Goal: Transaction & Acquisition: Purchase product/service

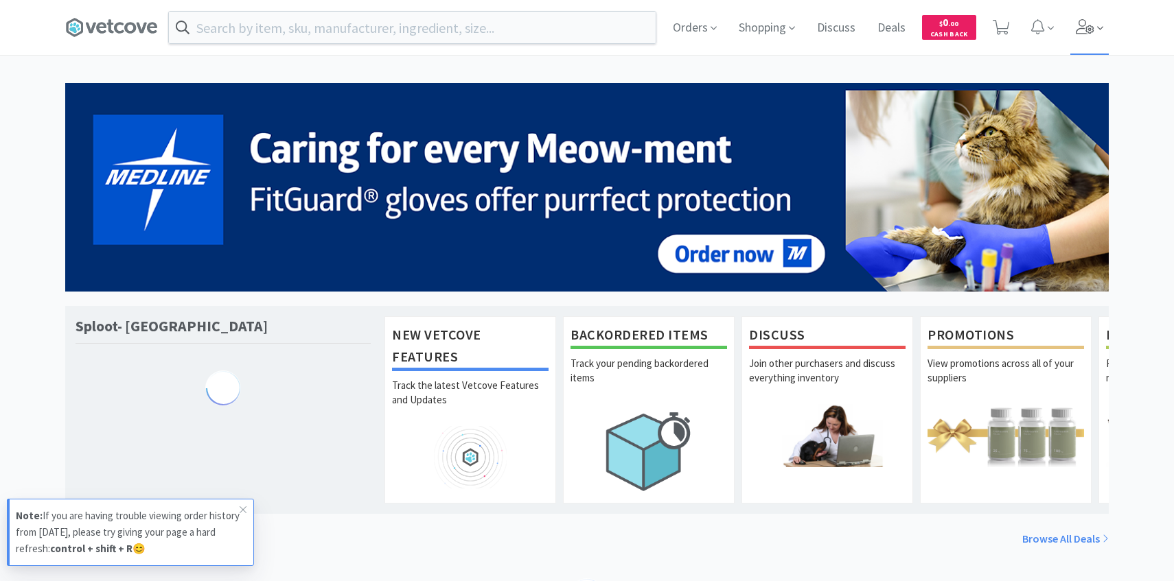
click at [1082, 32] on icon at bounding box center [1085, 26] width 19 height 15
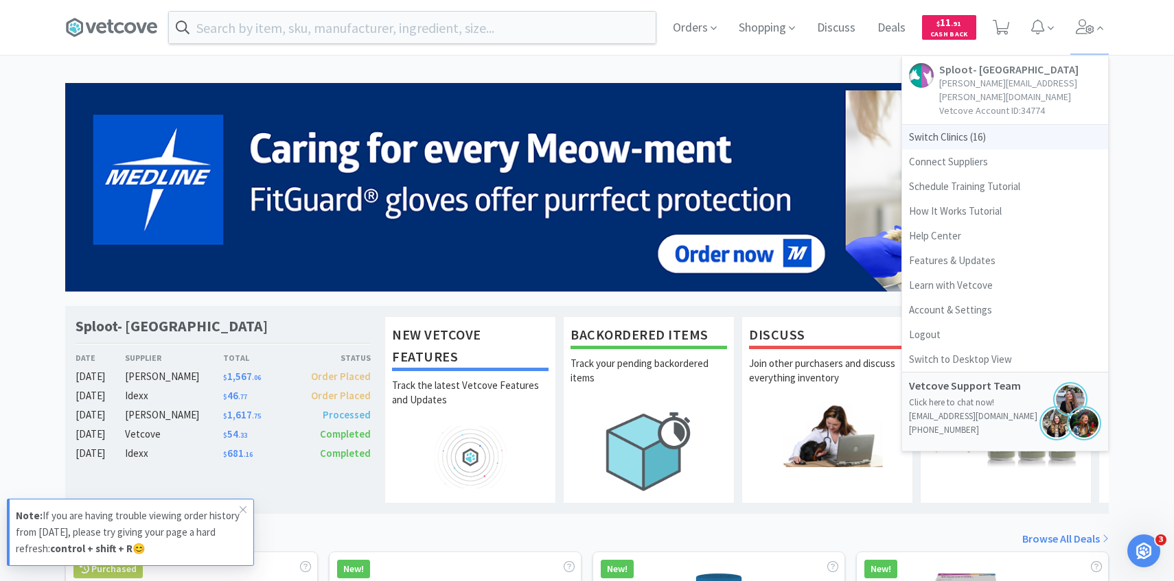
click at [976, 125] on span "Switch Clinics ( 16 )" at bounding box center [1005, 137] width 206 height 25
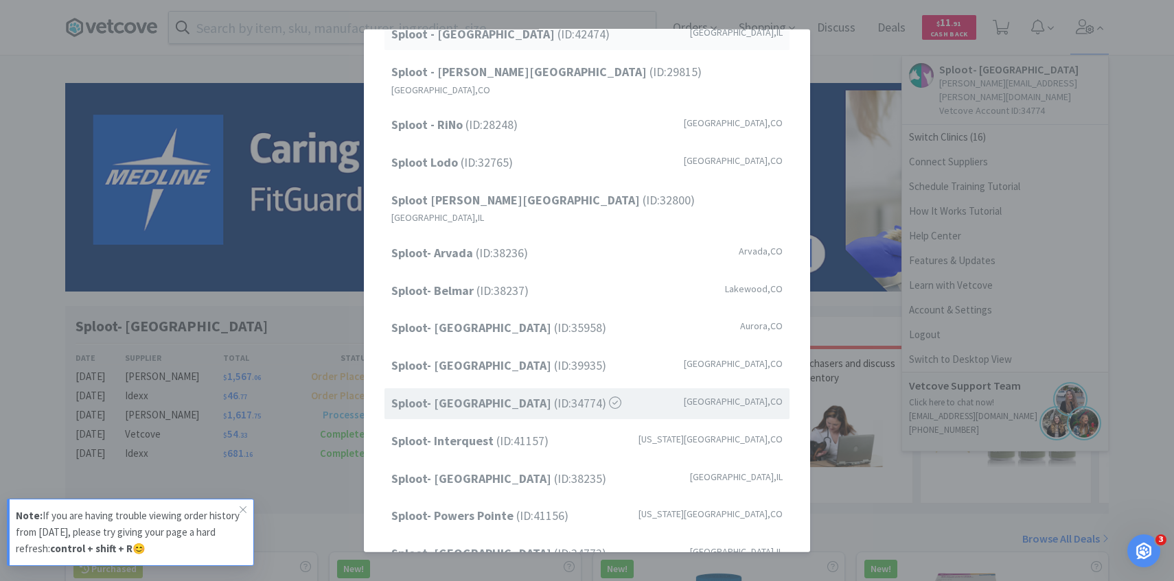
scroll to position [65, 0]
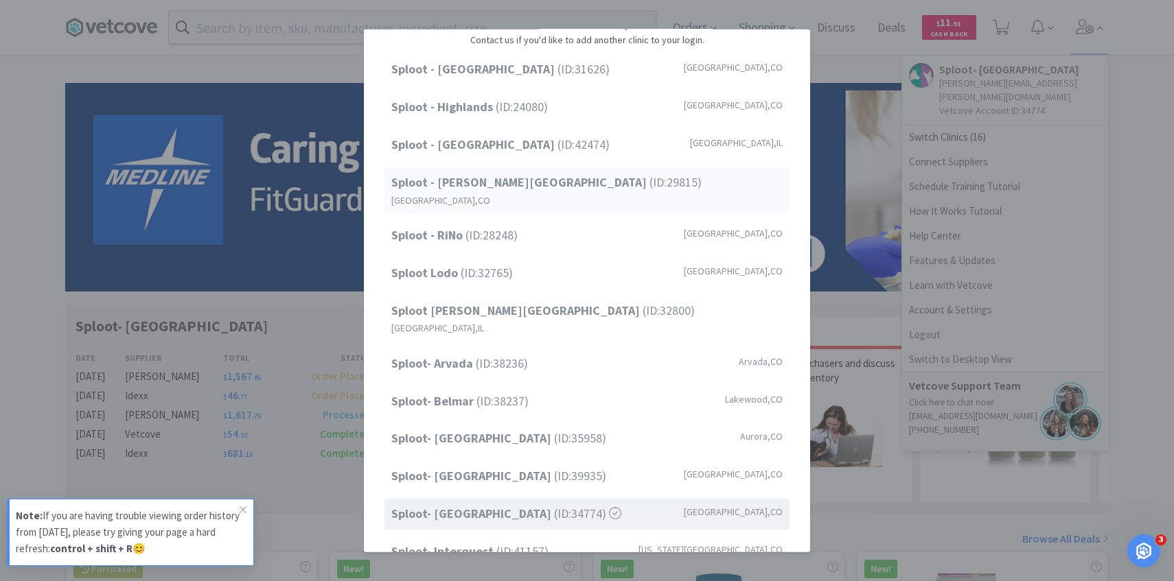
click at [592, 192] on div "Sploot - Platt Park (ID: 29815 ) Denver , CO" at bounding box center [586, 191] width 405 height 46
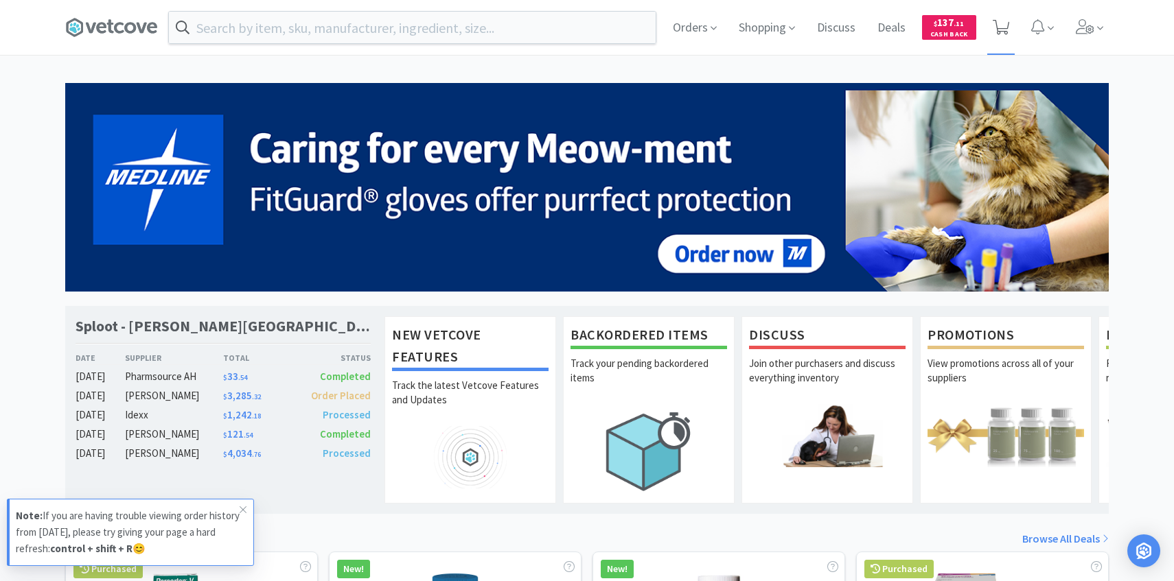
click at [1006, 27] on icon at bounding box center [1001, 27] width 17 height 15
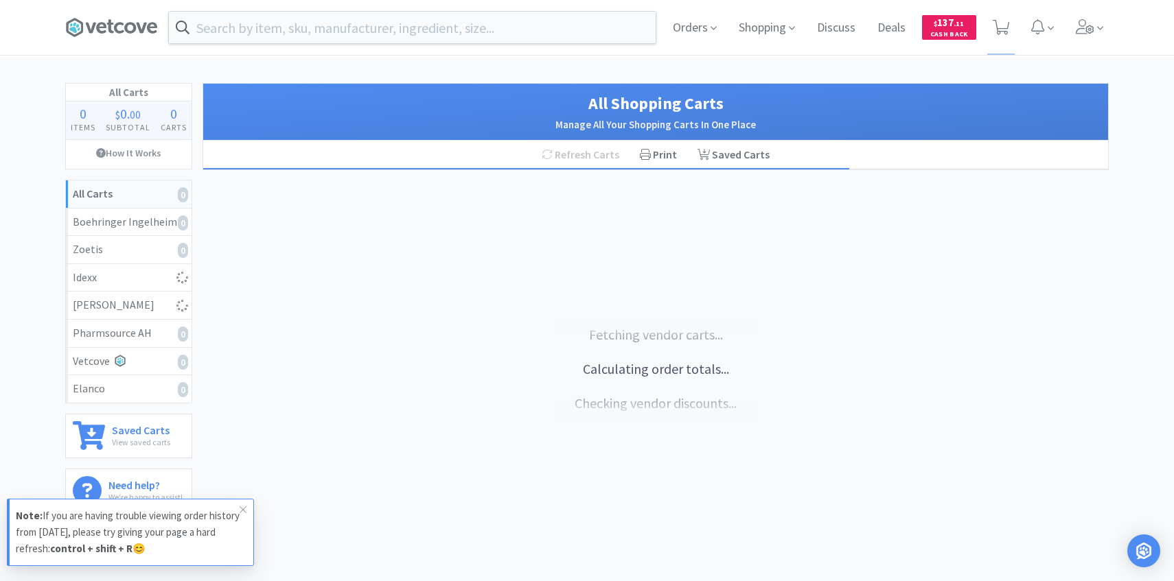
select select "1"
select select "4"
select select "6"
select select "2"
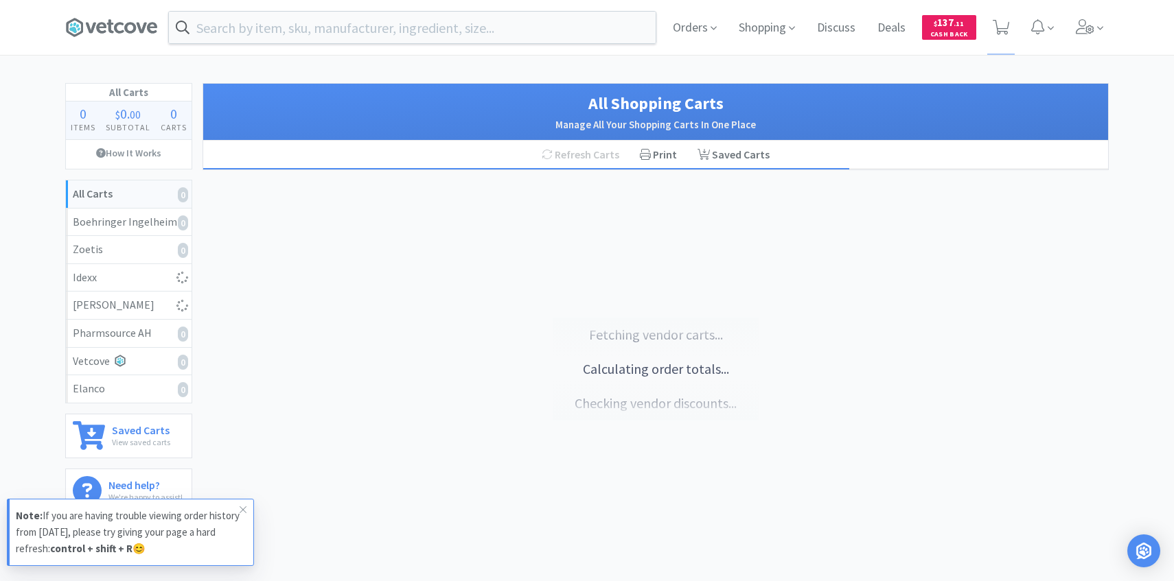
select select "25"
select select "1"
select select "3"
select select "1"
select select "2"
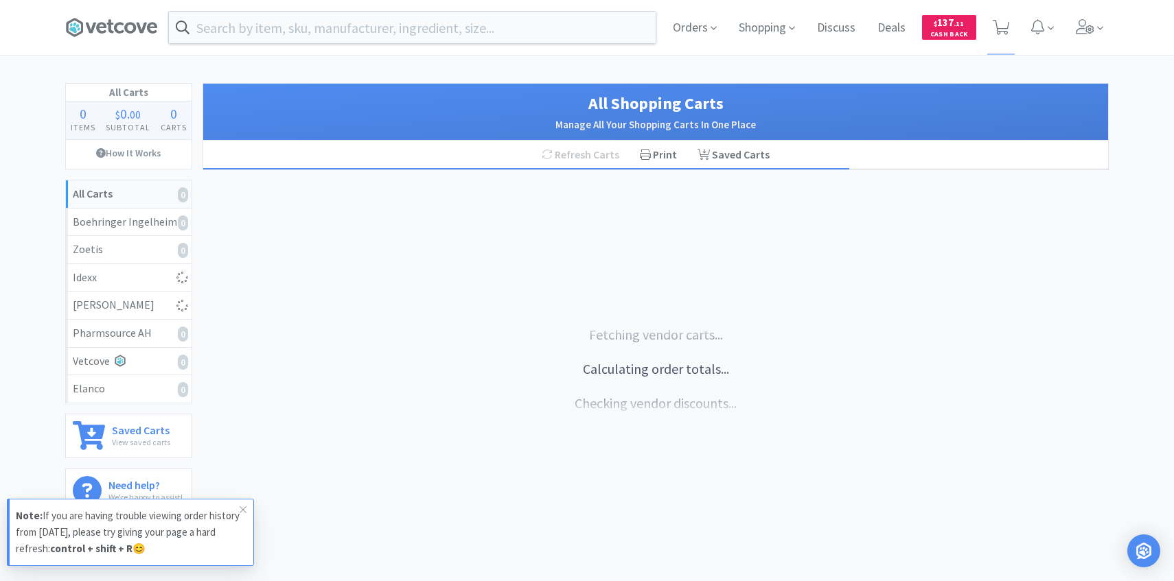
select select "1"
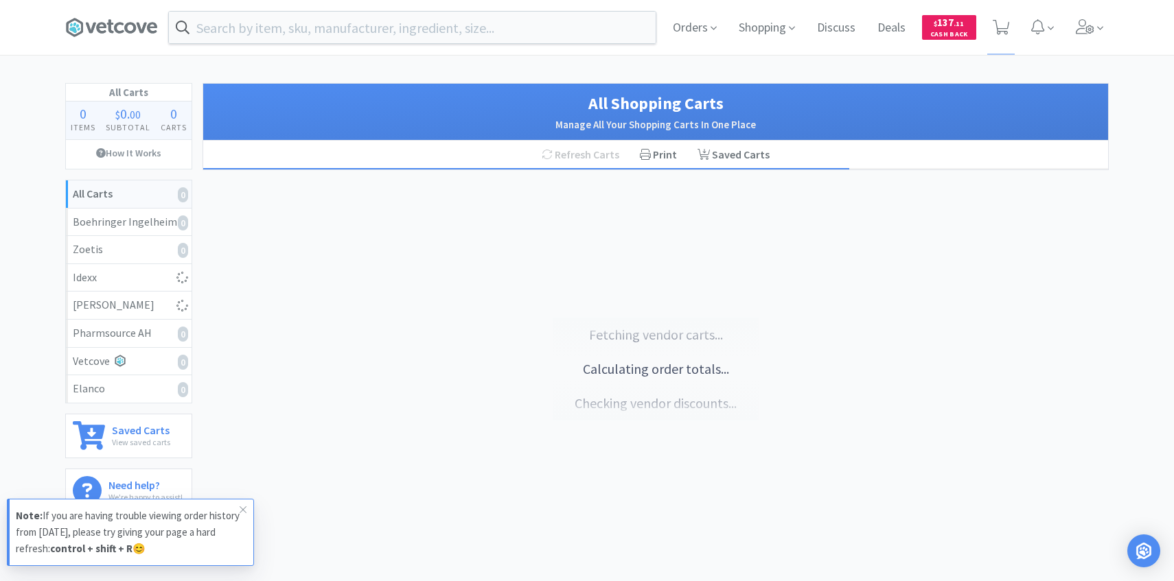
select select "1"
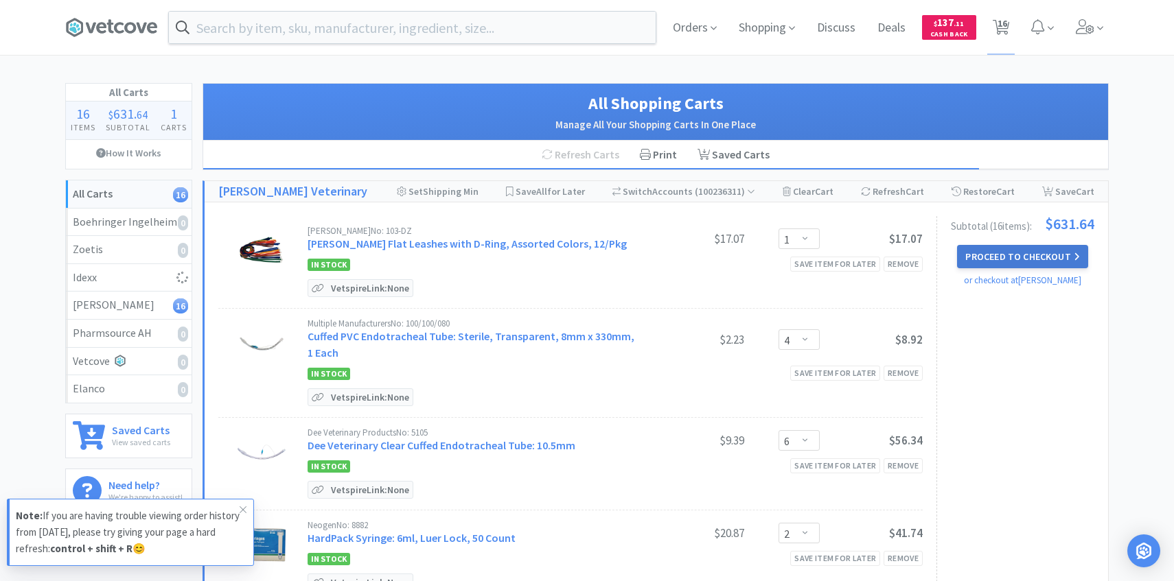
click at [981, 256] on button "Proceed to Checkout" at bounding box center [1022, 256] width 130 height 23
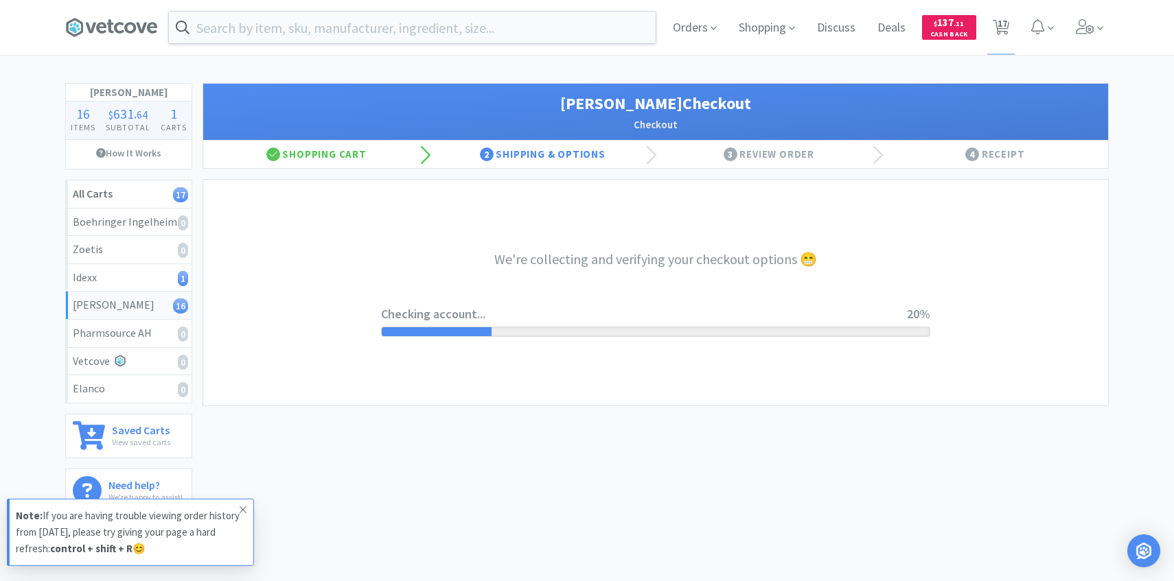
click at [238, 507] on span at bounding box center [242, 510] width 19 height 22
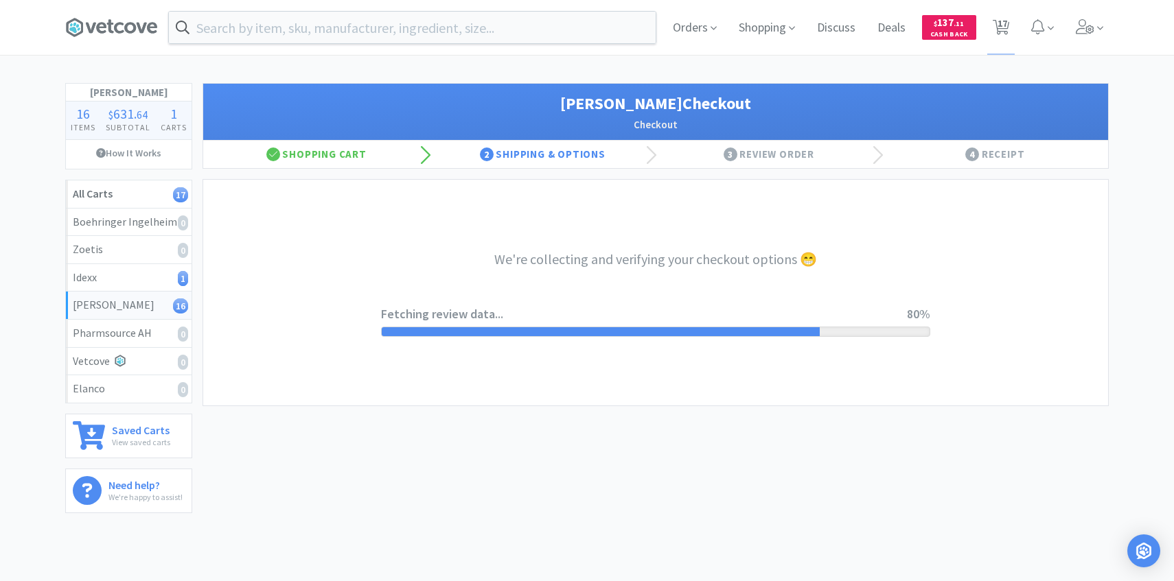
select select "1"
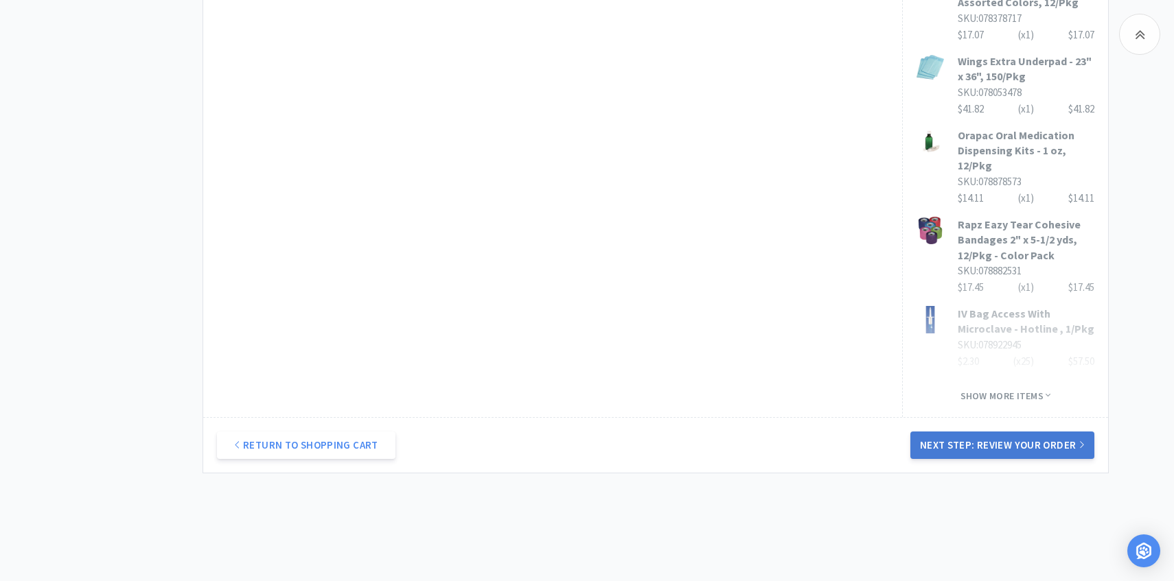
click at [961, 432] on button "Next Step: Review Your Order" at bounding box center [1002, 445] width 184 height 27
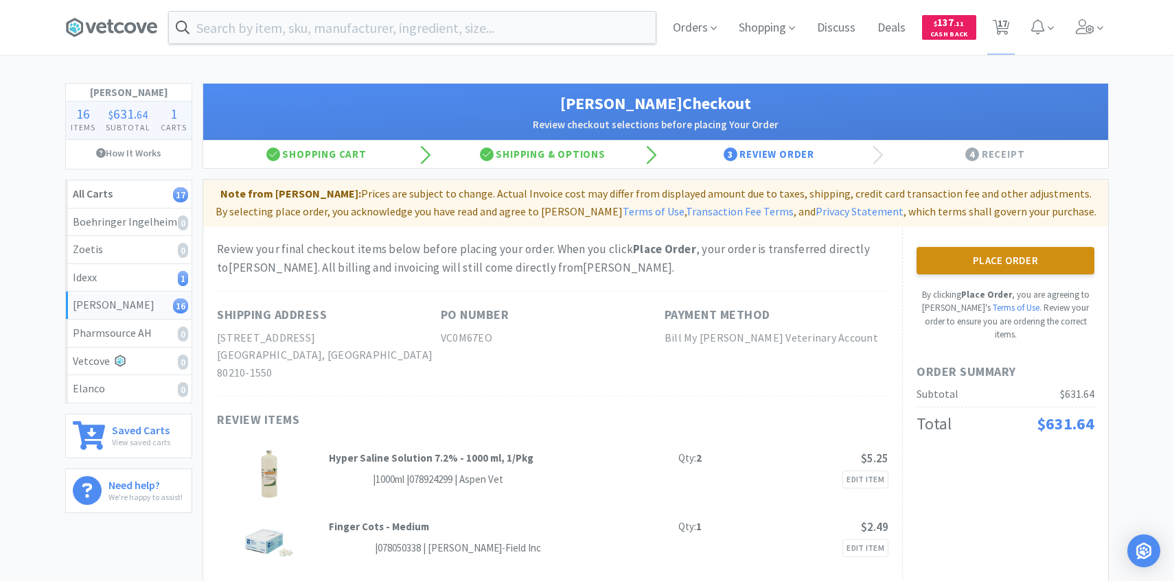
click at [927, 265] on button "Place Order" at bounding box center [1006, 260] width 178 height 27
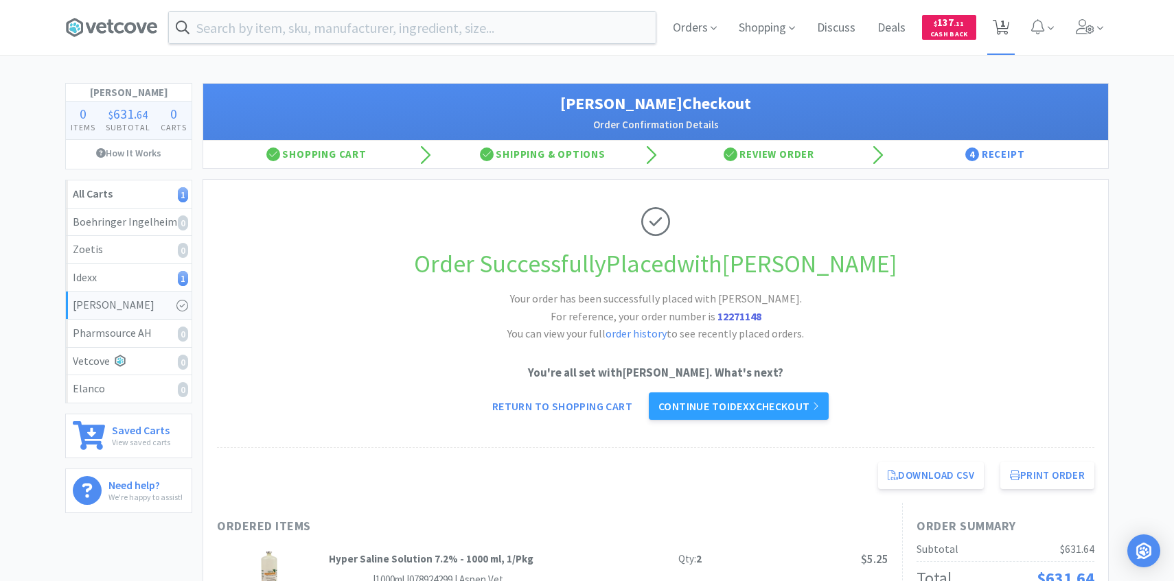
click at [991, 17] on span "1" at bounding box center [1001, 27] width 28 height 55
select select "2"
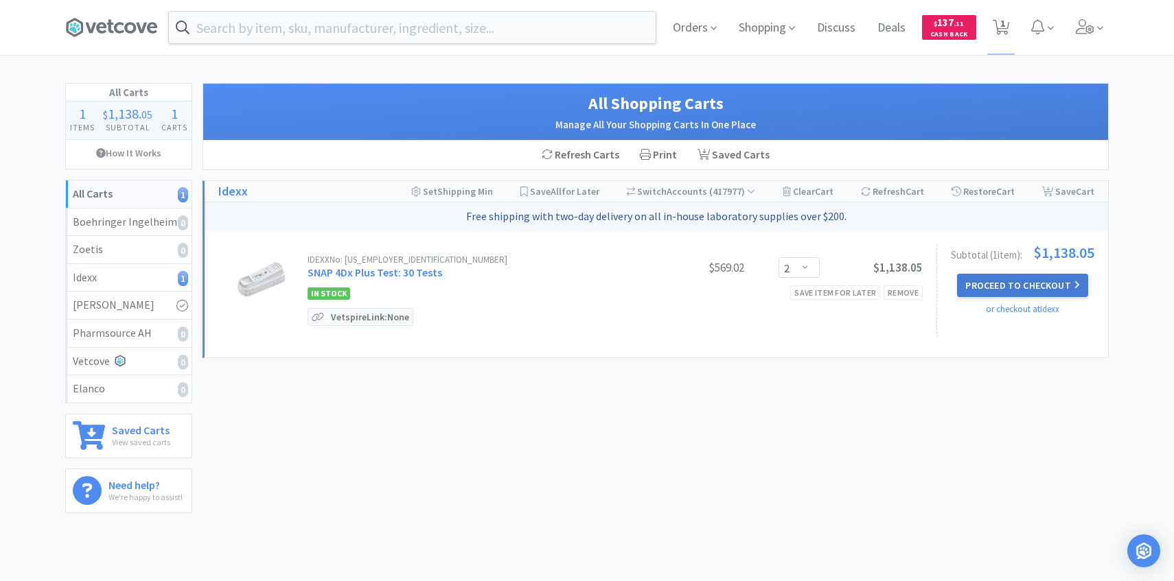
click at [1037, 280] on button "Proceed to Checkout" at bounding box center [1022, 285] width 130 height 23
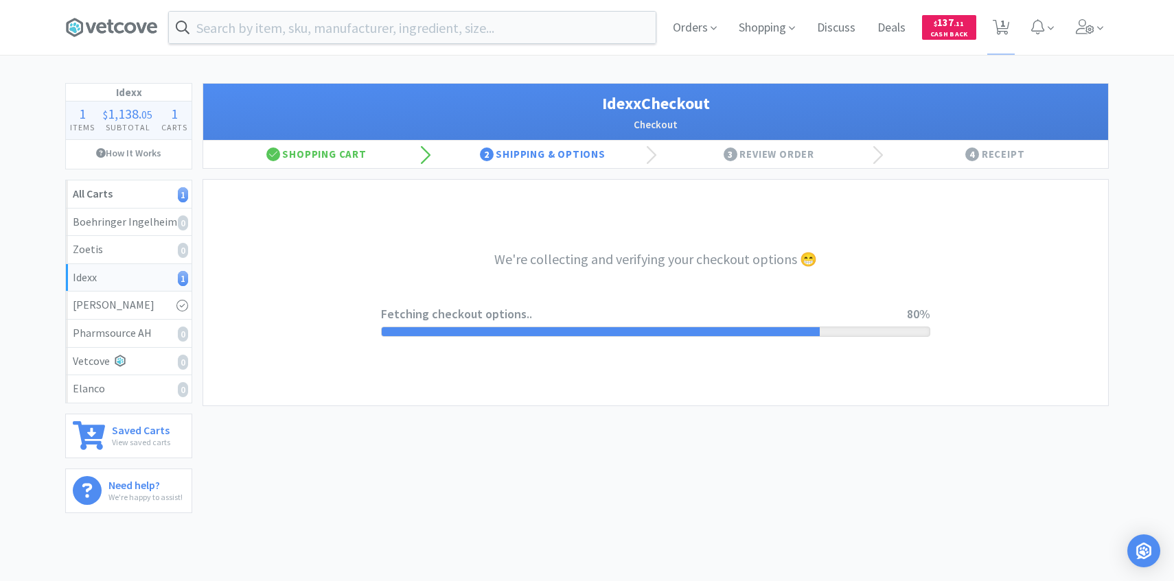
select select "904"
select select "003"
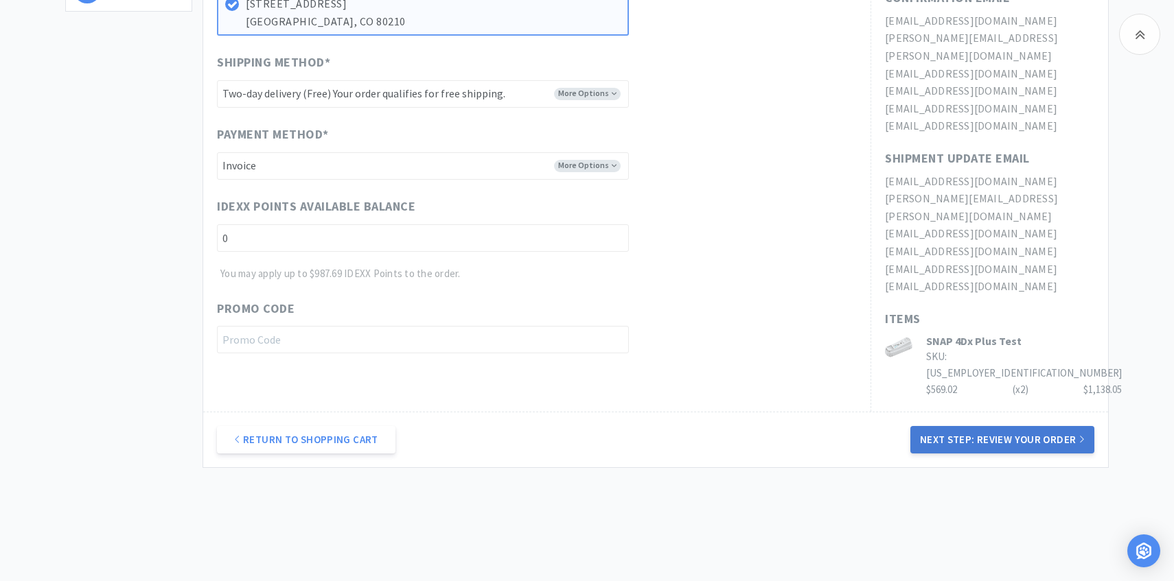
click at [1015, 426] on button "Next Step: Review Your Order" at bounding box center [1002, 439] width 184 height 27
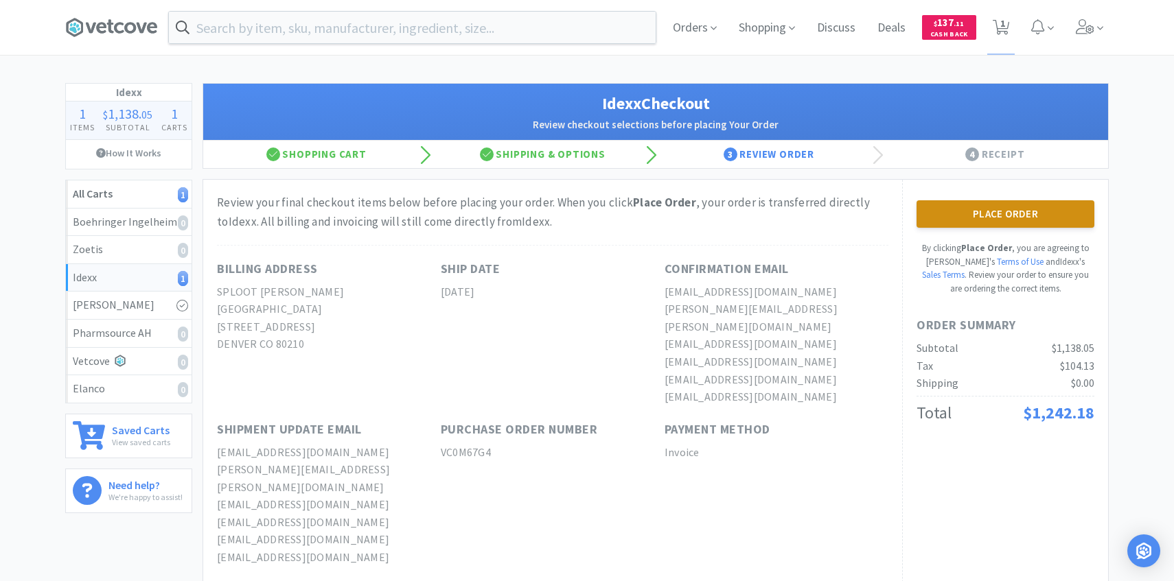
click at [988, 214] on button "Place Order" at bounding box center [1006, 213] width 178 height 27
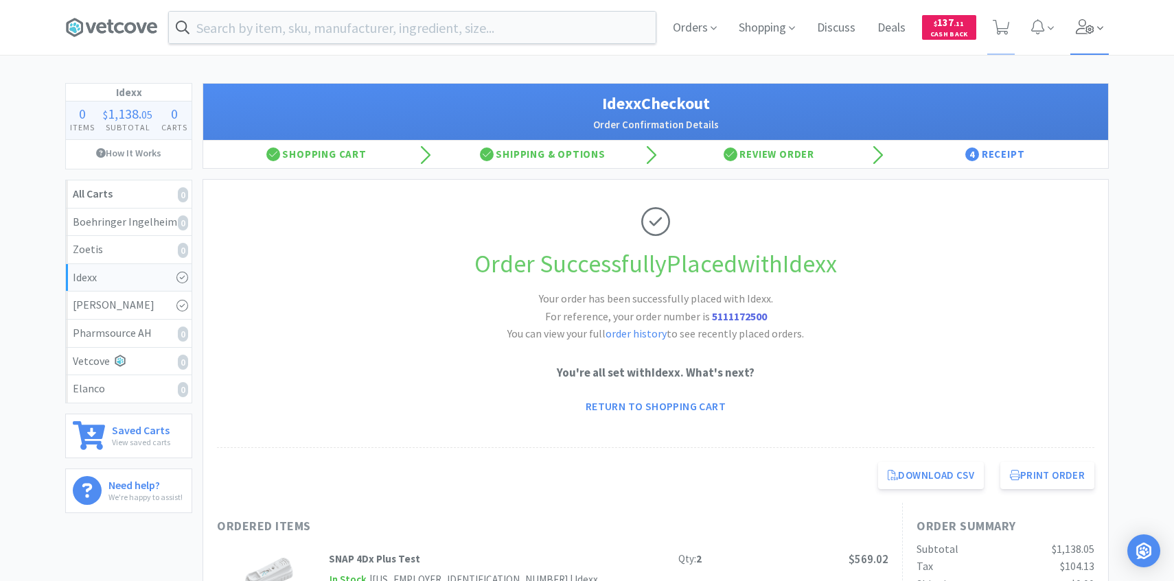
click at [1078, 32] on icon at bounding box center [1085, 26] width 19 height 15
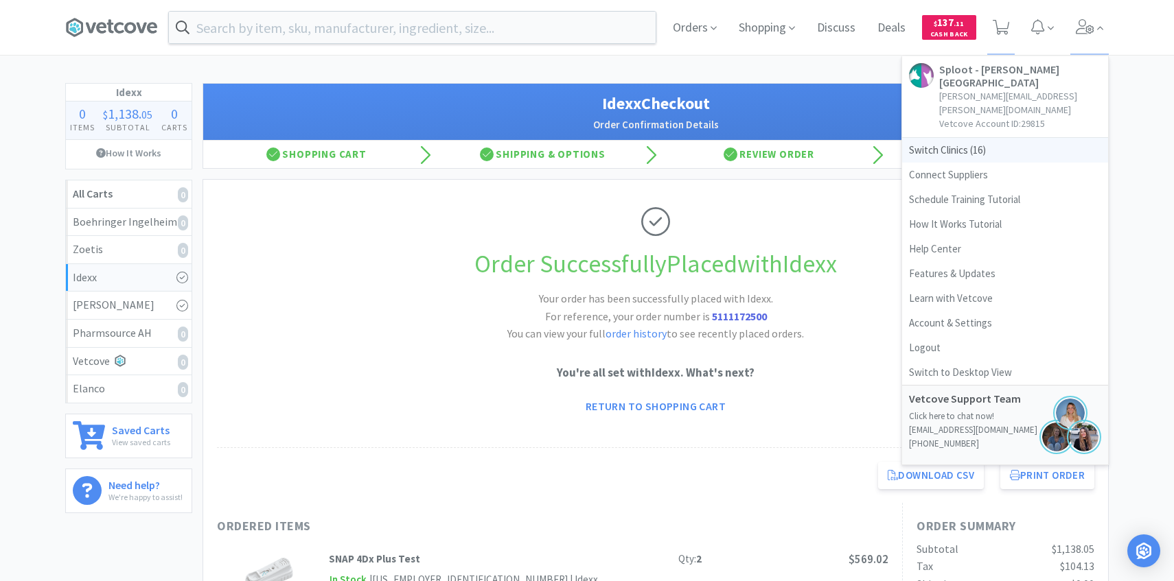
click at [985, 138] on span "Switch Clinics ( 16 )" at bounding box center [1005, 150] width 206 height 25
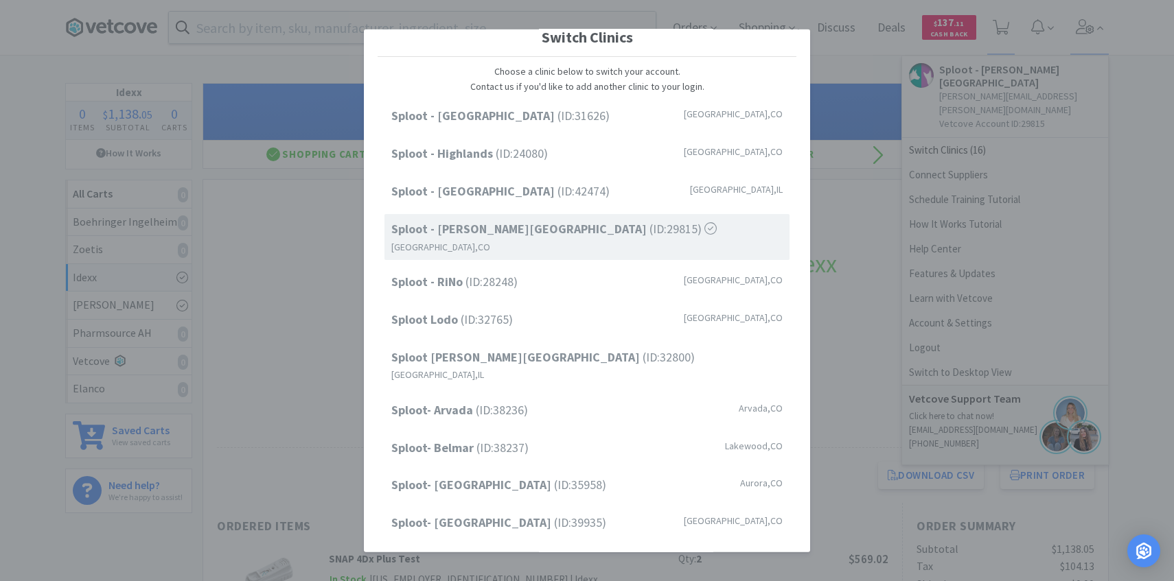
scroll to position [19, 0]
click at [551, 266] on div "Sploot - RiNo (ID: 28248 ) Denver , CO" at bounding box center [586, 281] width 405 height 31
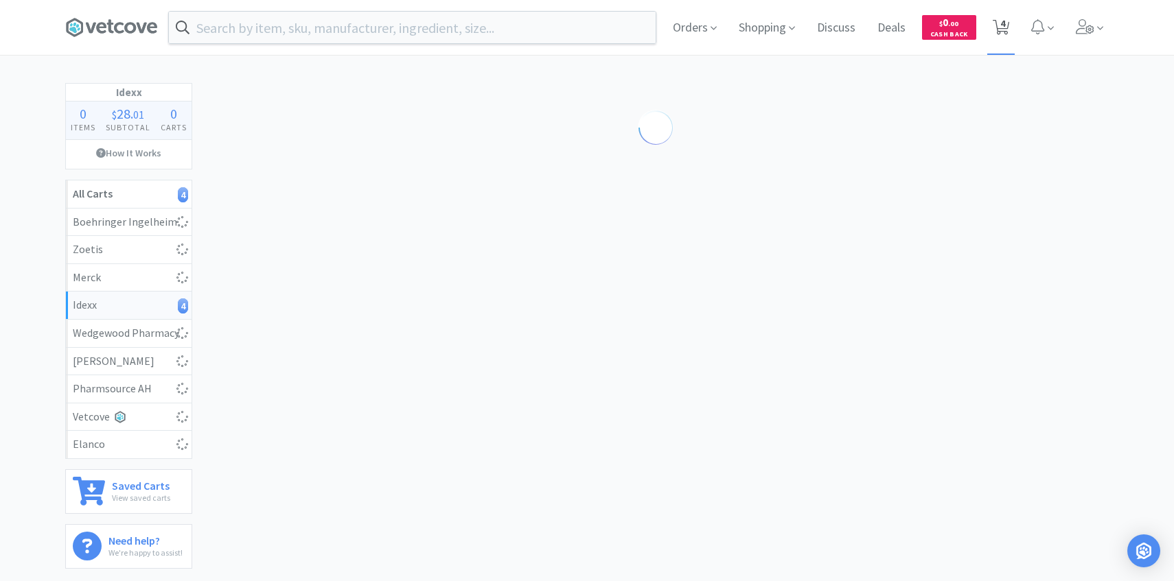
click at [1002, 30] on span "4" at bounding box center [1002, 23] width 5 height 55
select select "1"
select select "2"
select select "1"
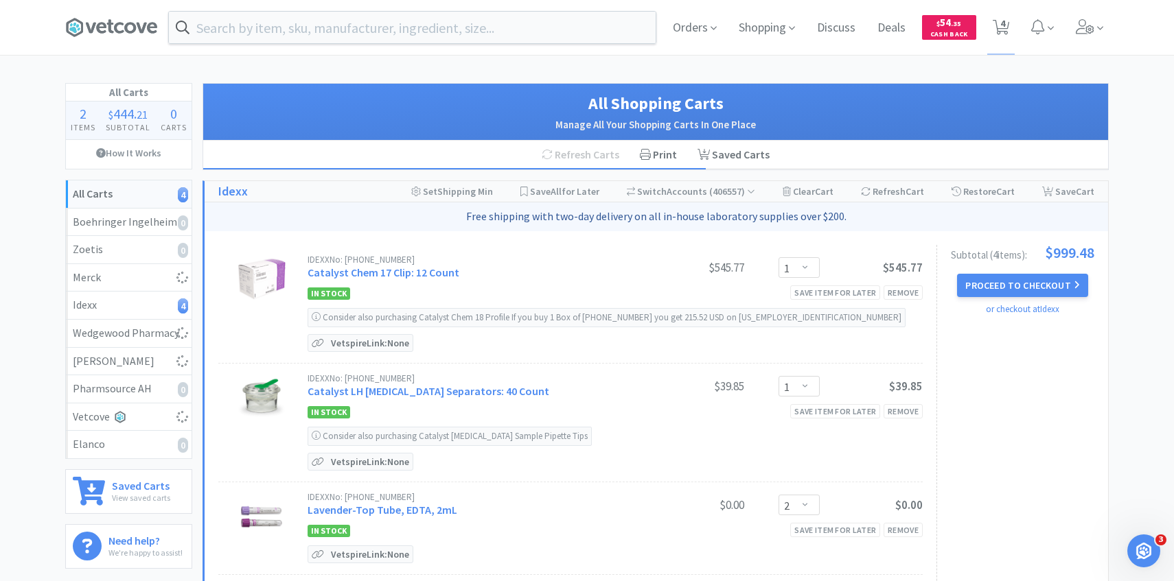
select select "3"
select select "1"
select select "5"
select select "1"
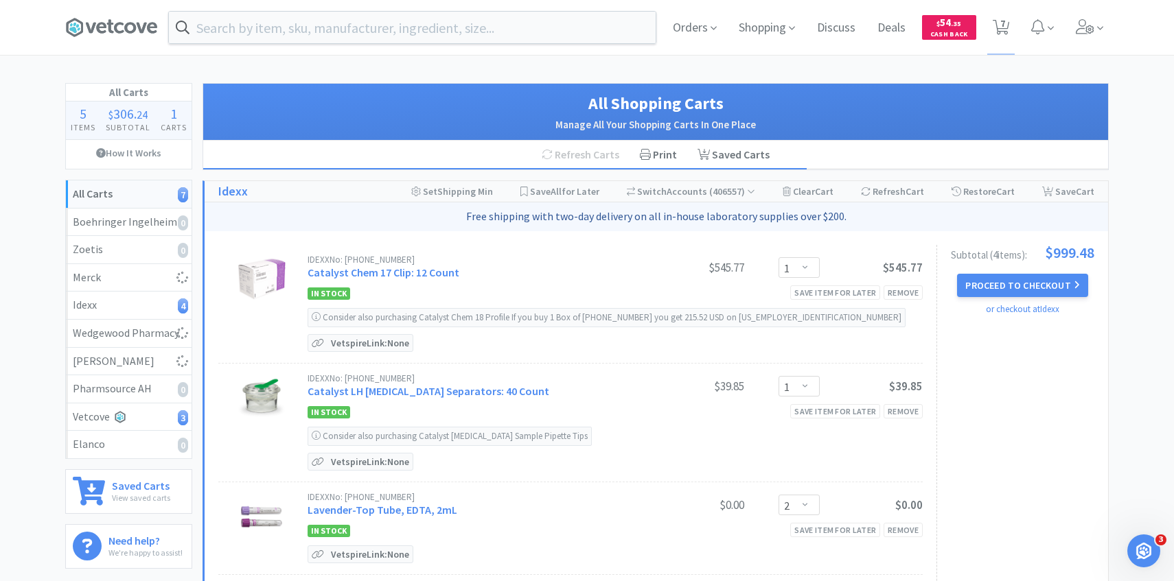
select select "3"
select select "2"
select select "1"
select select "5"
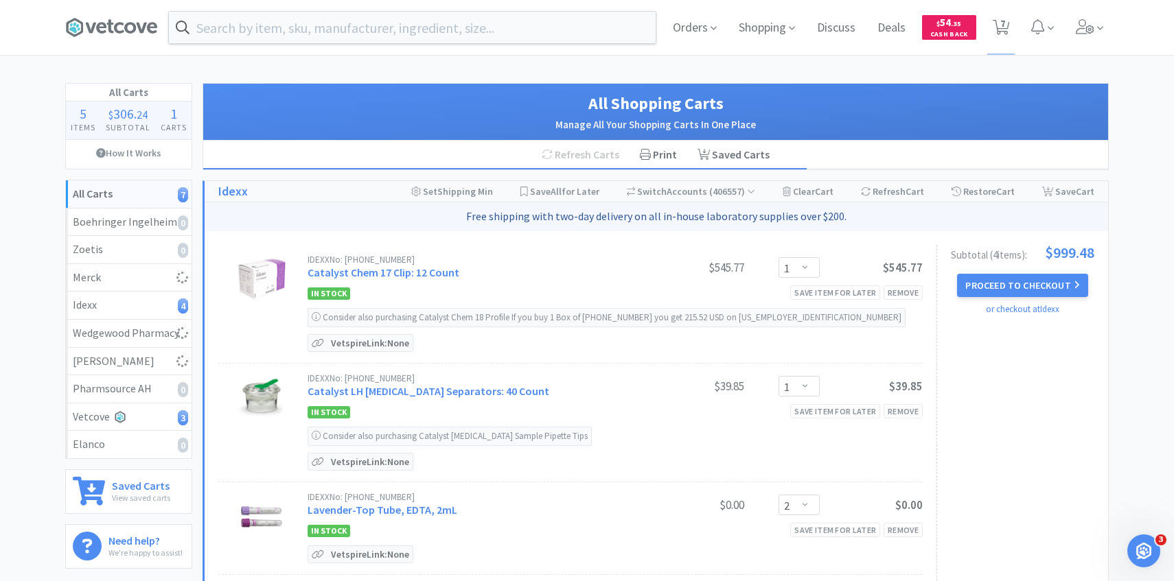
select select "1"
select select "4"
select select "1"
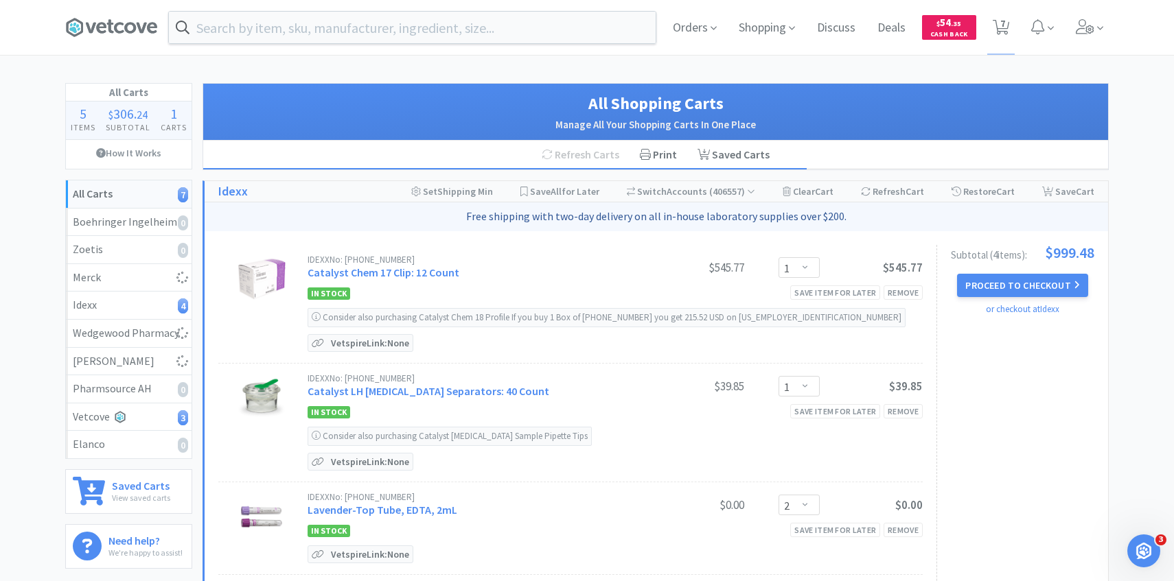
select select "1"
select select "2"
select select "3"
select select "6"
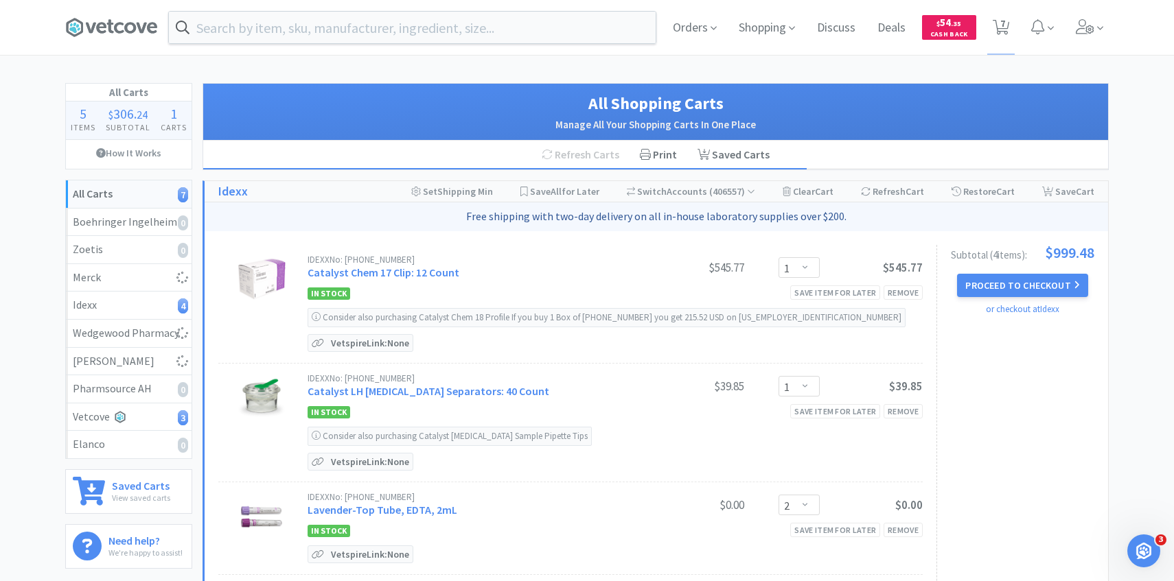
select select "2"
select select "4"
select select "1"
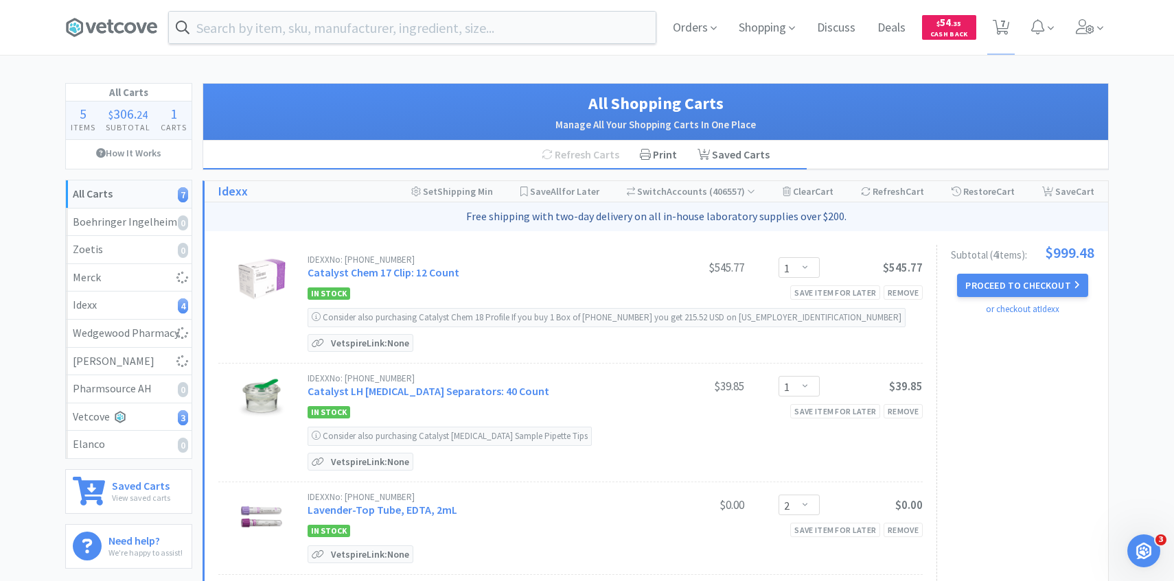
select select "1"
select select "2"
select select "4"
select select "50"
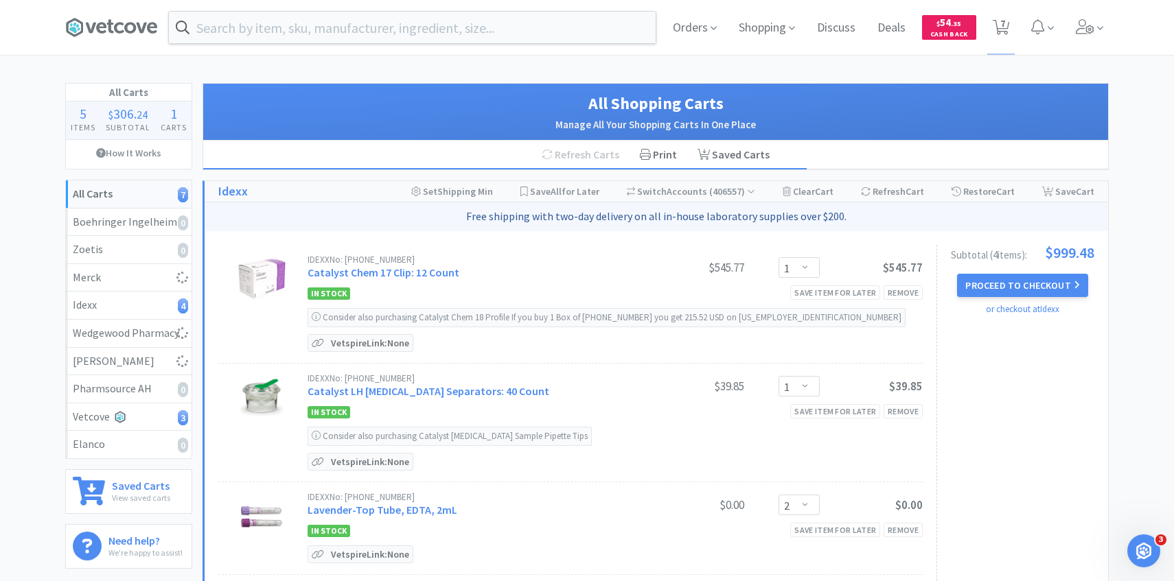
select select "50"
select select "2"
select select "5"
select select "2"
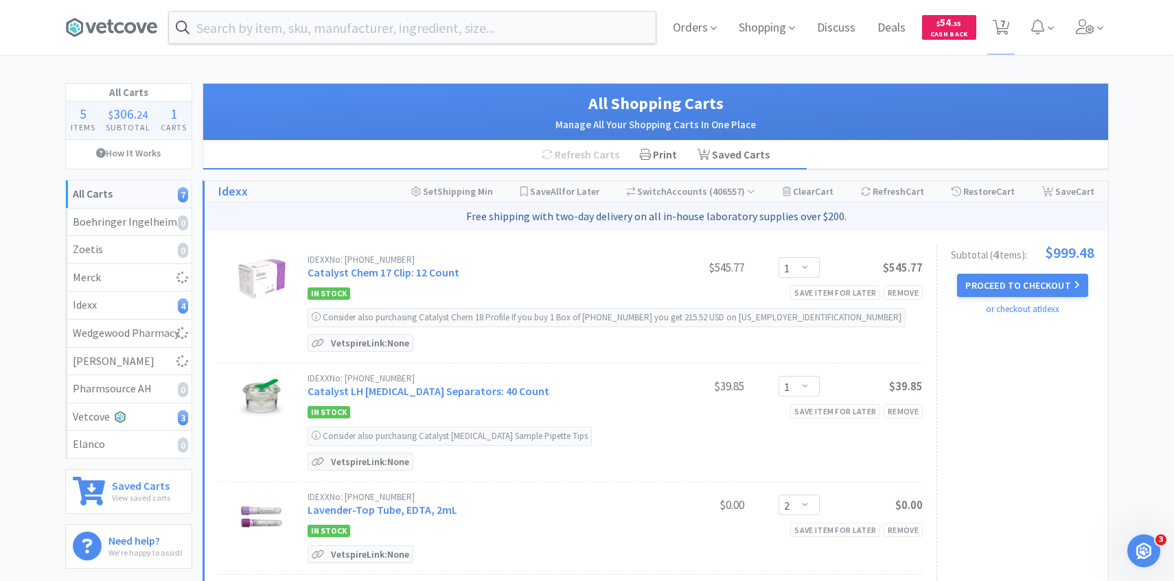
select select "2"
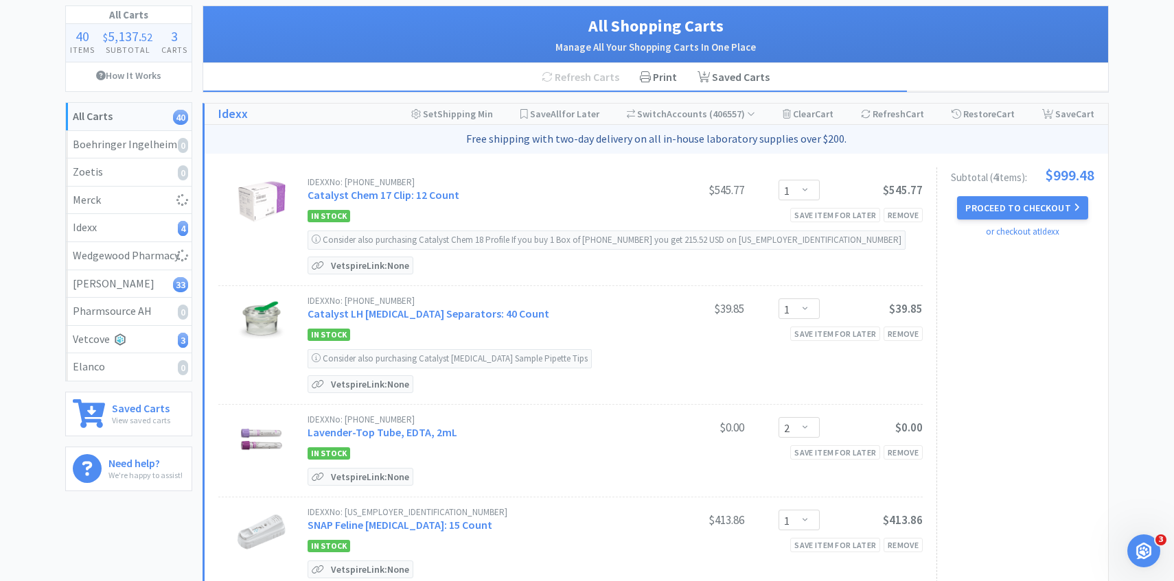
scroll to position [51, 0]
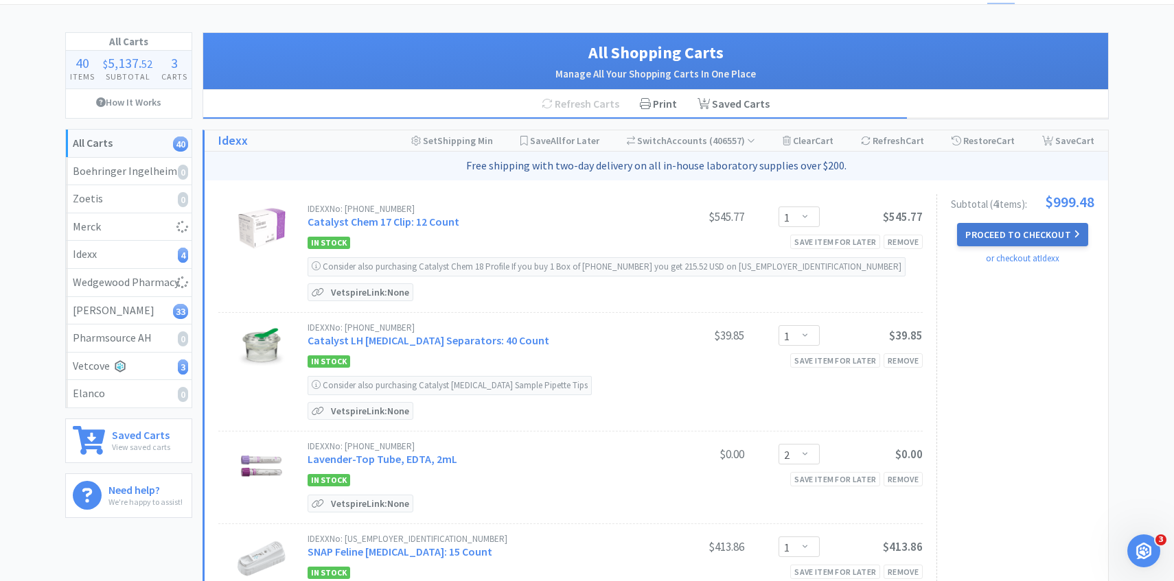
click at [1015, 235] on button "Proceed to Checkout" at bounding box center [1022, 234] width 130 height 23
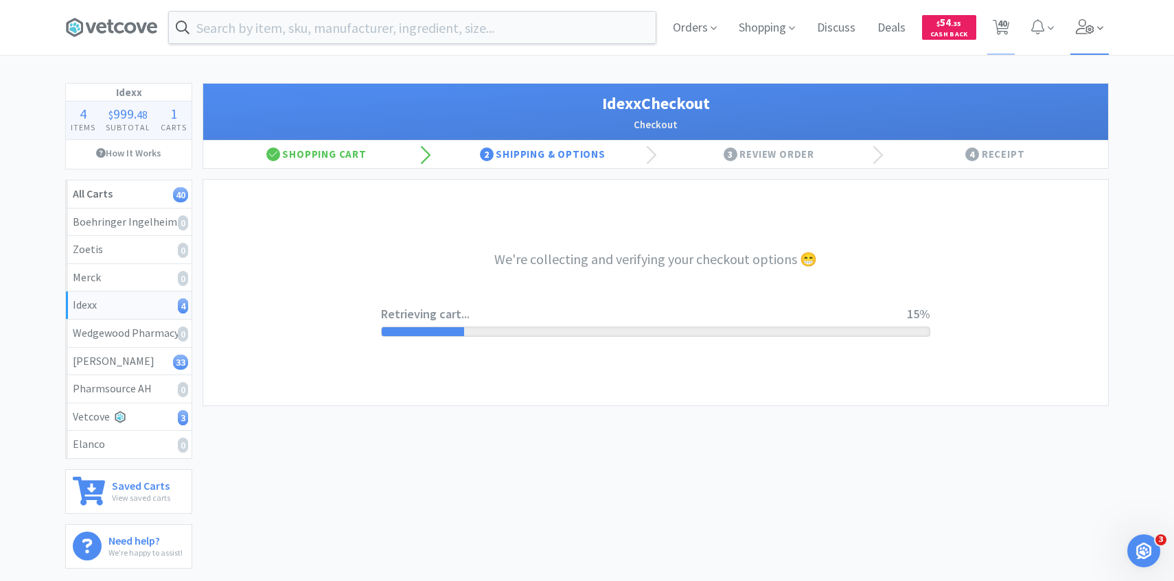
click at [1090, 5] on span at bounding box center [1089, 27] width 39 height 55
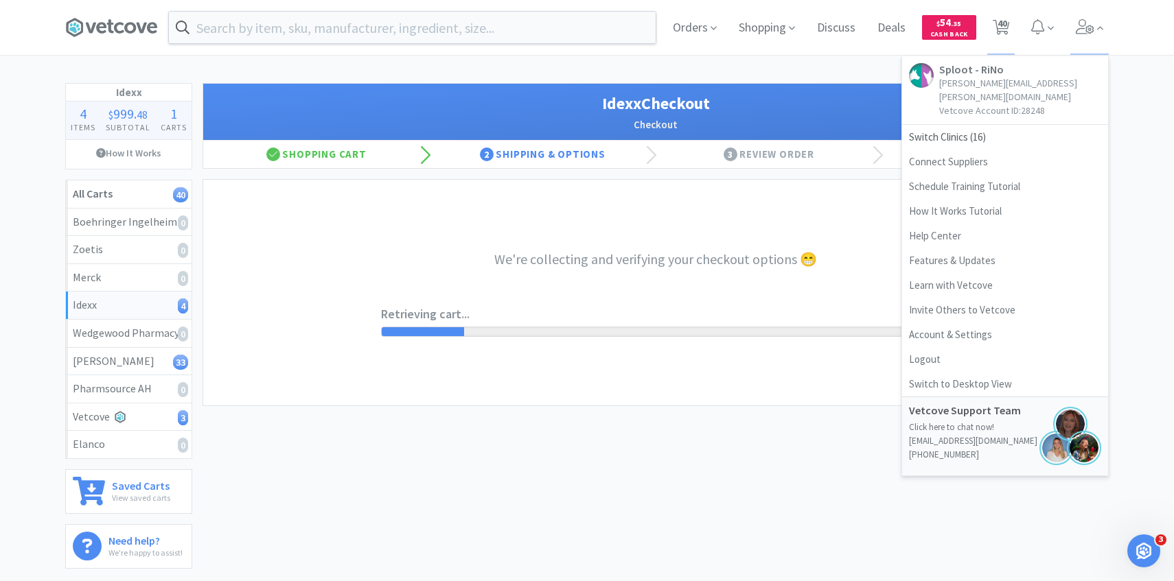
click at [528, 209] on div "We're collecting and verifying your checkout options 😁 Retrieving cart... 15%" at bounding box center [655, 293] width 549 height 226
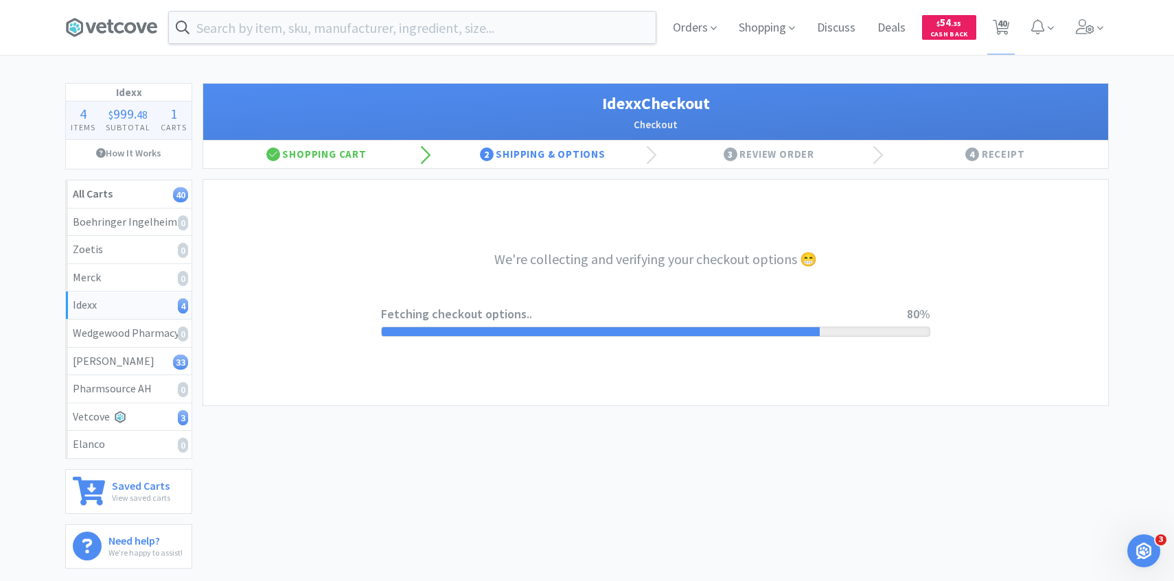
select select "904"
select select "003"
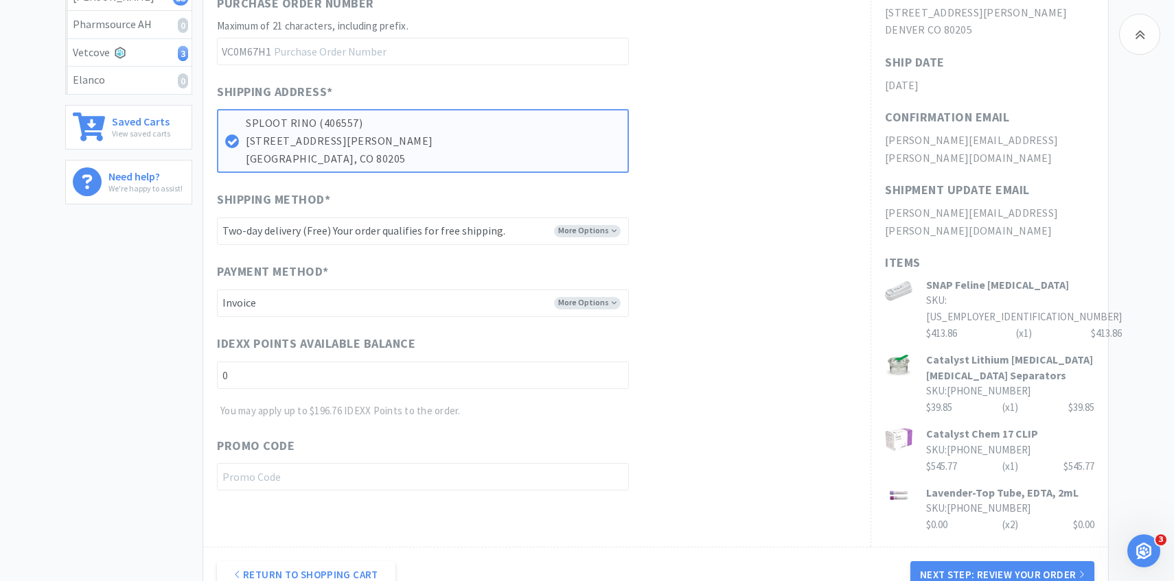
scroll to position [364, 0]
click at [1019, 562] on button "Next Step: Review Your Order" at bounding box center [1002, 575] width 184 height 27
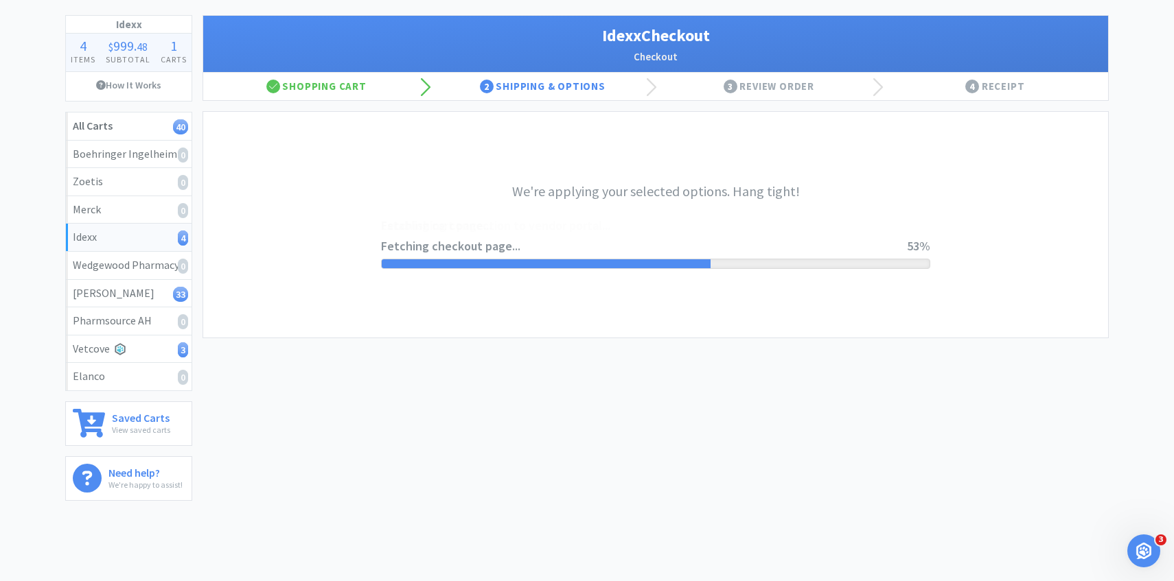
scroll to position [0, 0]
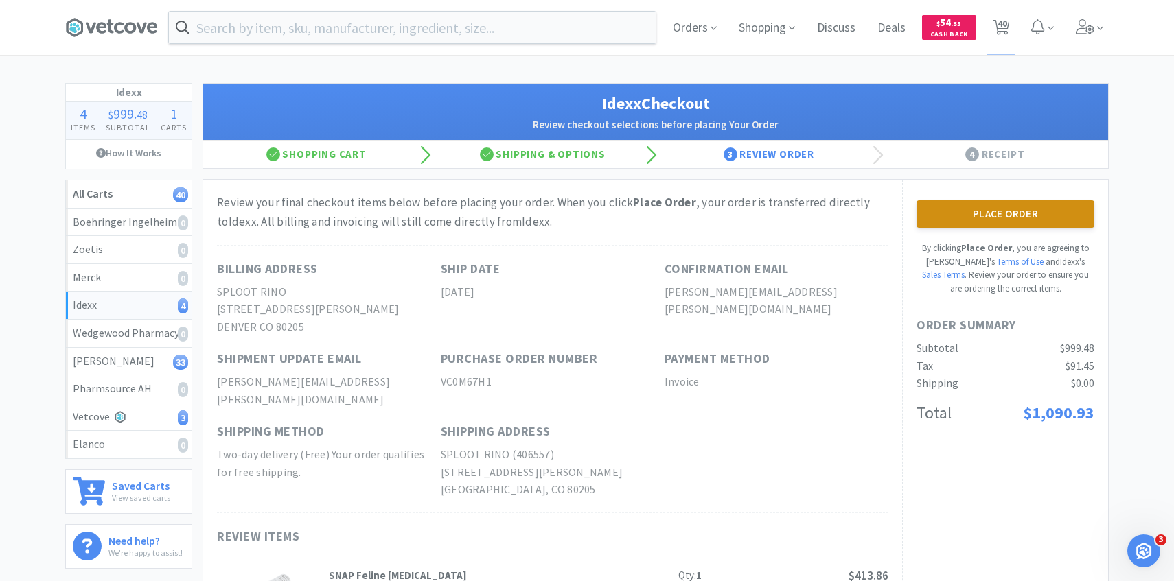
click at [961, 205] on button "Place Order" at bounding box center [1006, 213] width 178 height 27
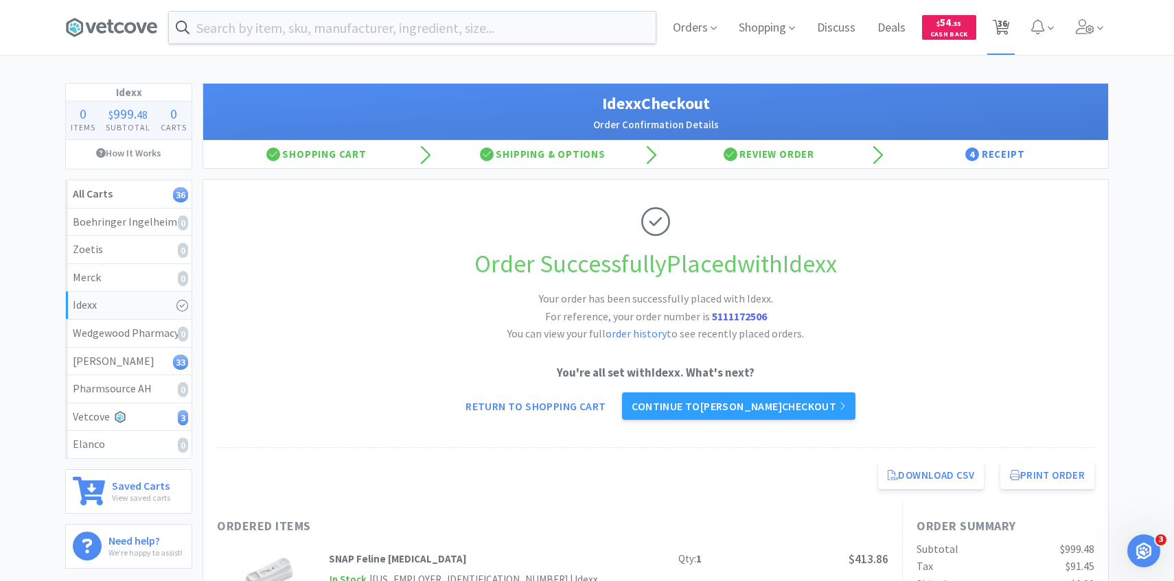
click at [993, 41] on span "36" at bounding box center [1001, 27] width 28 height 55
select select "5"
select select "1"
select select "3"
select select "2"
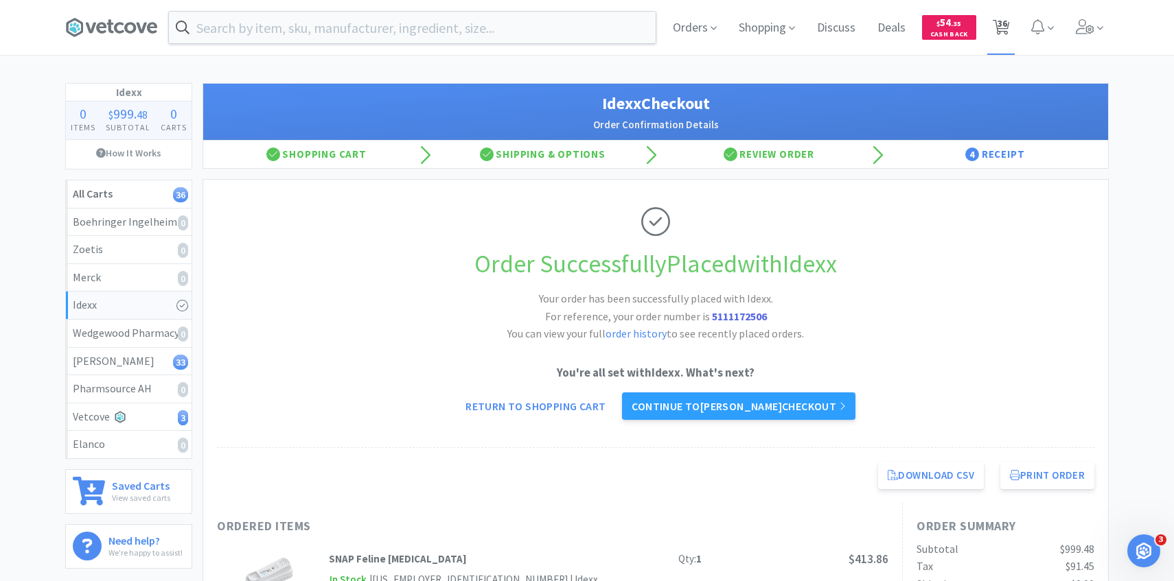
select select "1"
select select "5"
select select "1"
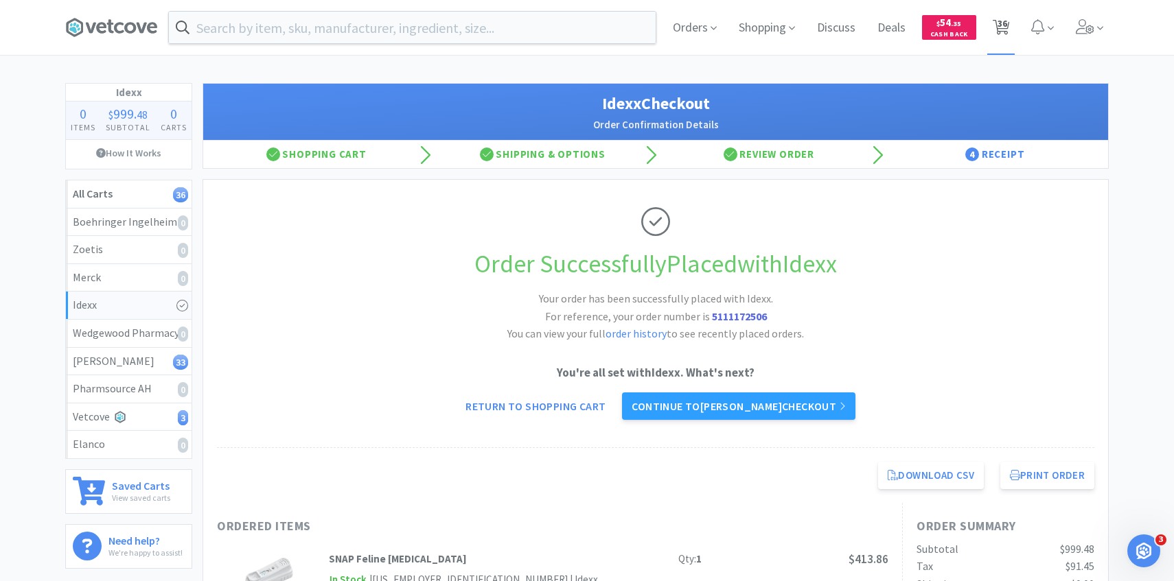
select select "1"
select select "4"
select select "1"
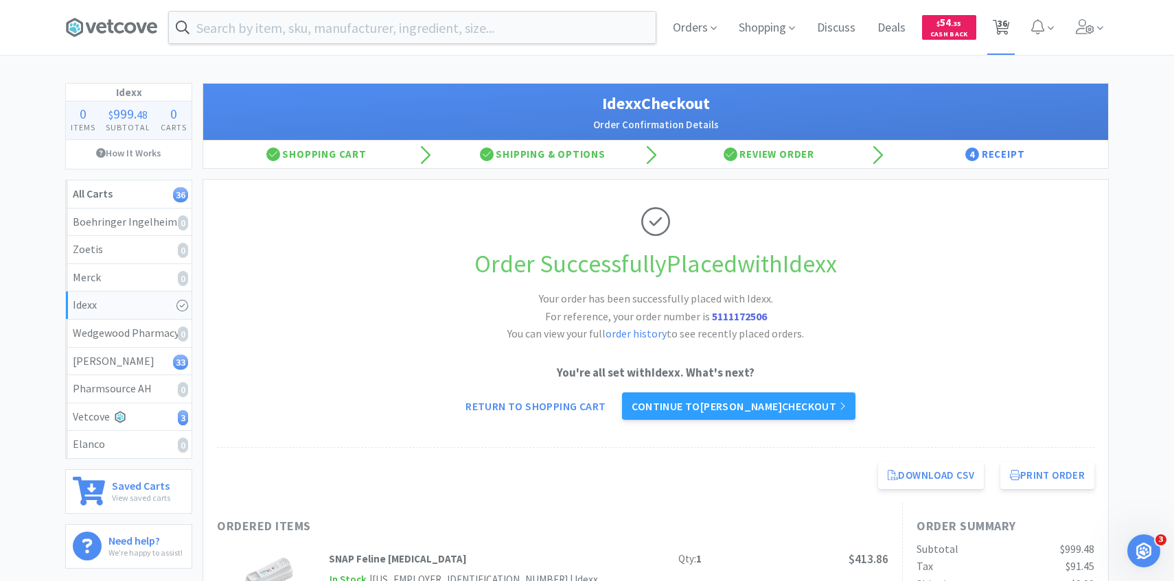
select select "2"
select select "3"
select select "6"
select select "2"
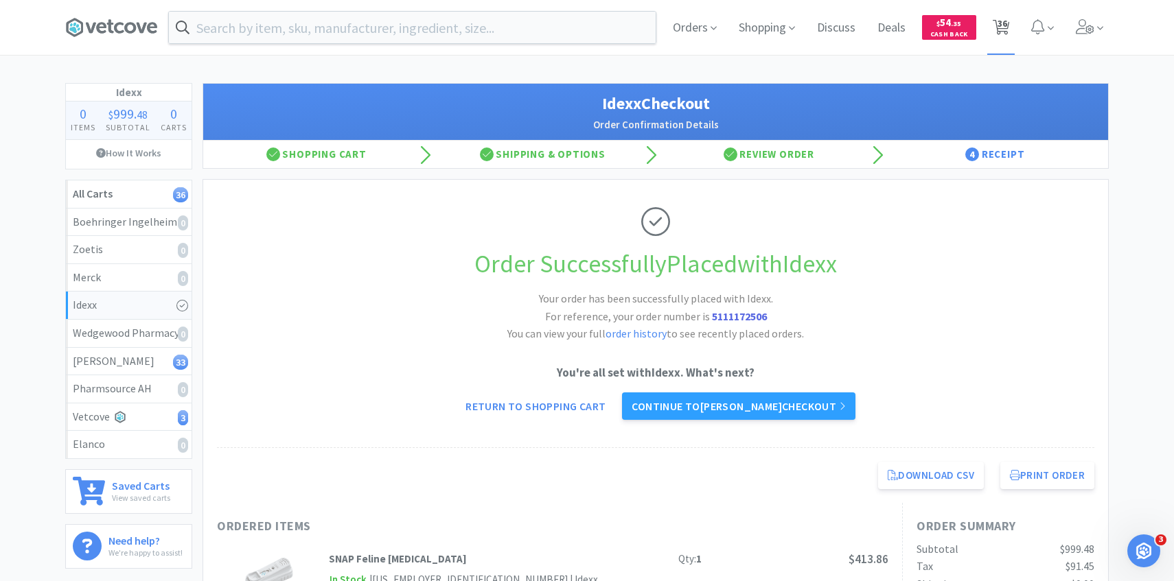
select select "4"
select select "1"
select select "2"
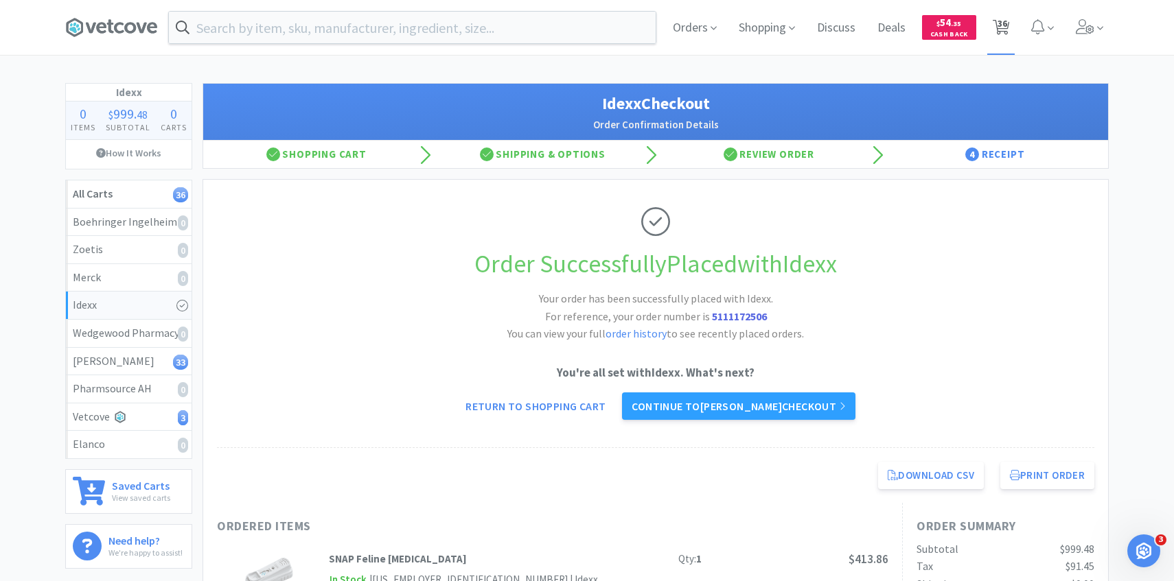
select select "2"
select select "4"
select select "50"
select select "2"
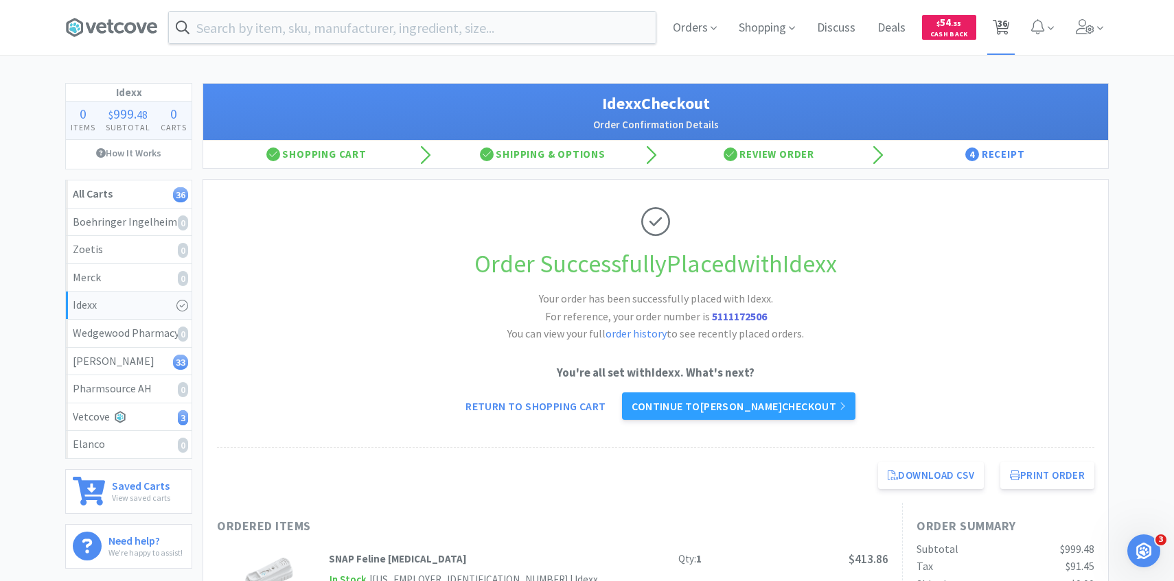
select select "2"
select select "5"
select select "2"
select select "3"
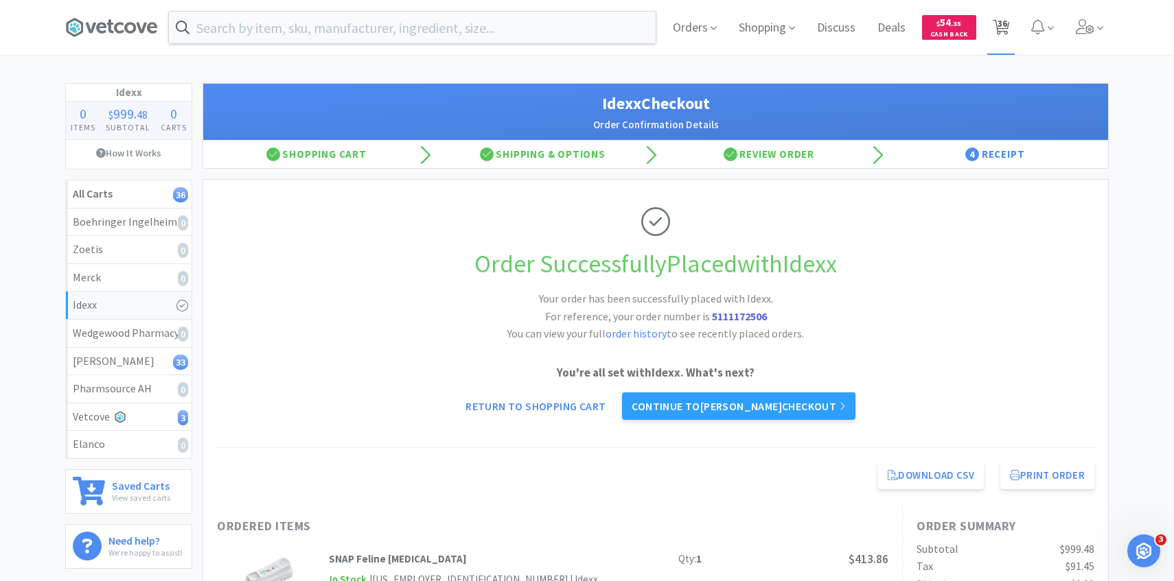
select select "3"
select select "1"
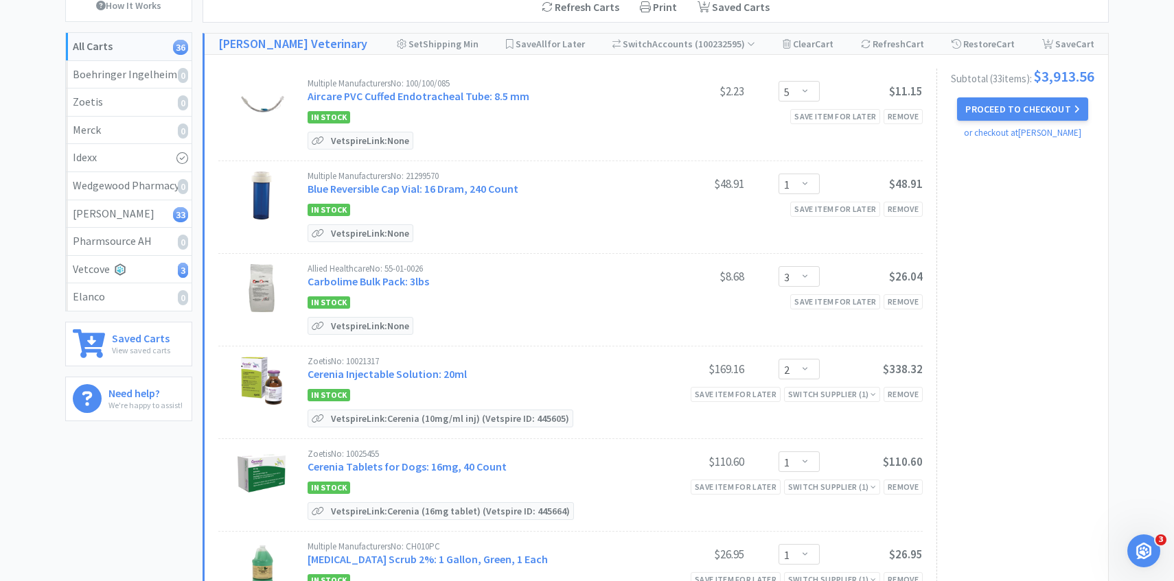
scroll to position [195, 0]
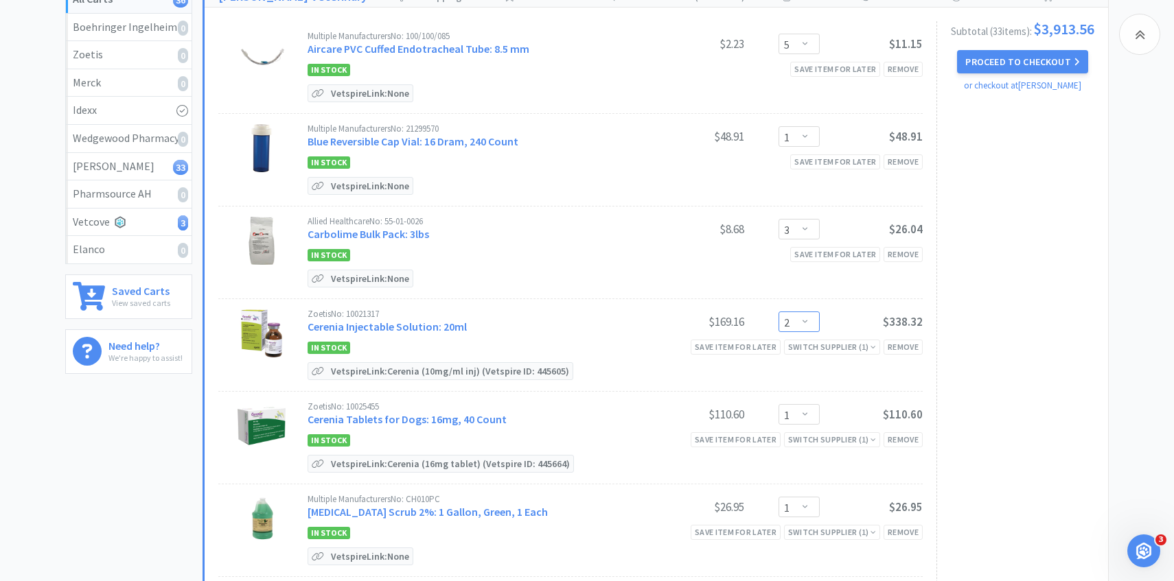
click at [816, 326] on select "Enter Quantity 1 2 3 4 5 6 7 8 9 10 11 12 13 14 15 16 17 18 19 20 Enter Quantity" at bounding box center [799, 322] width 41 height 21
click at [779, 312] on select "Enter Quantity 1 2 3 4 5 6 7 8 9 10 11 12 13 14 15 16 17 18 19 20 Enter Quantity" at bounding box center [799, 322] width 41 height 21
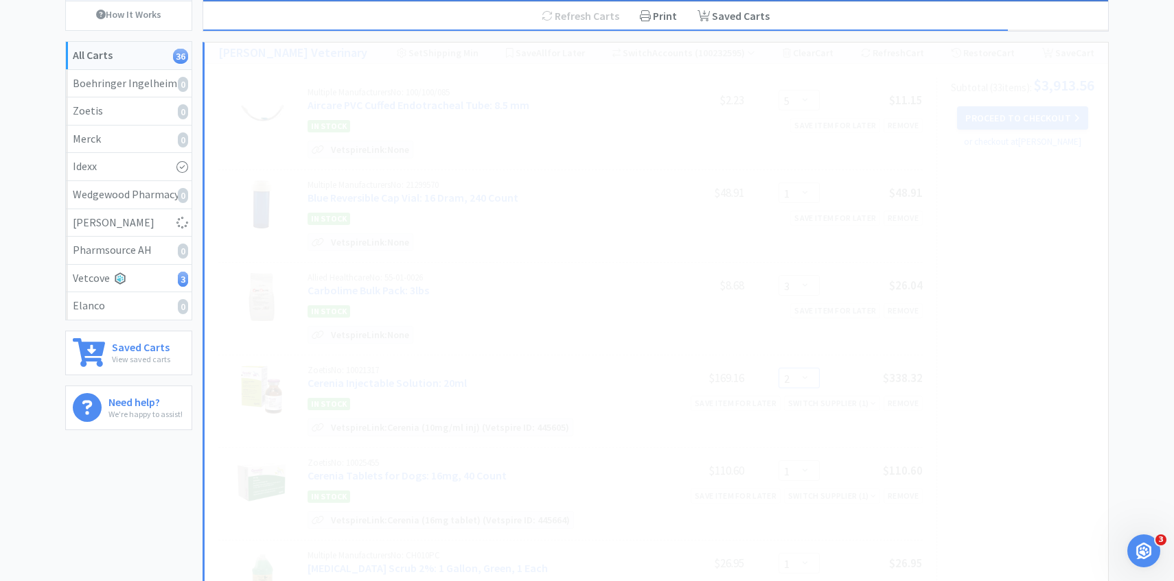
scroll to position [0, 0]
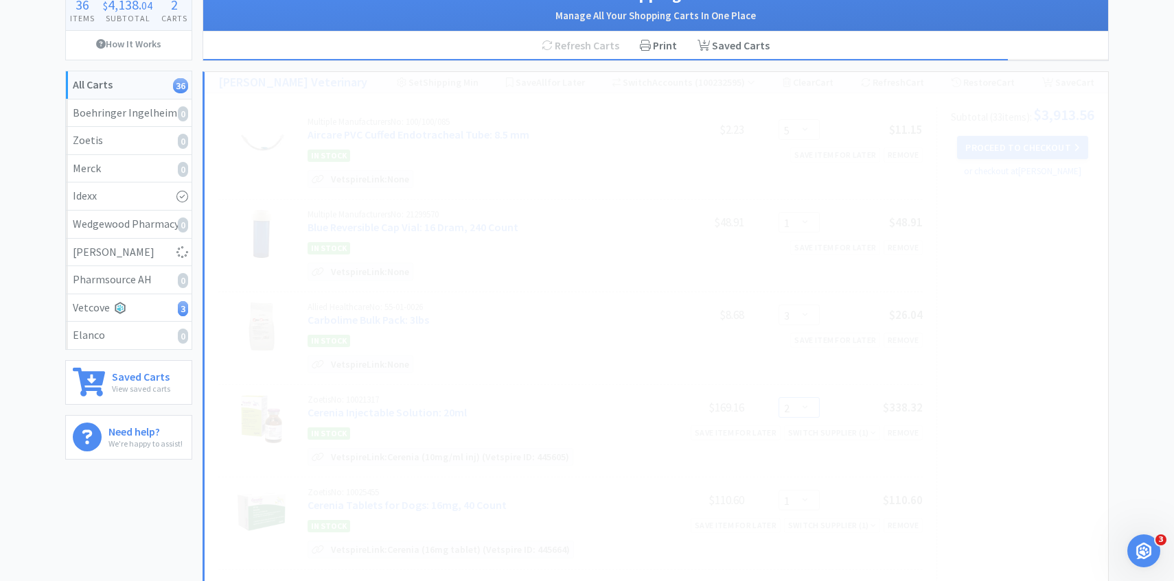
select select "1"
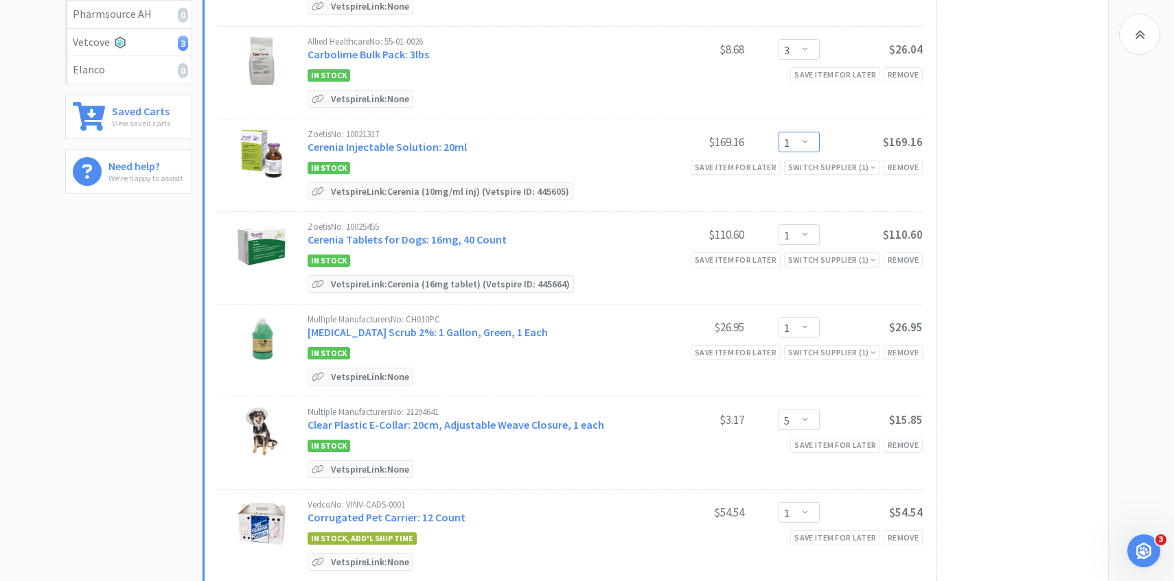
scroll to position [377, 0]
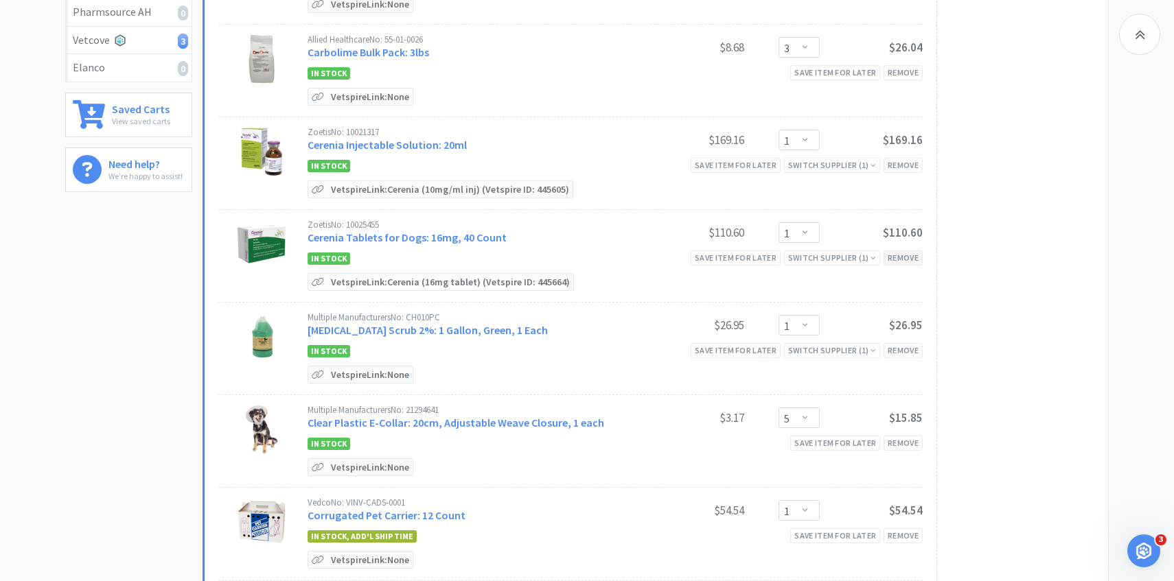
click at [908, 255] on div "Remove" at bounding box center [903, 258] width 39 height 14
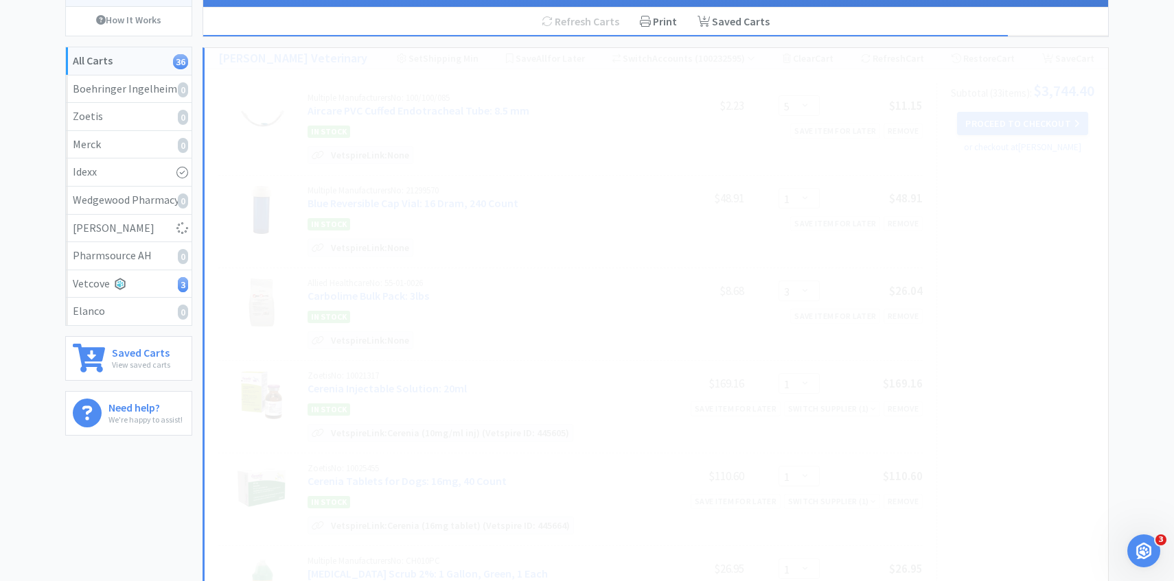
select select "5"
select select "1"
select select "4"
select select "1"
select select "2"
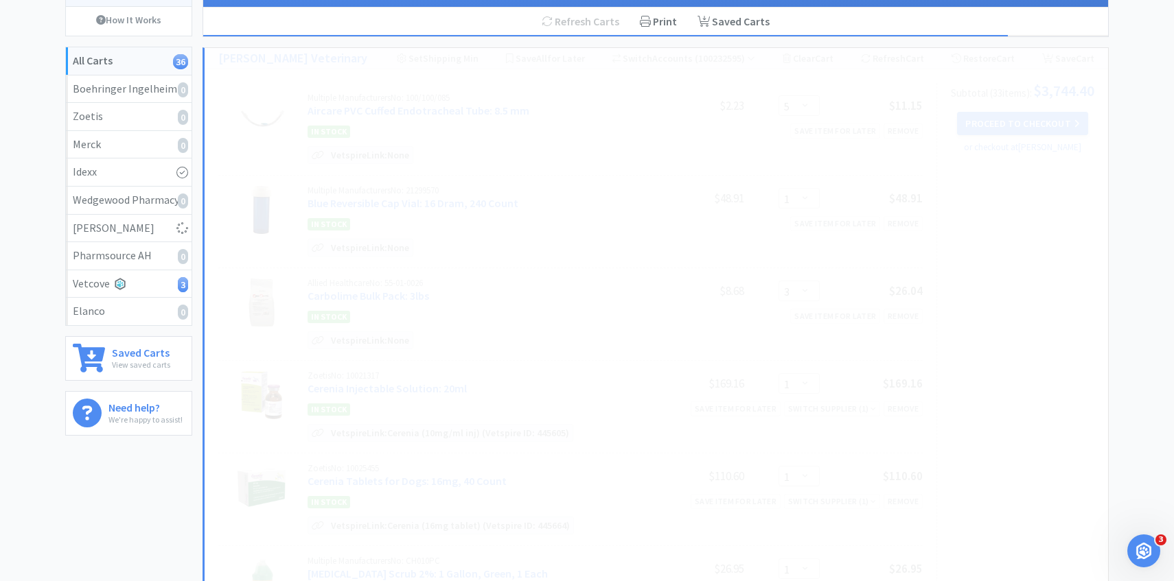
select select "3"
select select "6"
select select "2"
select select "4"
select select "1"
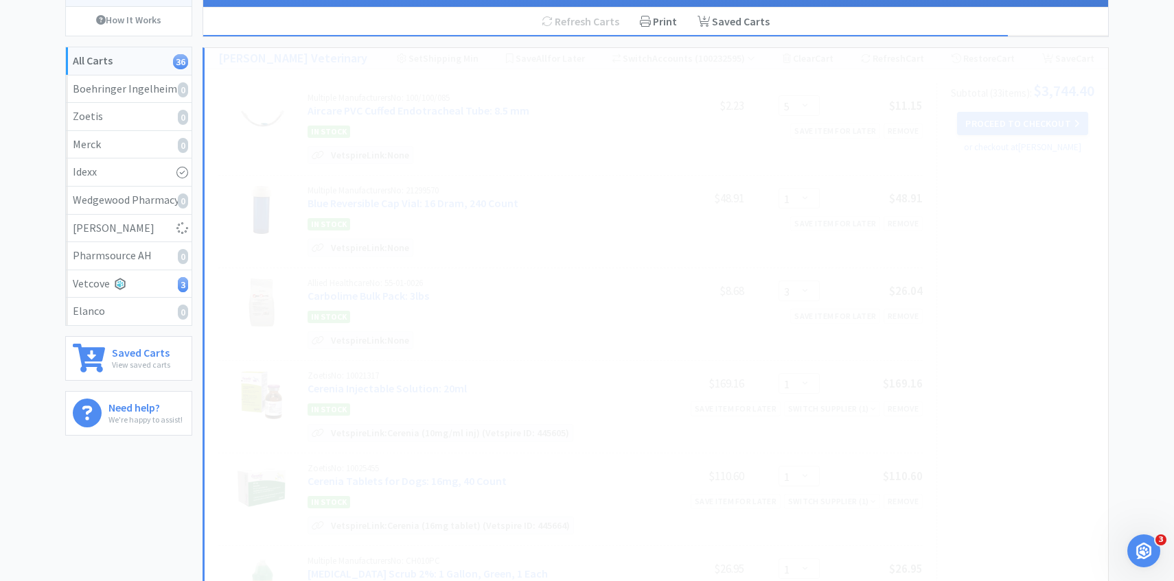
select select "2"
select select "4"
select select "2"
select select "5"
select select "2"
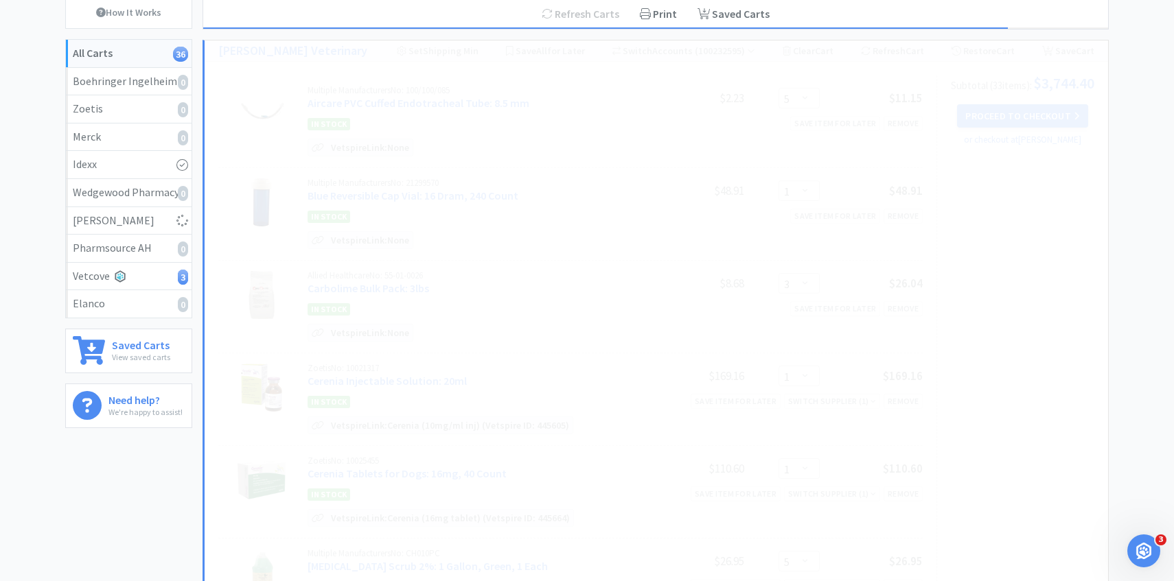
select select "50"
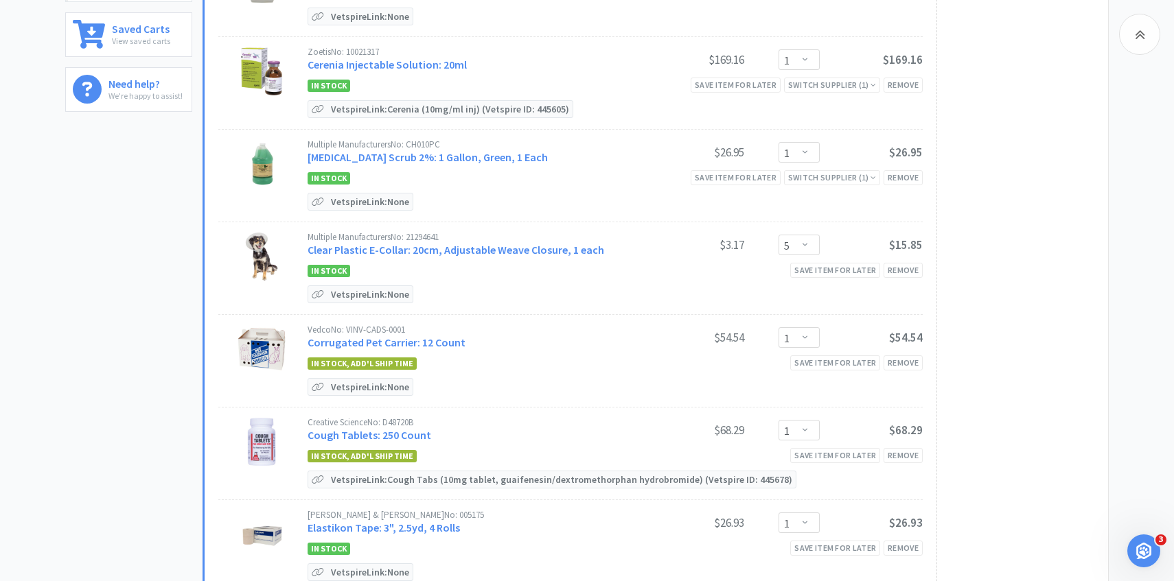
scroll to position [459, 0]
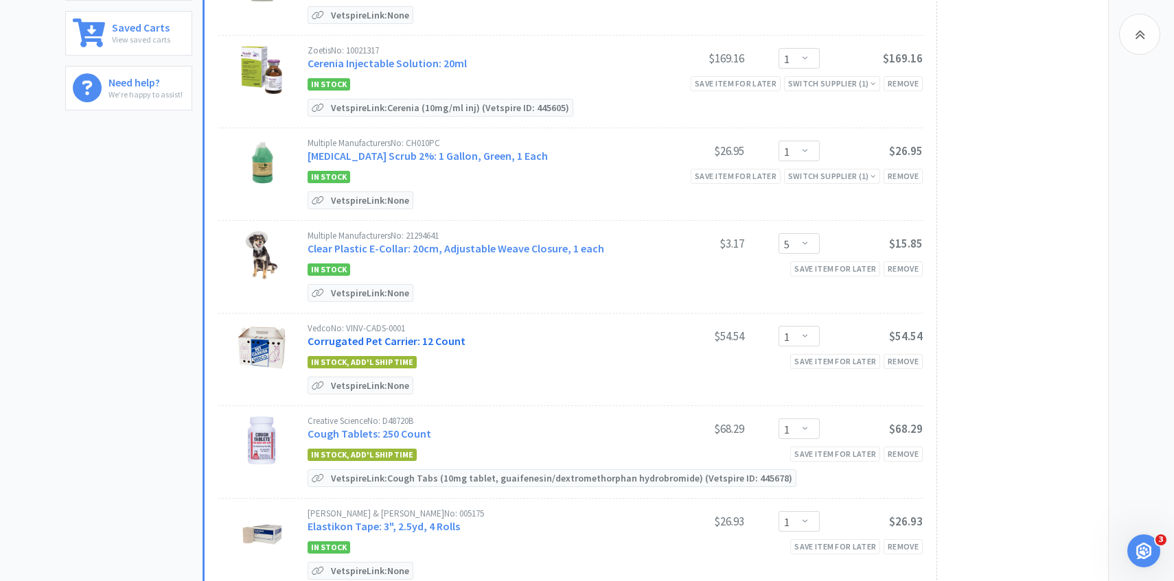
click at [426, 336] on link "Corrugated Pet Carrier: 12 Count" at bounding box center [387, 341] width 158 height 14
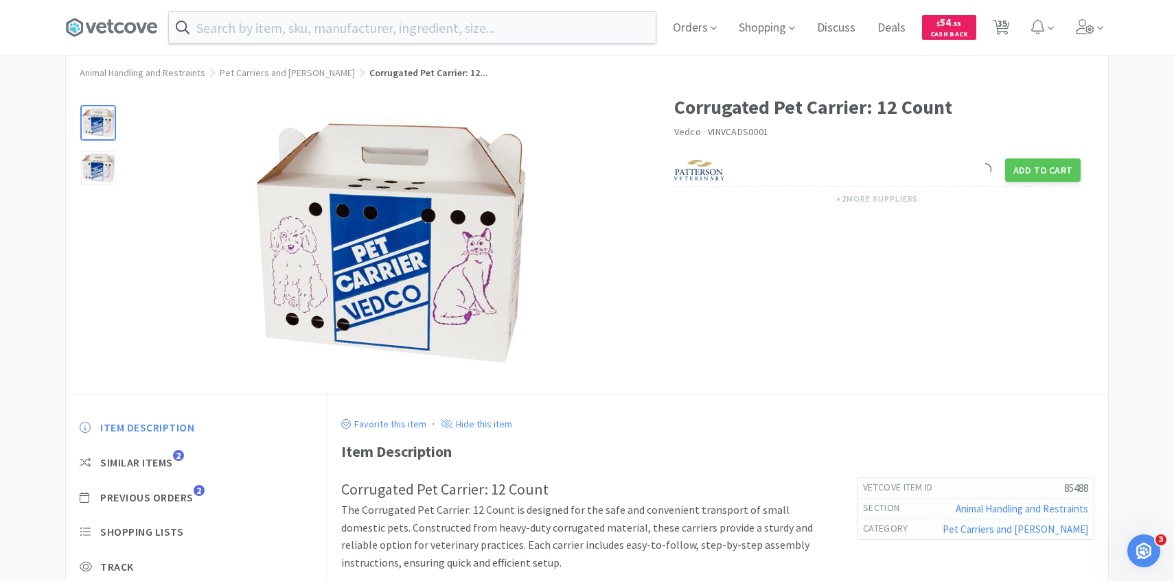
scroll to position [34, 0]
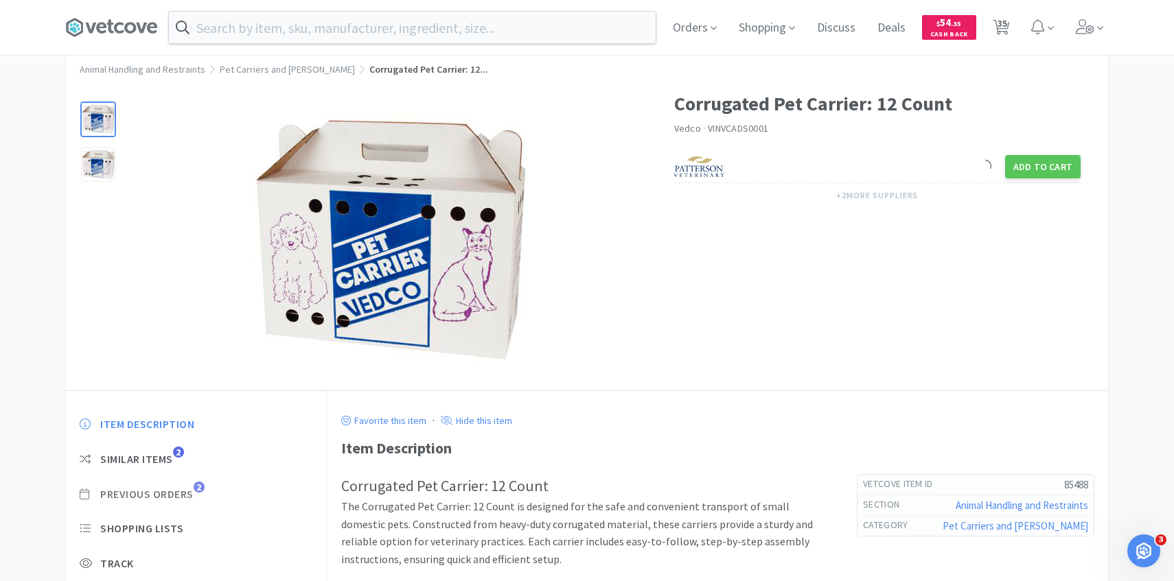
click at [183, 495] on span "Previous Orders" at bounding box center [146, 494] width 93 height 14
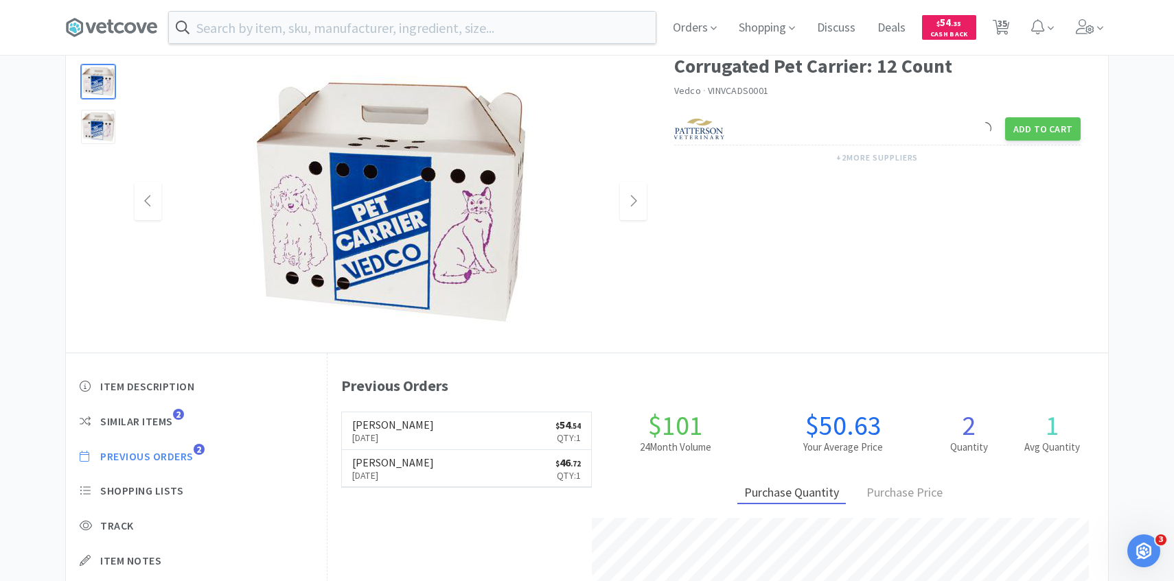
scroll to position [72, 0]
select select "5"
select select "1"
select select "3"
select select "1"
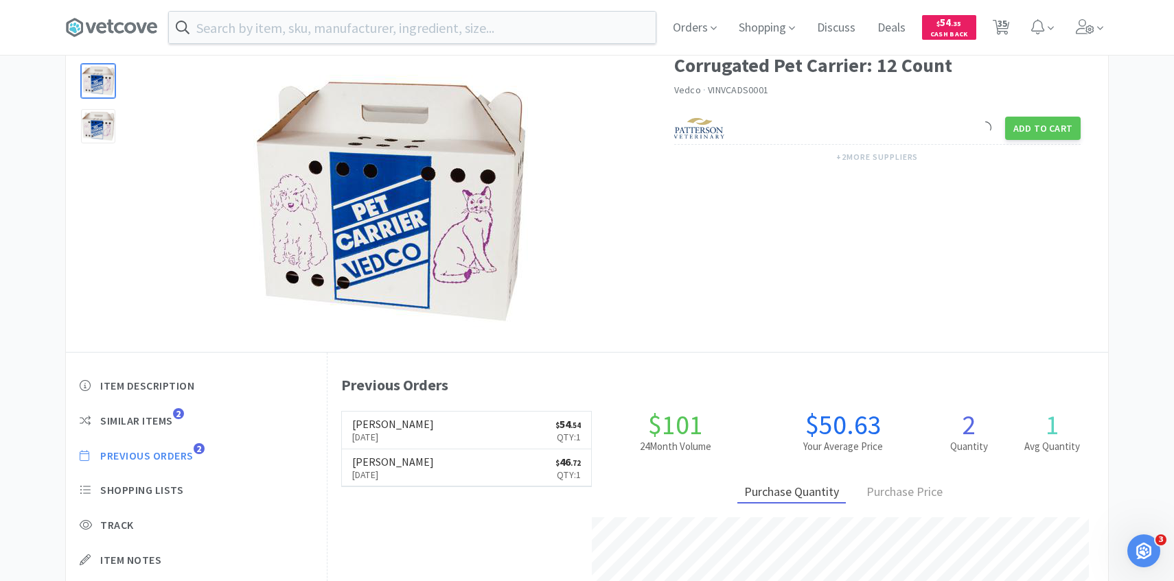
select select "1"
select select "5"
select select "1"
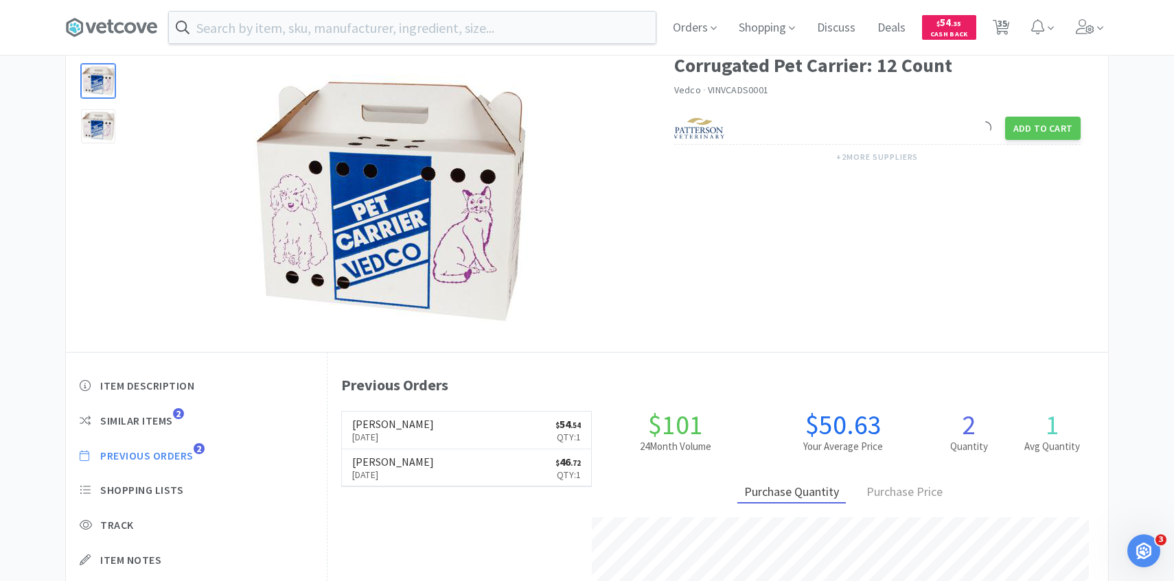
select select "4"
select select "1"
select select "2"
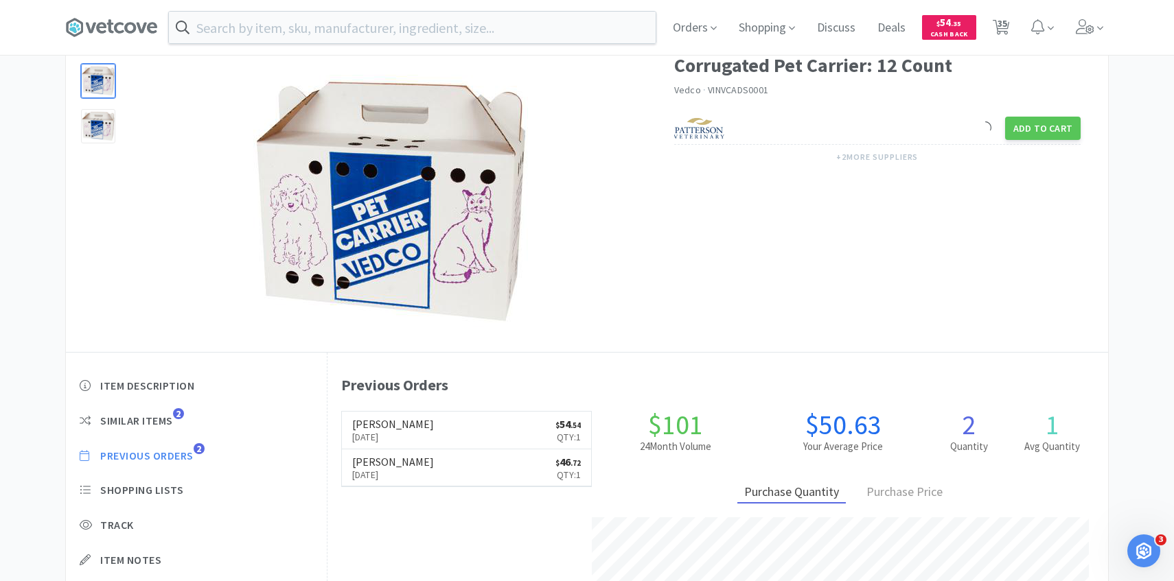
select select "3"
select select "6"
select select "2"
select select "4"
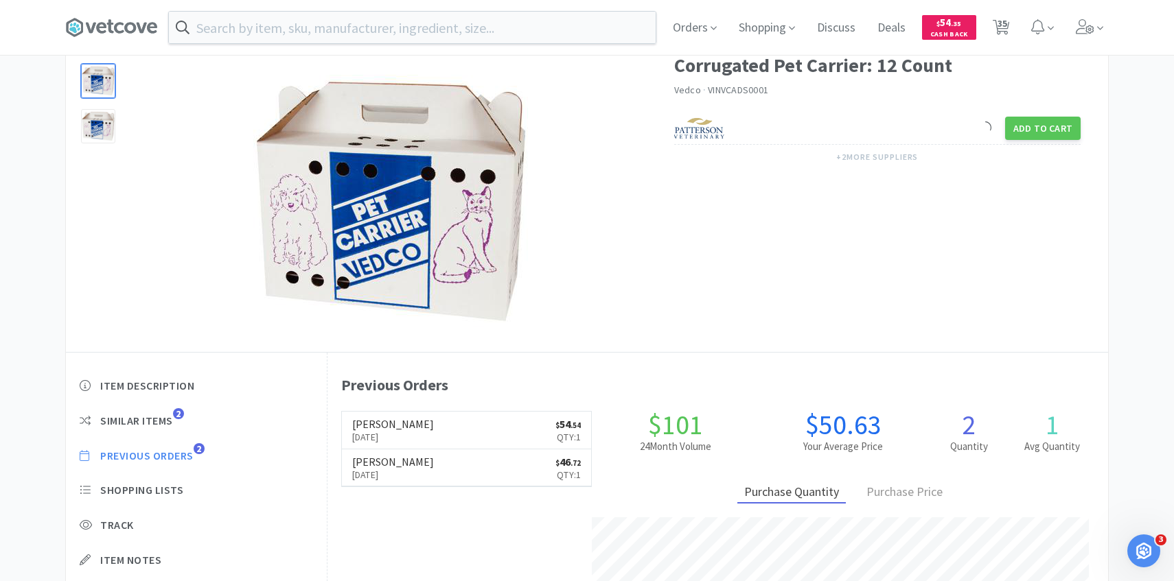
select select "1"
select select "2"
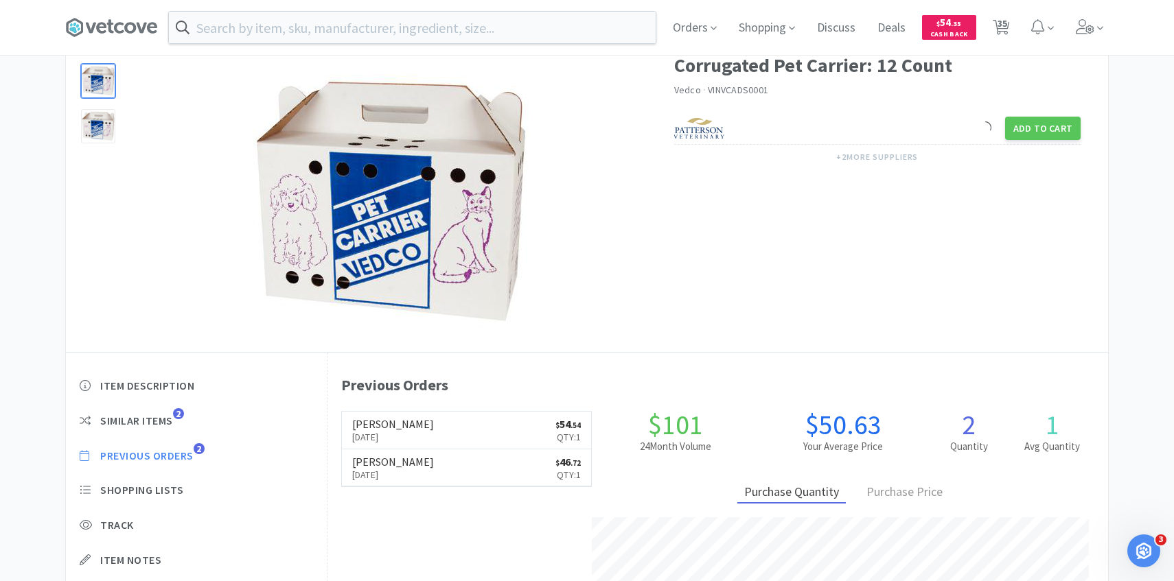
select select "4"
select select "50"
select select "2"
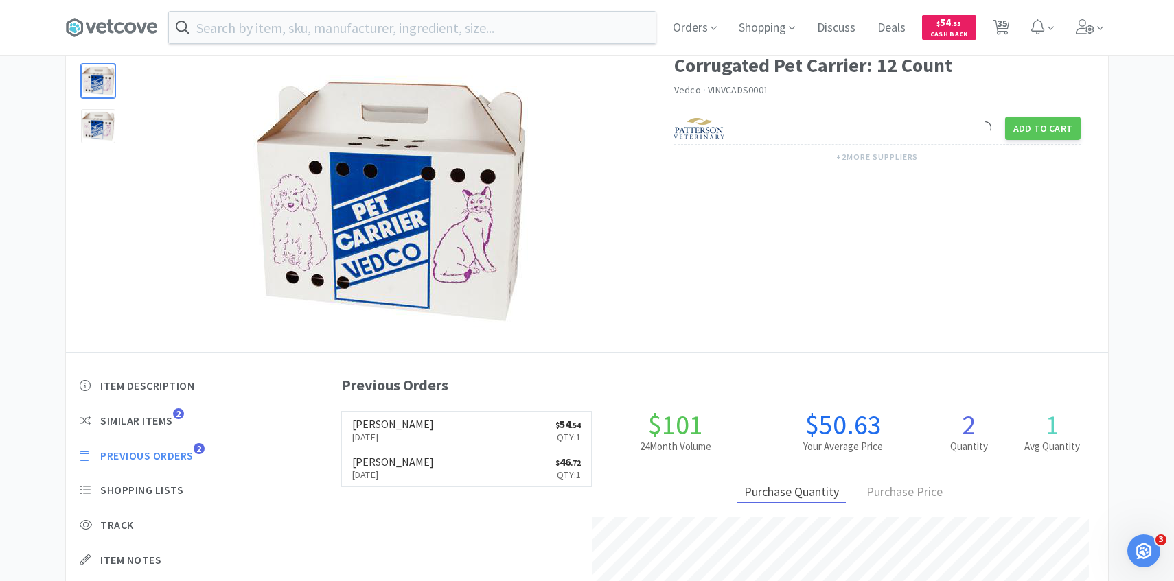
select select "5"
select select "2"
select select "3"
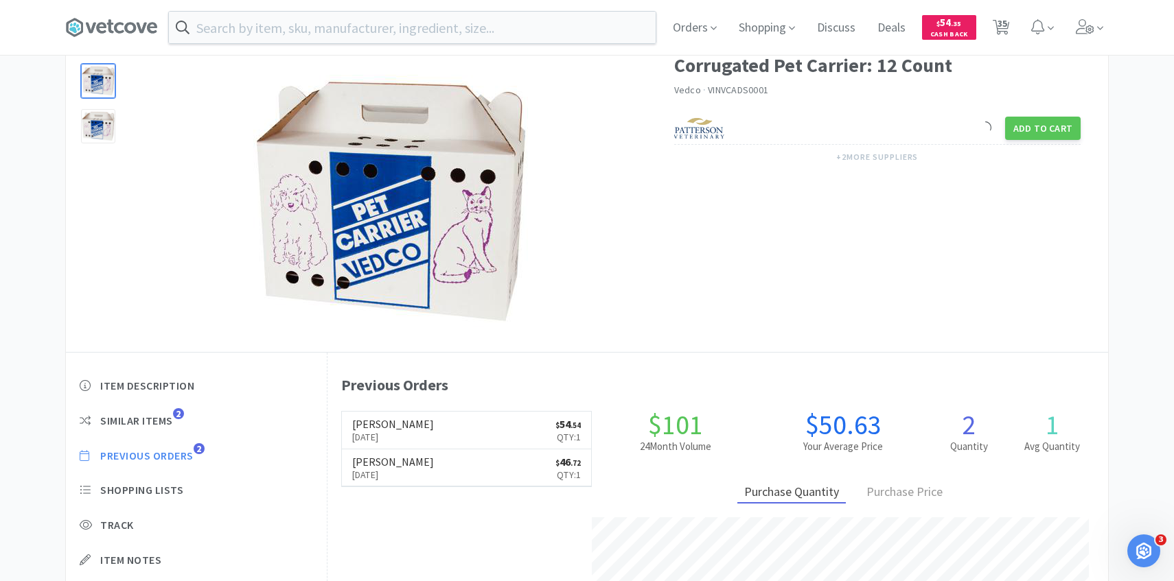
select select "1"
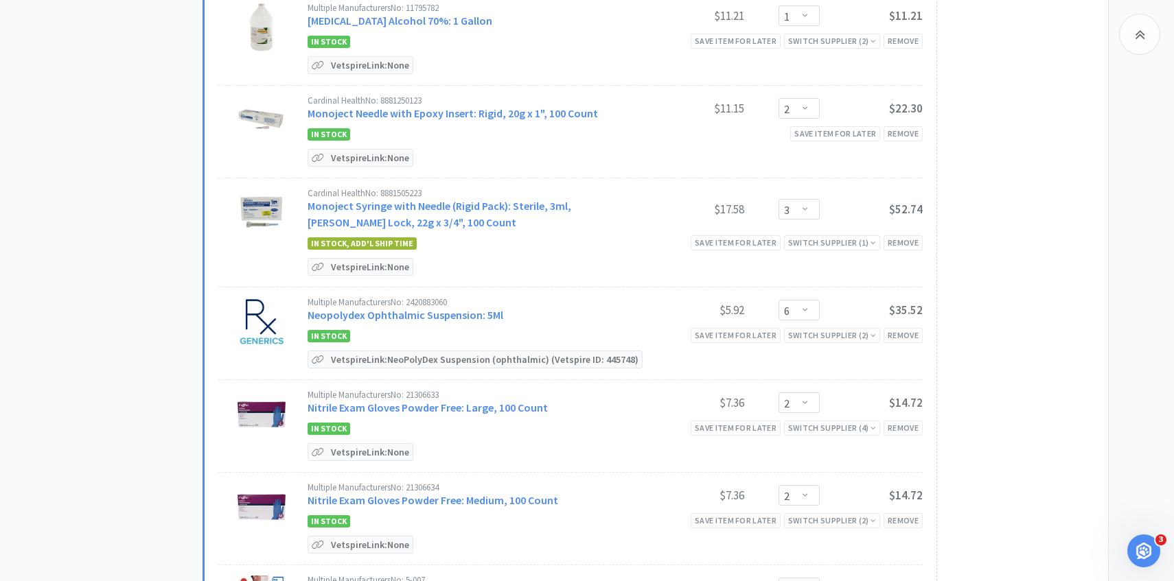
scroll to position [1381, 0]
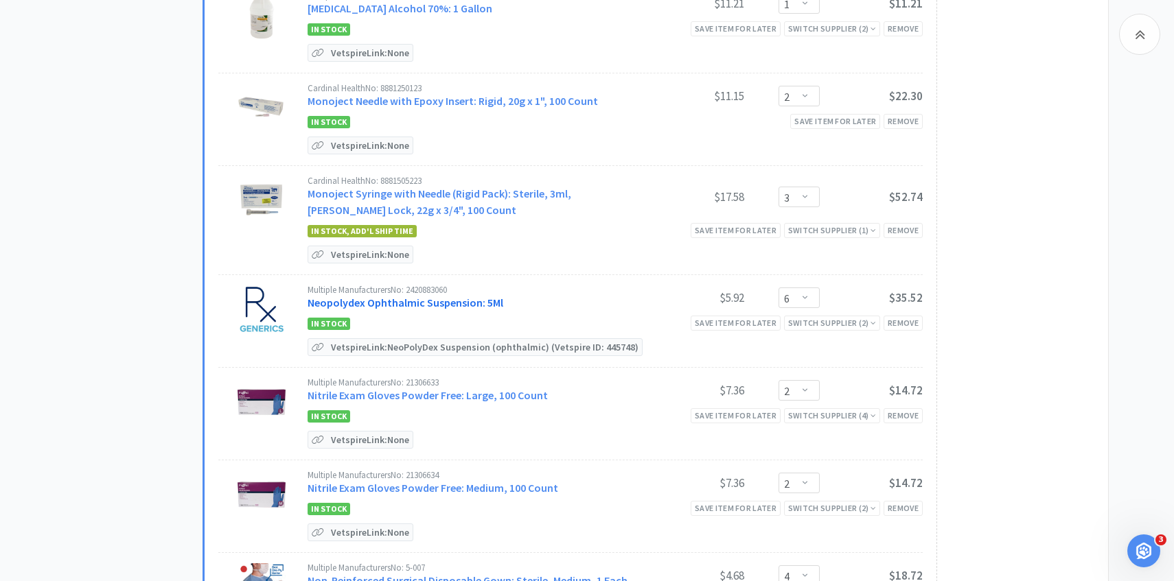
click at [407, 296] on link "Neopolydex Ophthalmic Suspension: 5Ml" at bounding box center [406, 303] width 196 height 14
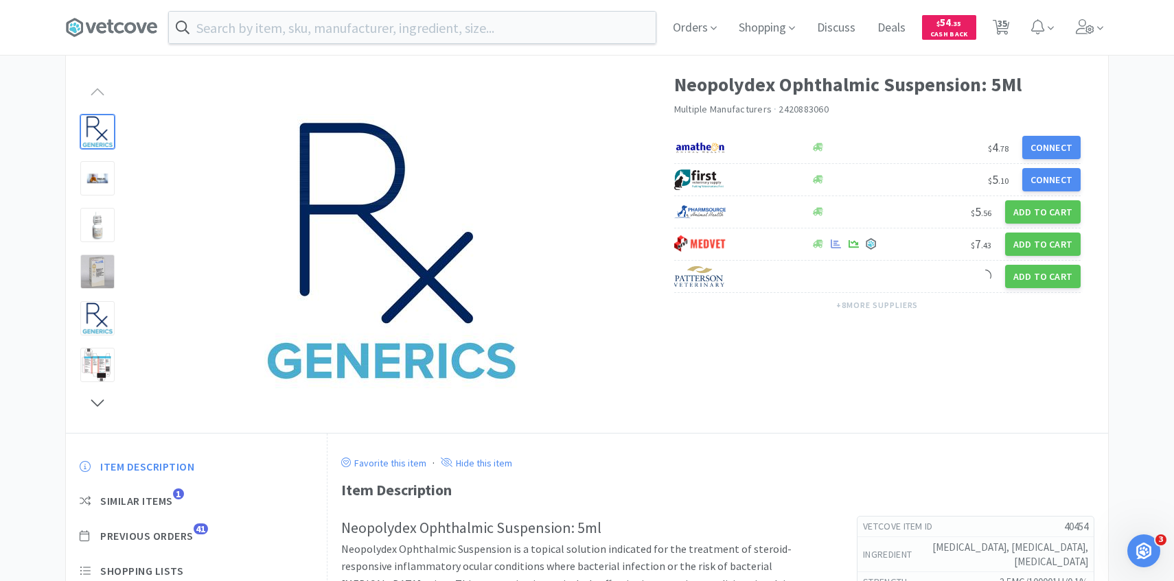
scroll to position [76, 0]
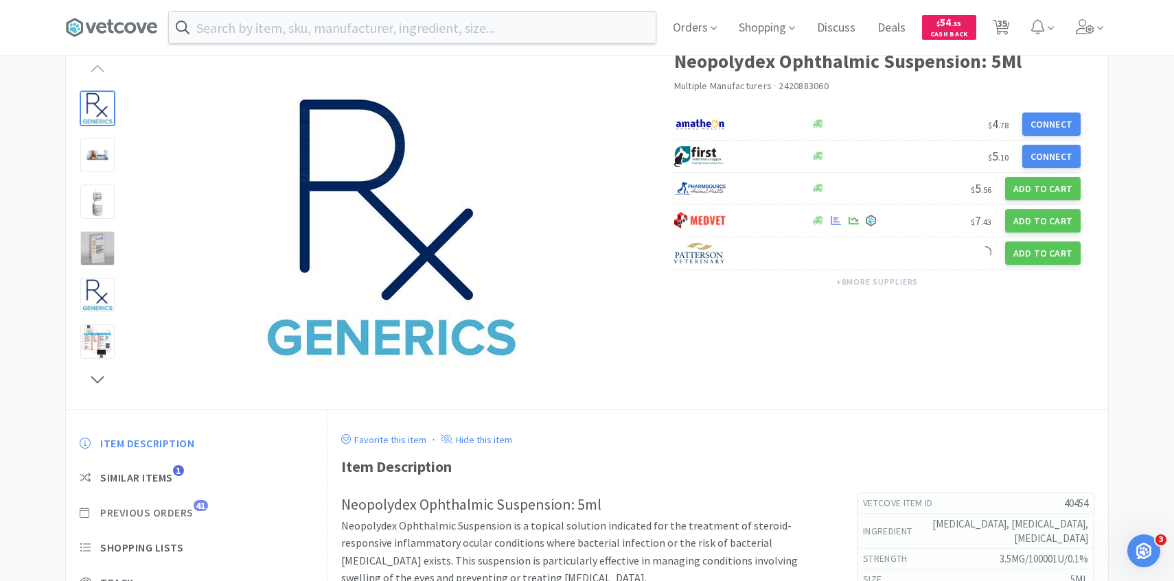
click at [192, 507] on span "Previous Orders" at bounding box center [146, 513] width 93 height 14
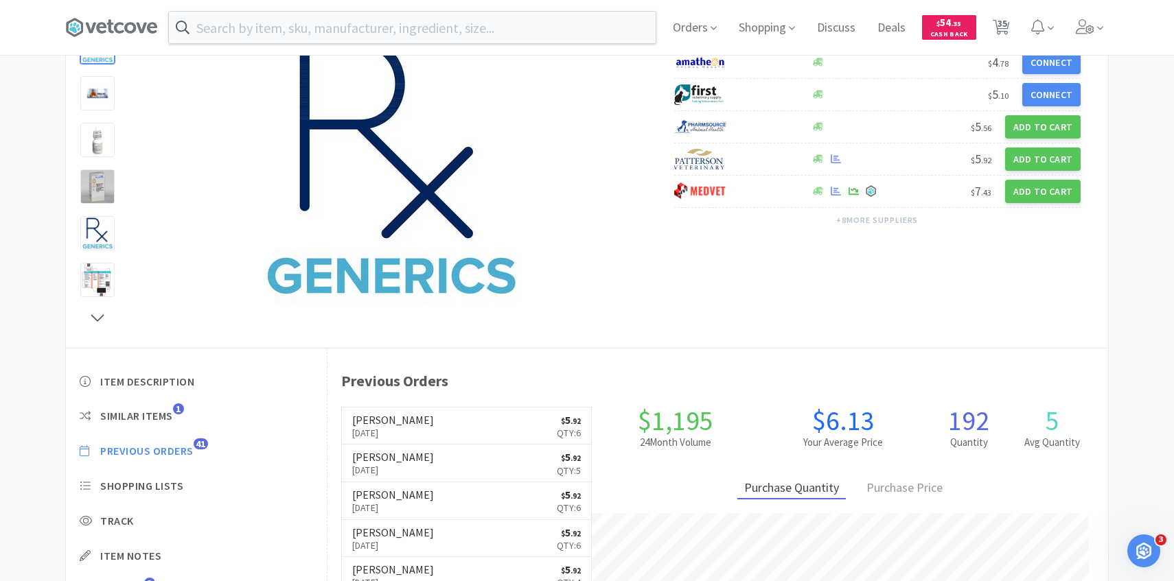
scroll to position [143, 0]
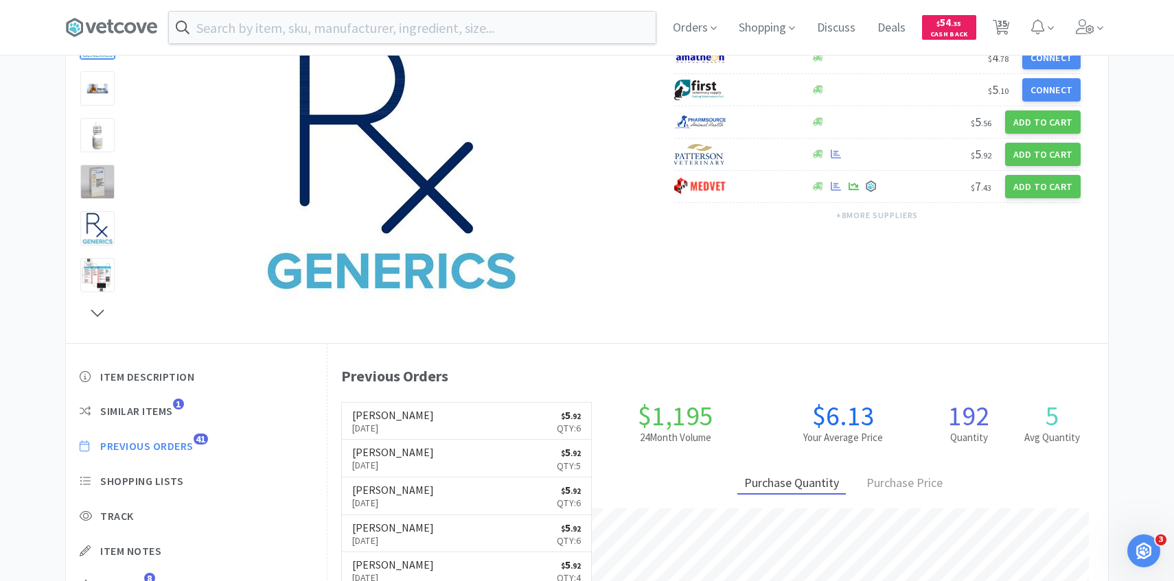
select select "5"
select select "1"
select select "3"
select select "1"
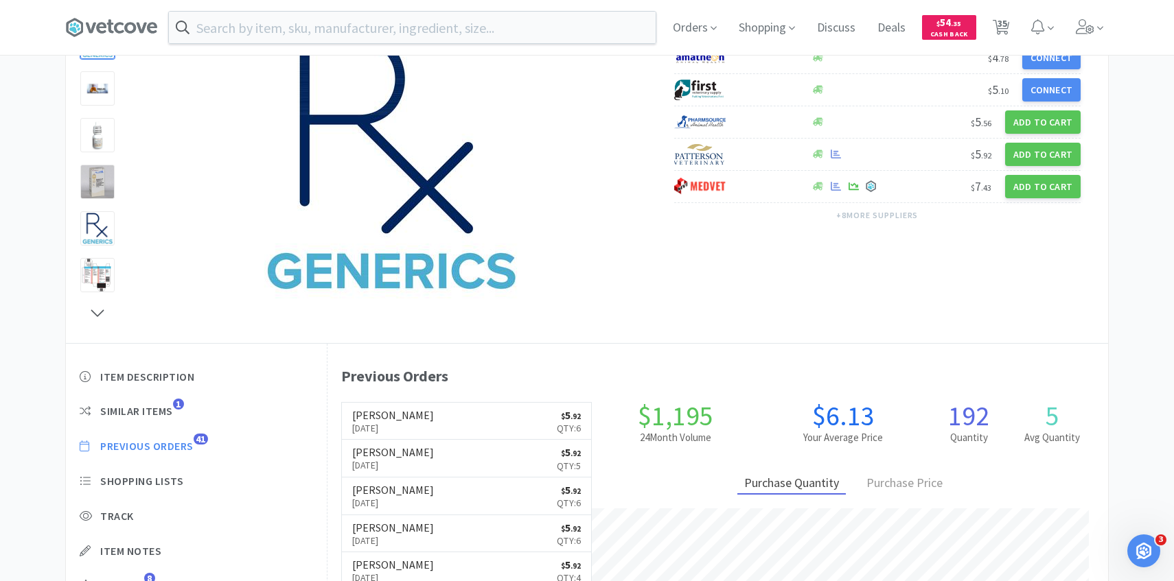
select select "5"
select select "1"
select select "4"
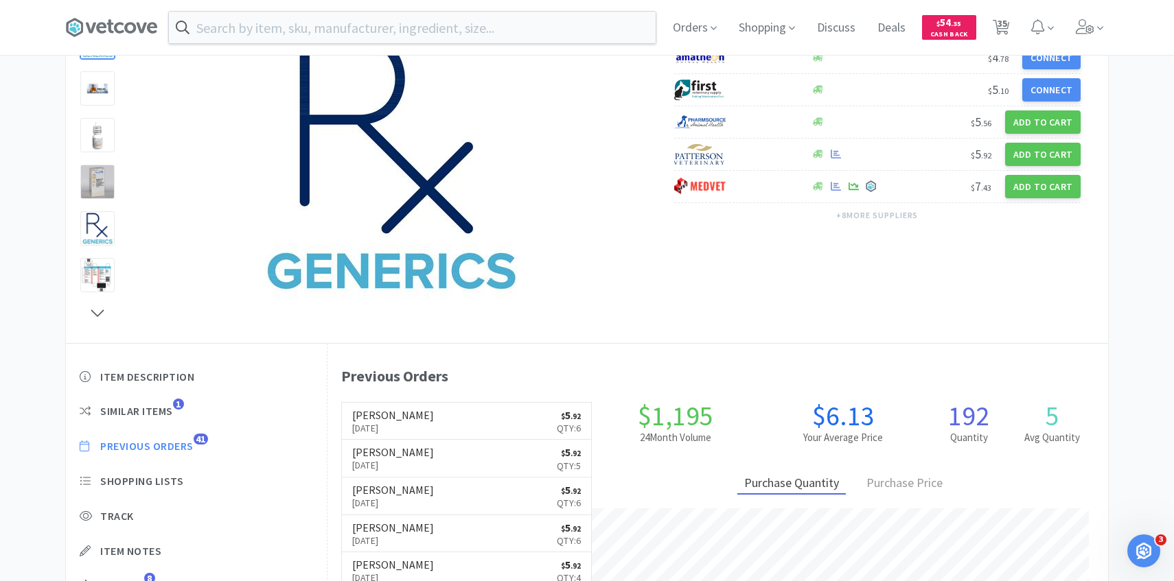
select select "1"
select select "2"
select select "3"
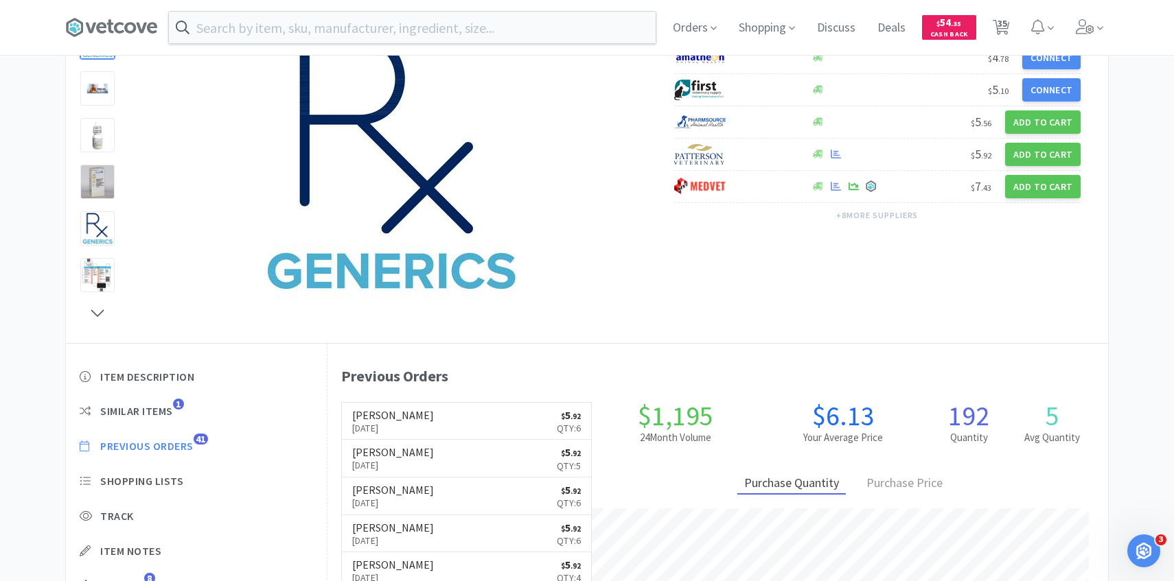
select select "6"
select select "2"
select select "4"
select select "1"
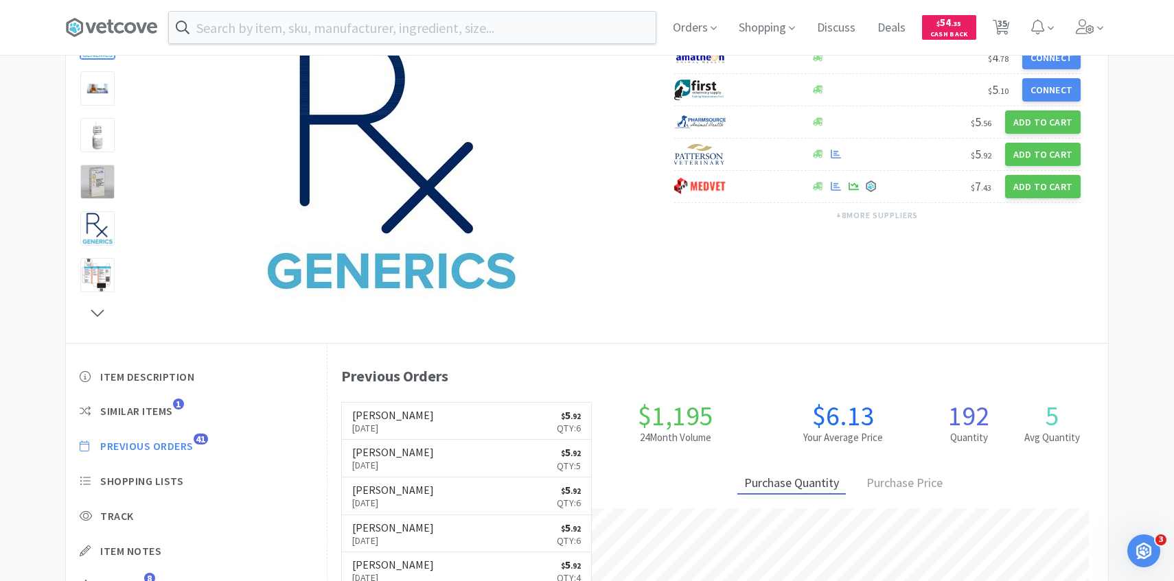
select select "1"
select select "2"
select select "4"
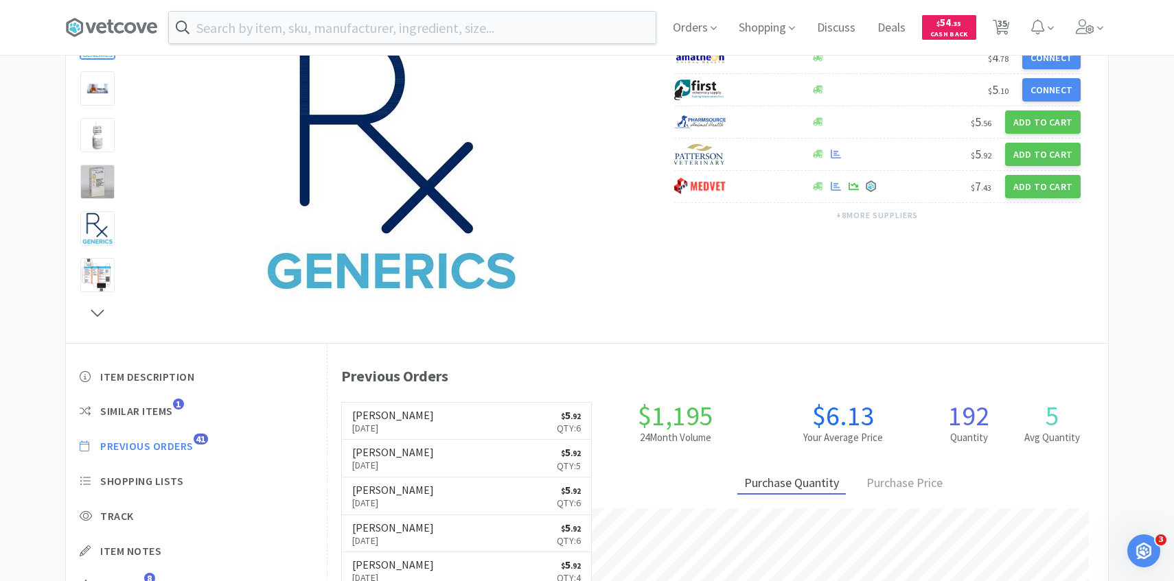
select select "50"
select select "2"
select select "5"
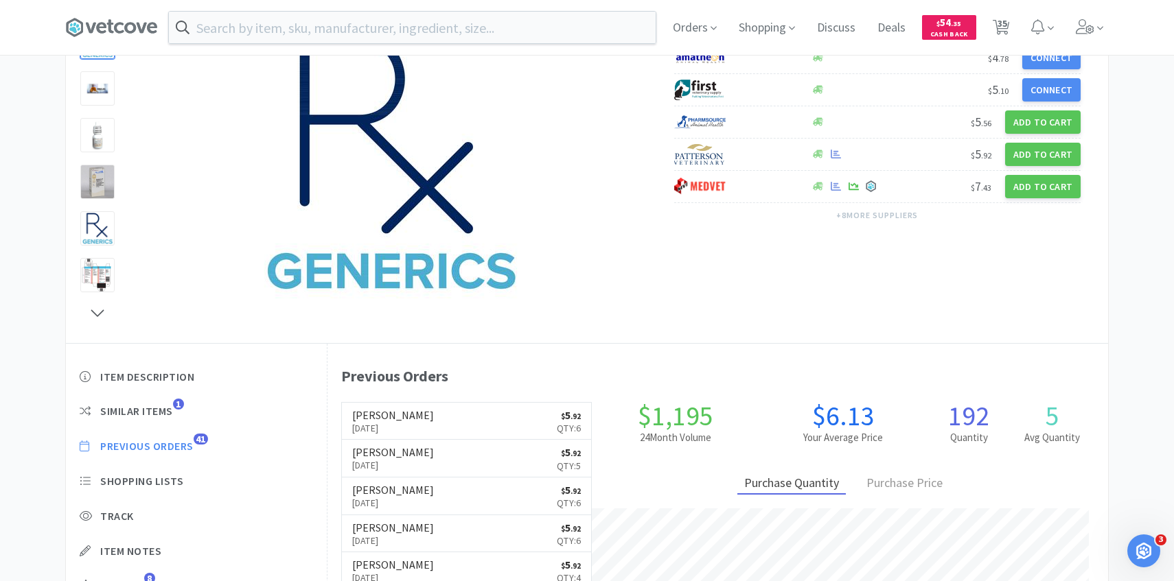
select select "2"
select select "3"
select select "1"
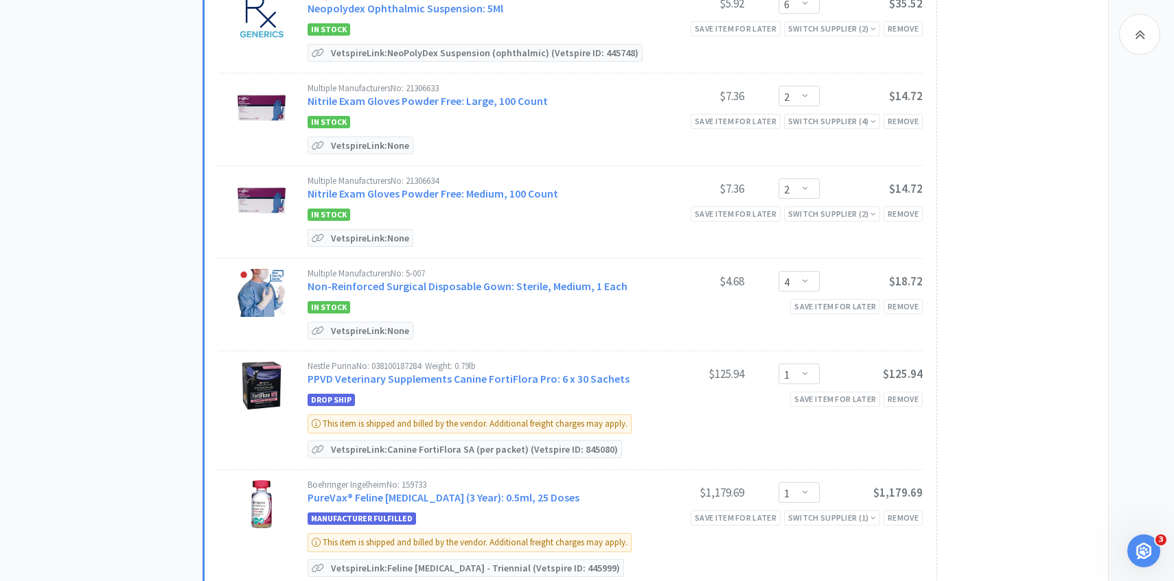
scroll to position [1686, 0]
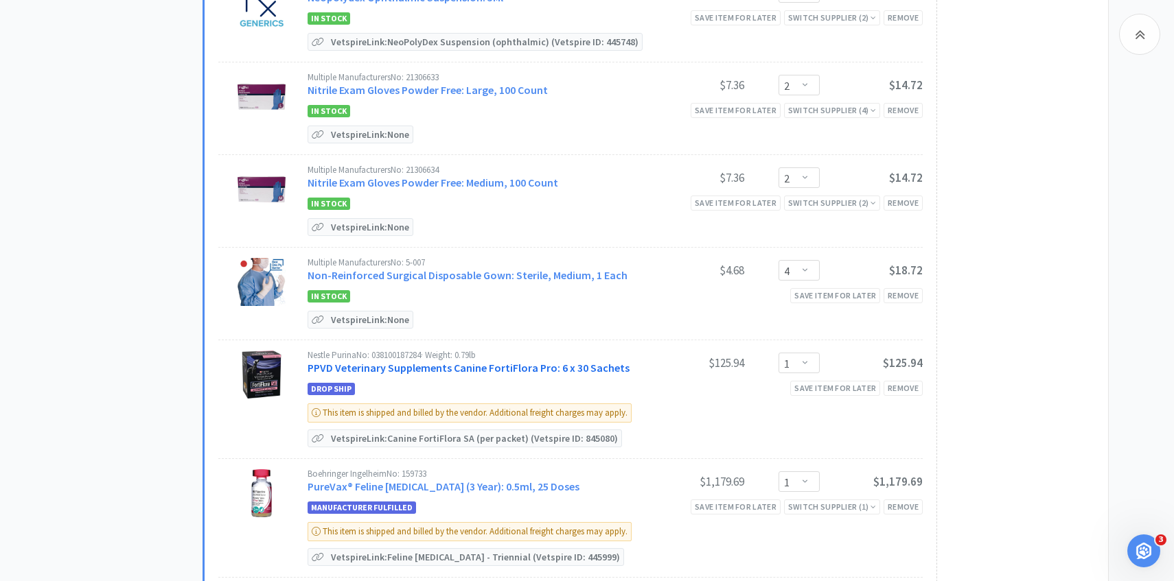
click at [392, 362] on link "PPVD Veterinary Supplements Canine FortiFlora Pro: 6 x 30 Sachets" at bounding box center [469, 368] width 322 height 14
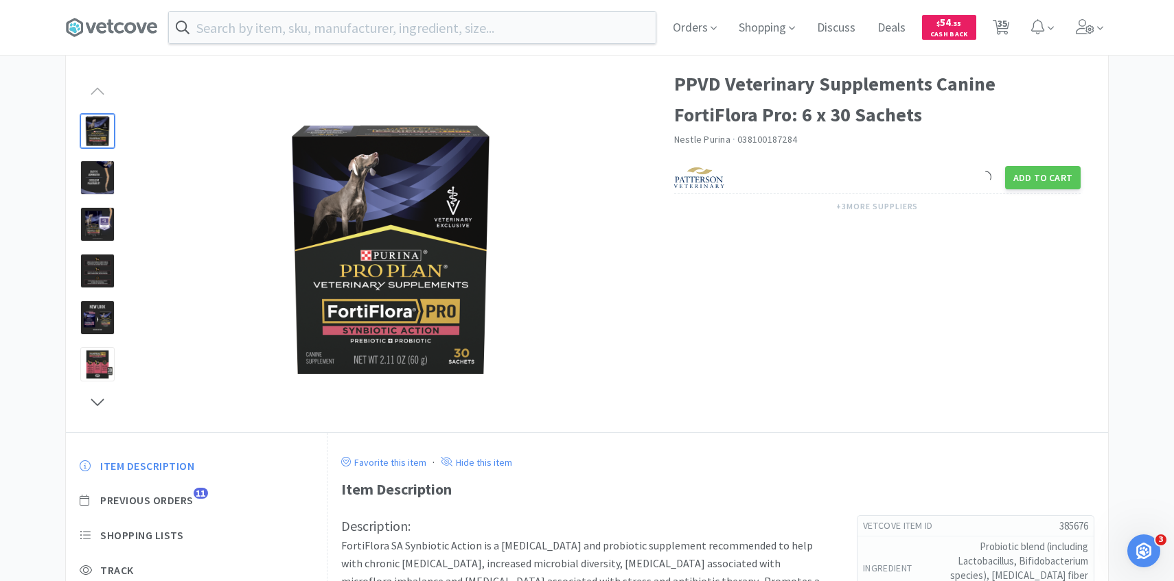
scroll to position [137, 0]
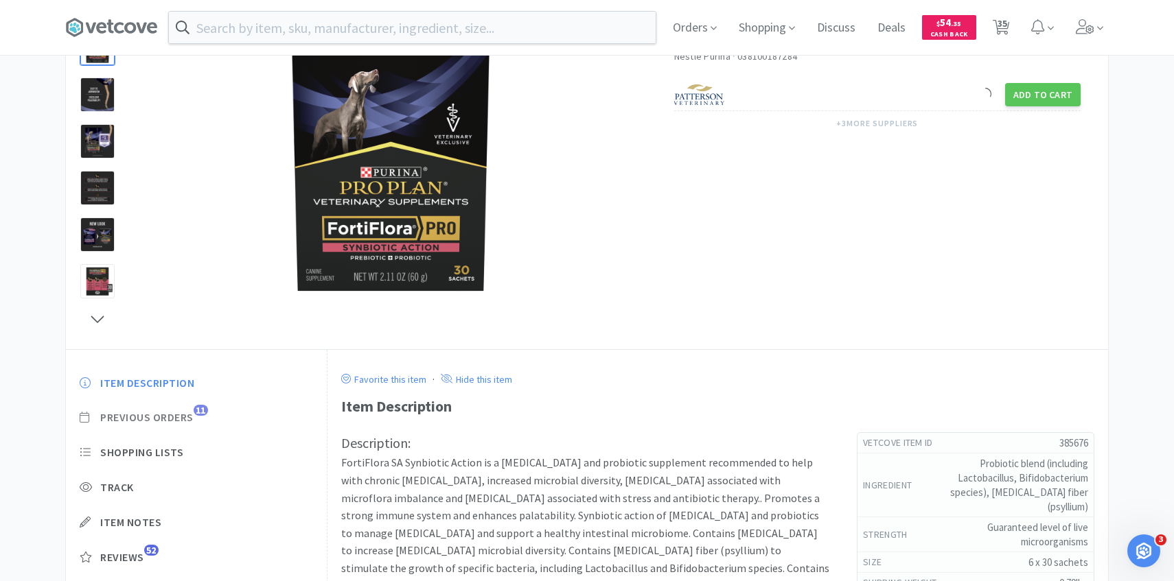
click at [192, 415] on span "Previous Orders" at bounding box center [146, 418] width 93 height 14
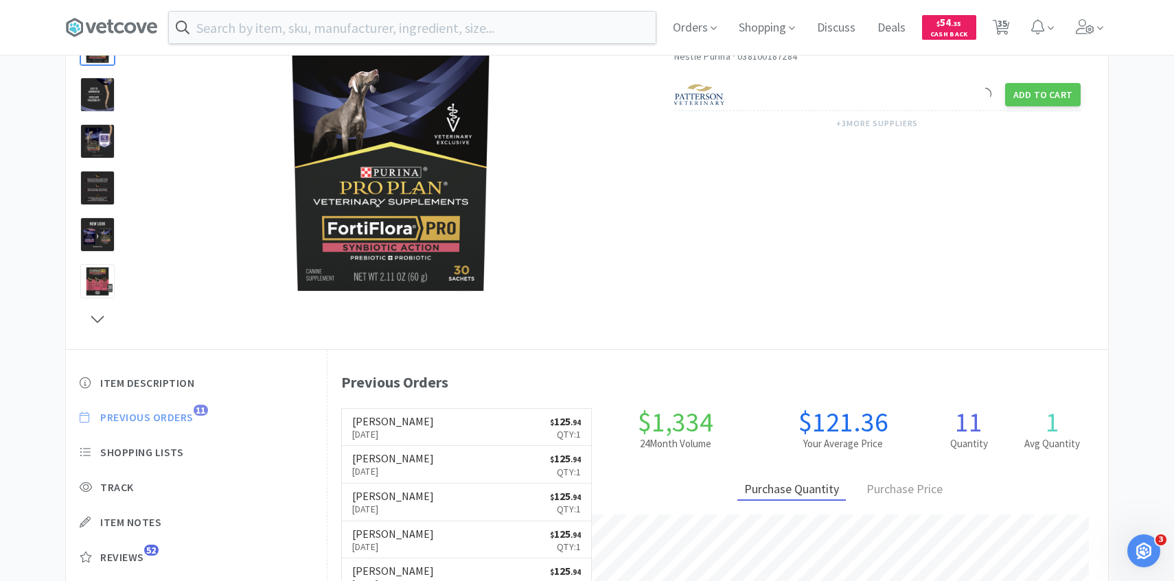
scroll to position [377, 781]
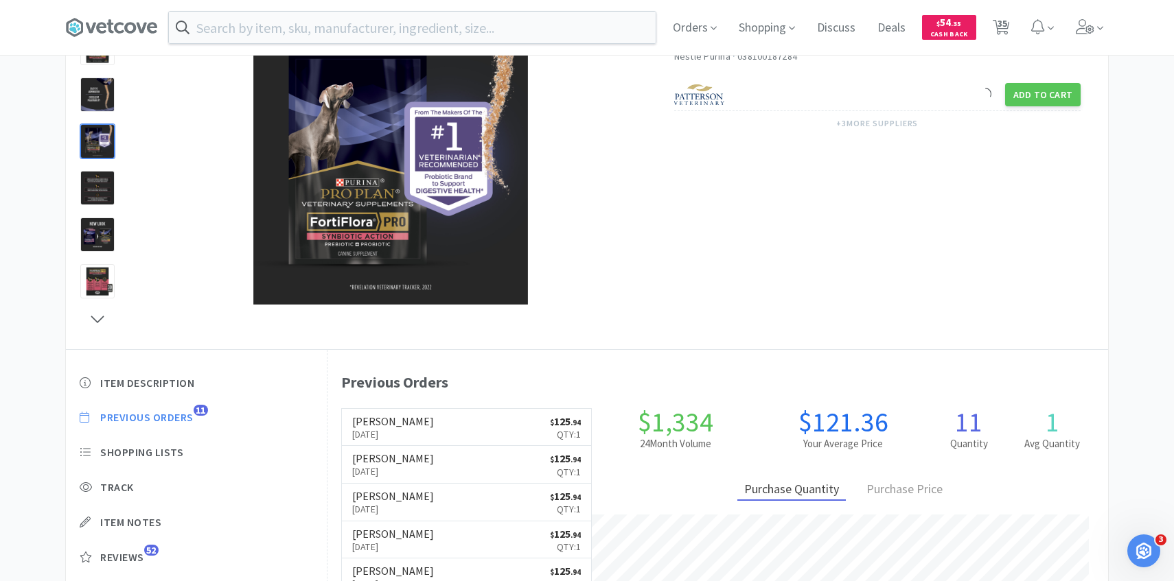
select select "5"
select select "1"
select select "3"
select select "1"
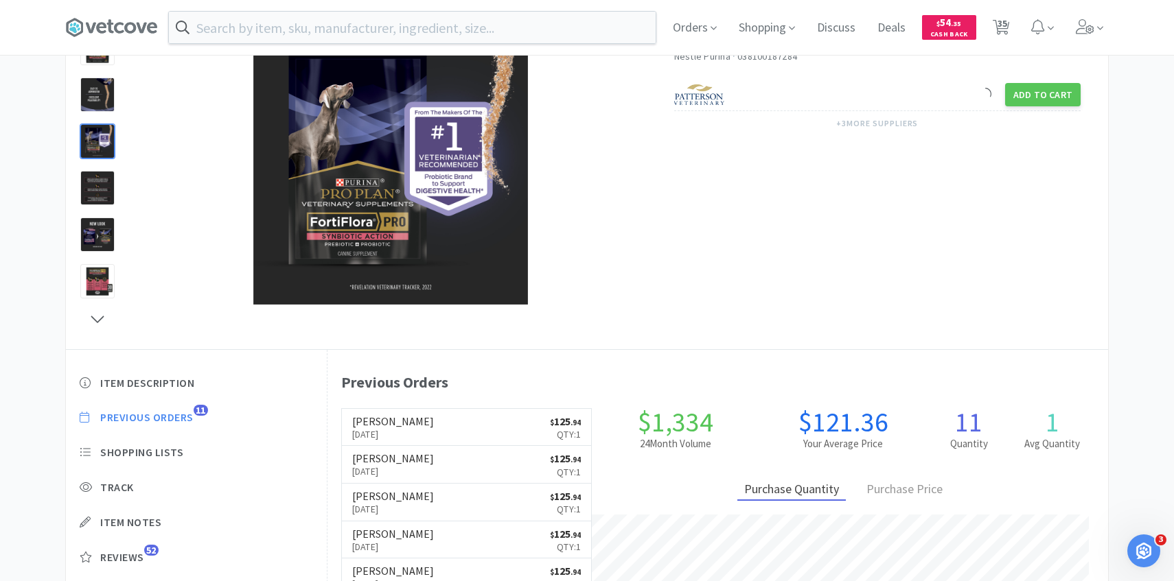
select select "5"
select select "1"
select select "4"
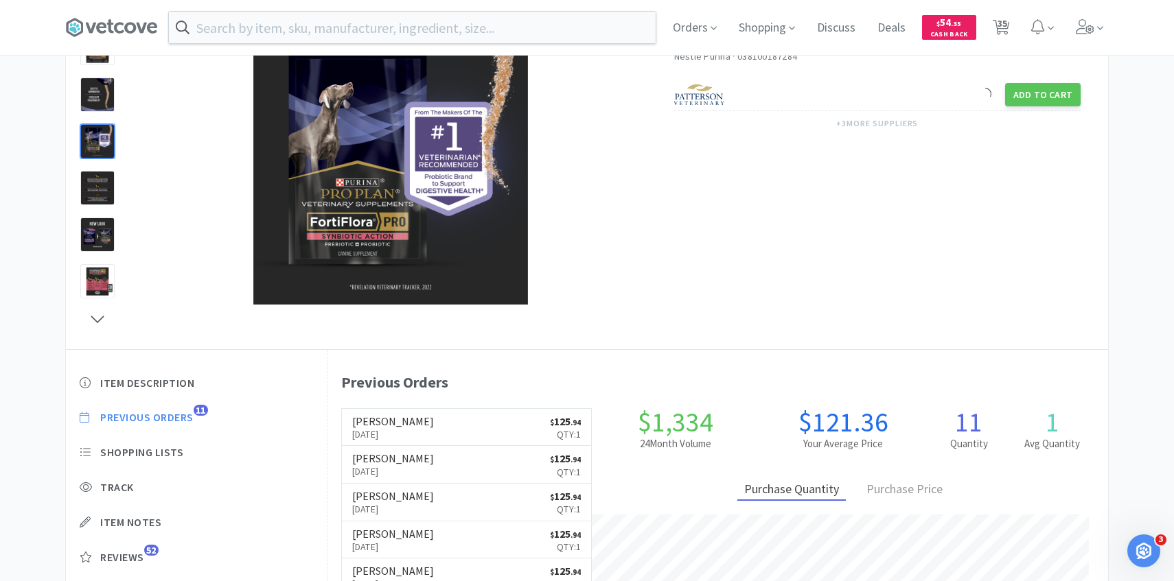
select select "1"
select select "2"
select select "3"
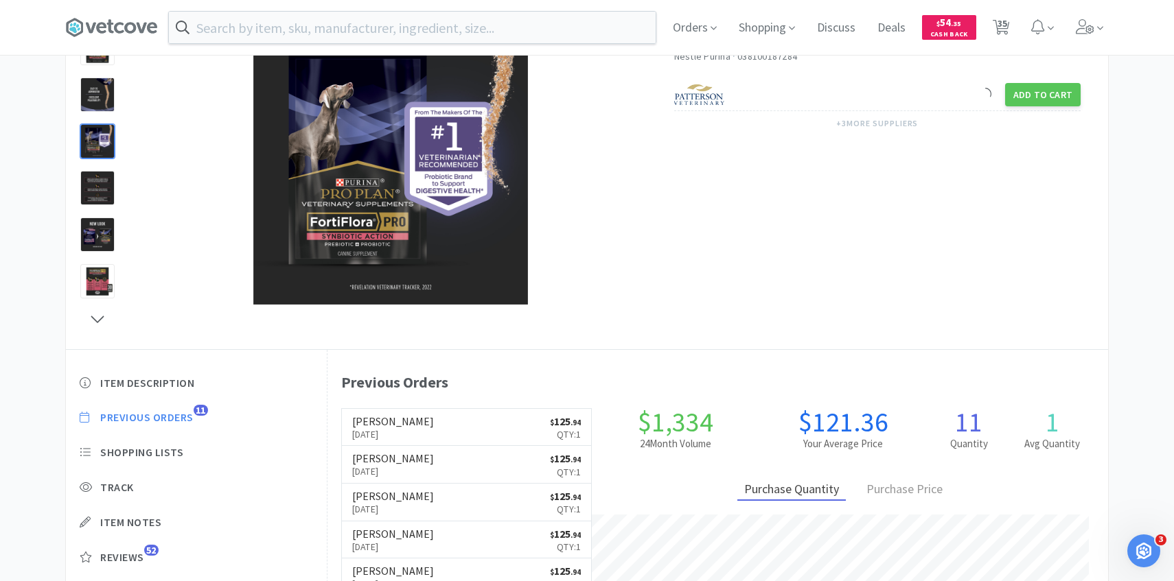
select select "6"
select select "2"
select select "4"
select select "1"
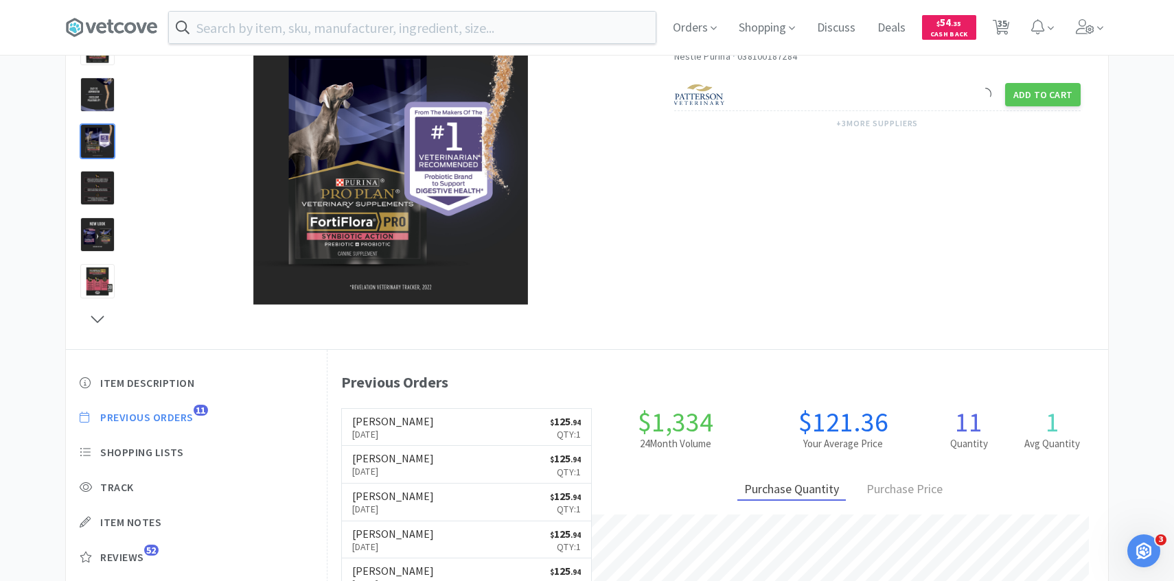
select select "1"
select select "2"
select select "4"
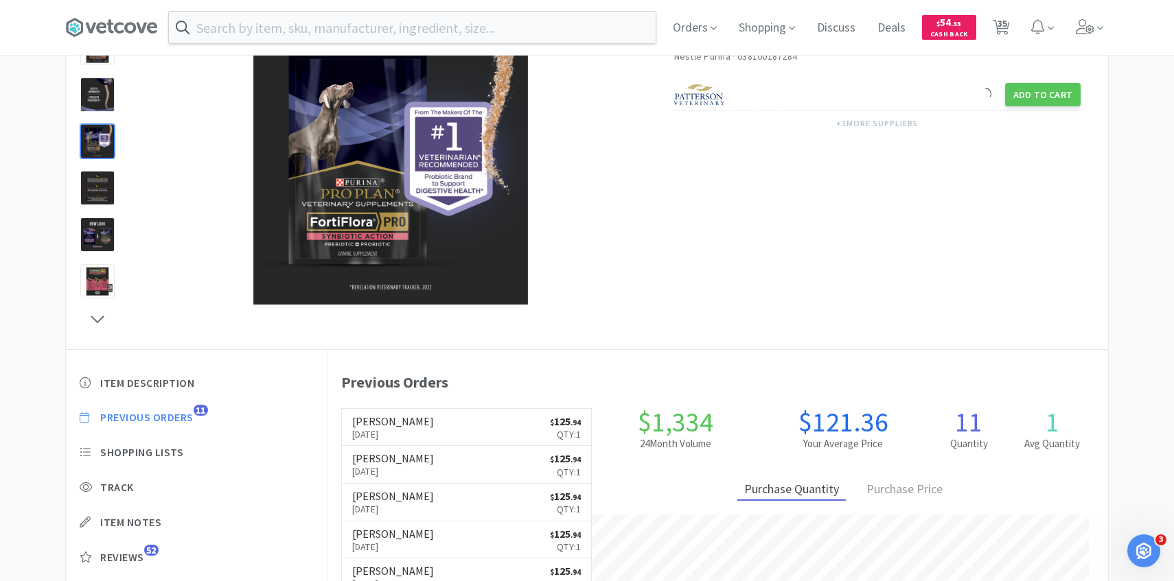
select select "50"
select select "2"
select select "5"
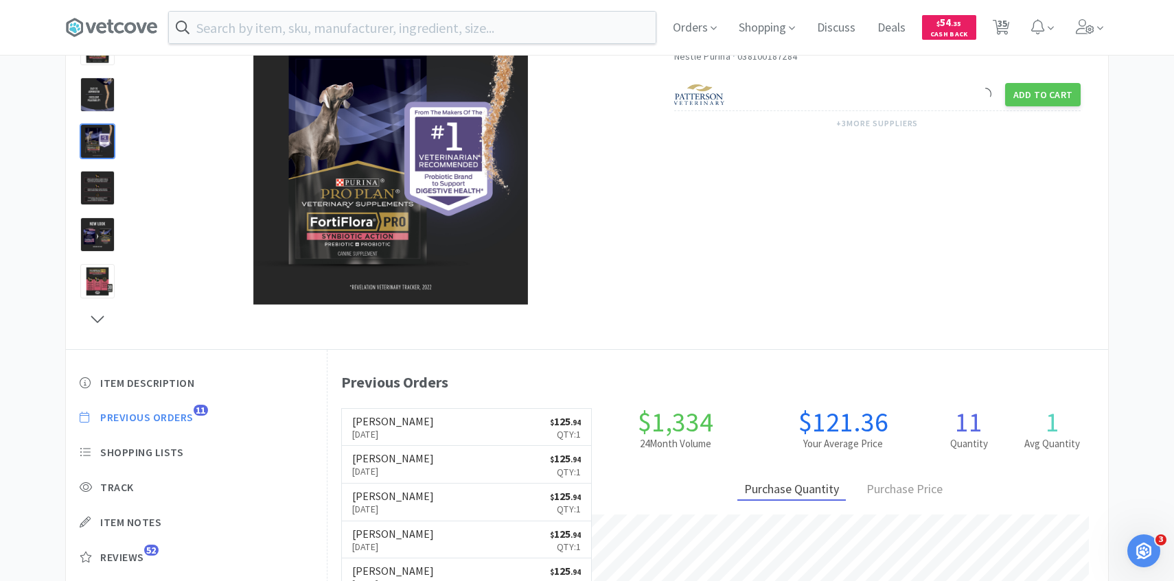
select select "2"
select select "3"
select select "1"
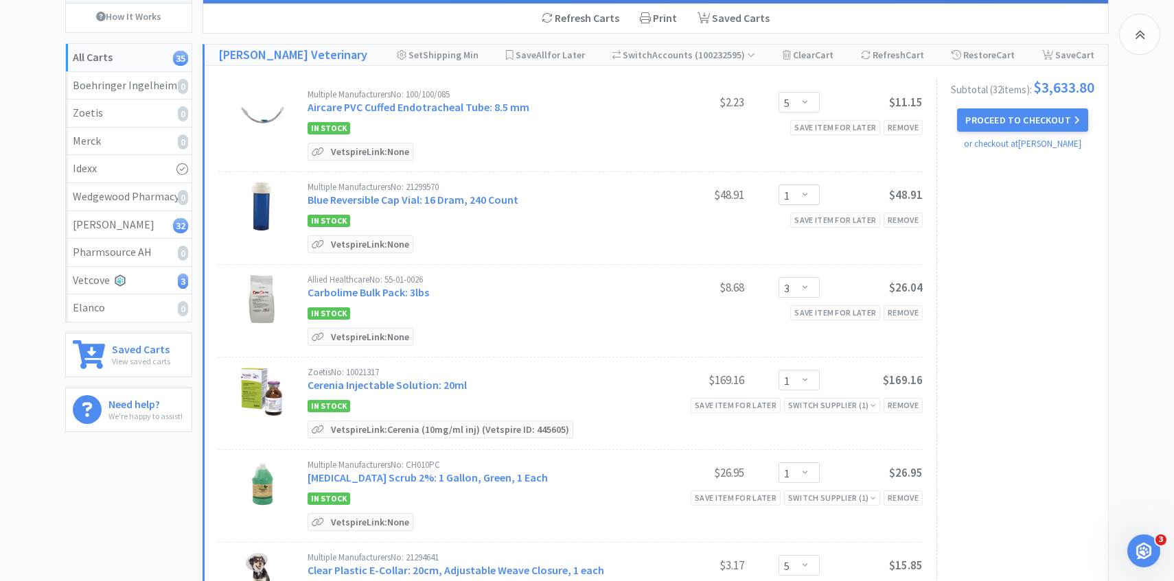
scroll to position [1686, 0]
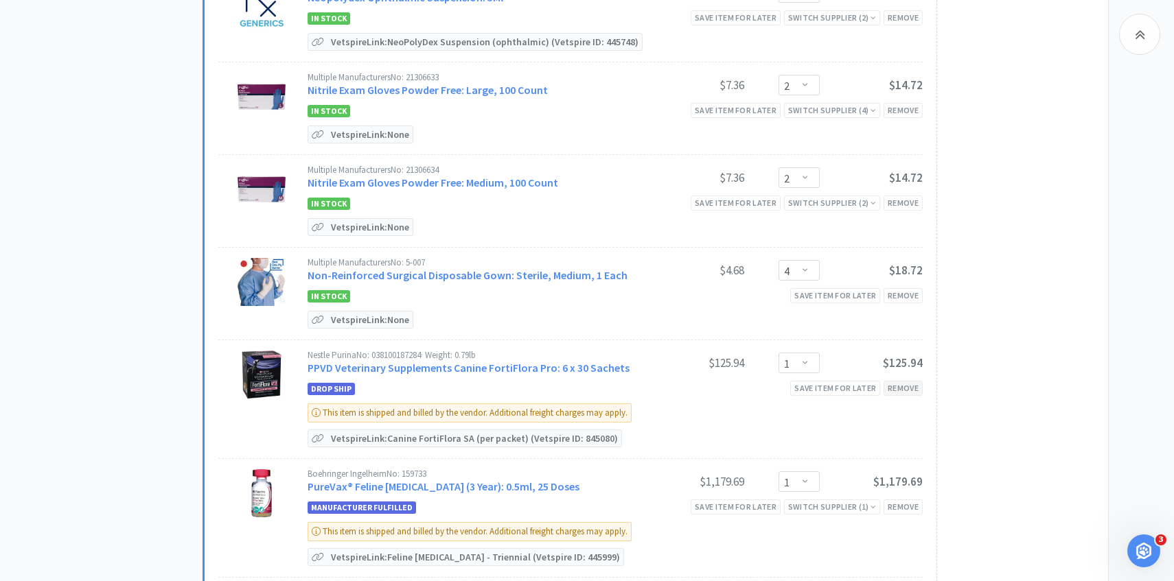
click at [896, 384] on div "Remove" at bounding box center [903, 388] width 39 height 14
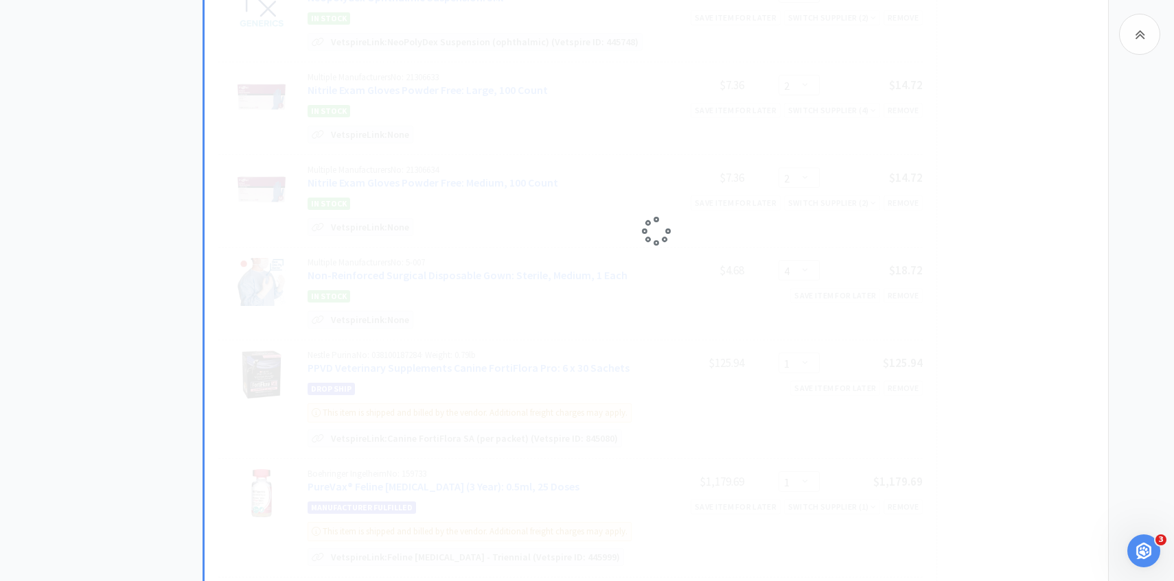
select select "2"
select select "4"
select select "2"
select select "5"
select select "2"
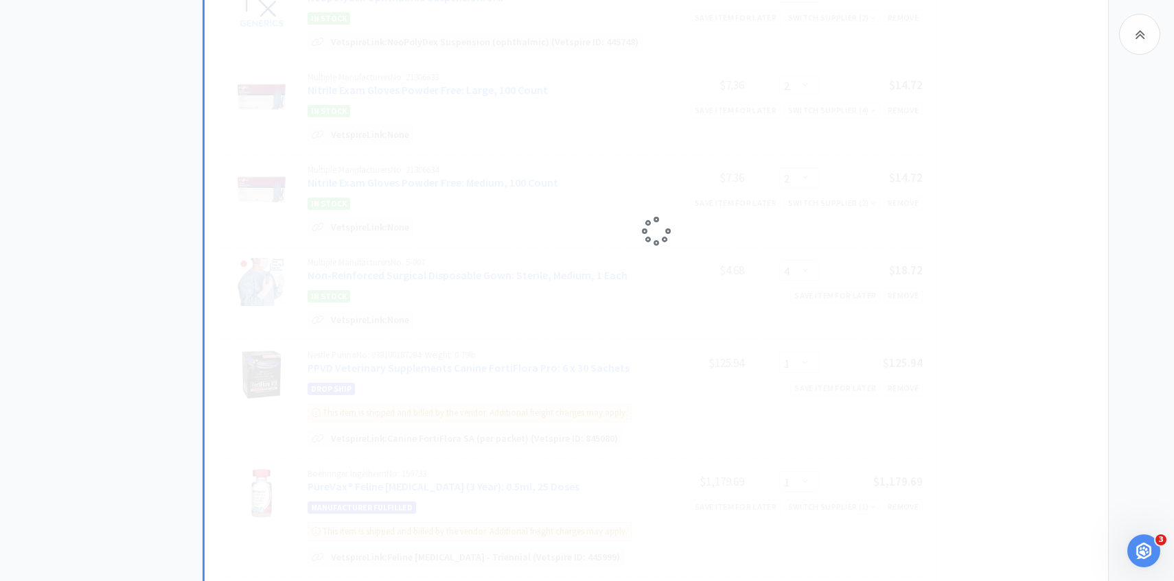
select select "50"
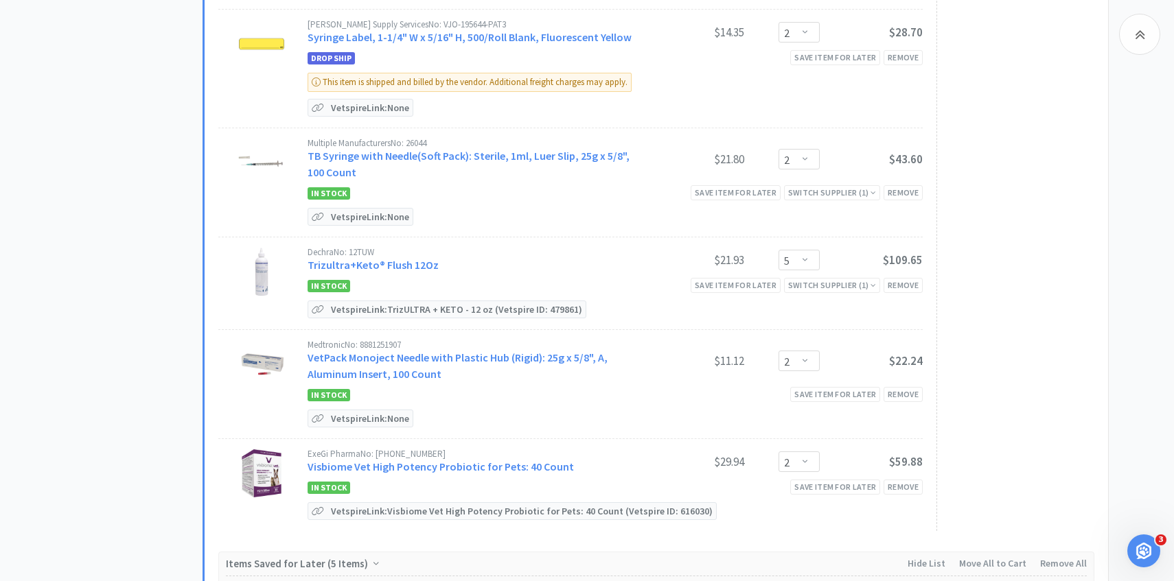
scroll to position [2791, 0]
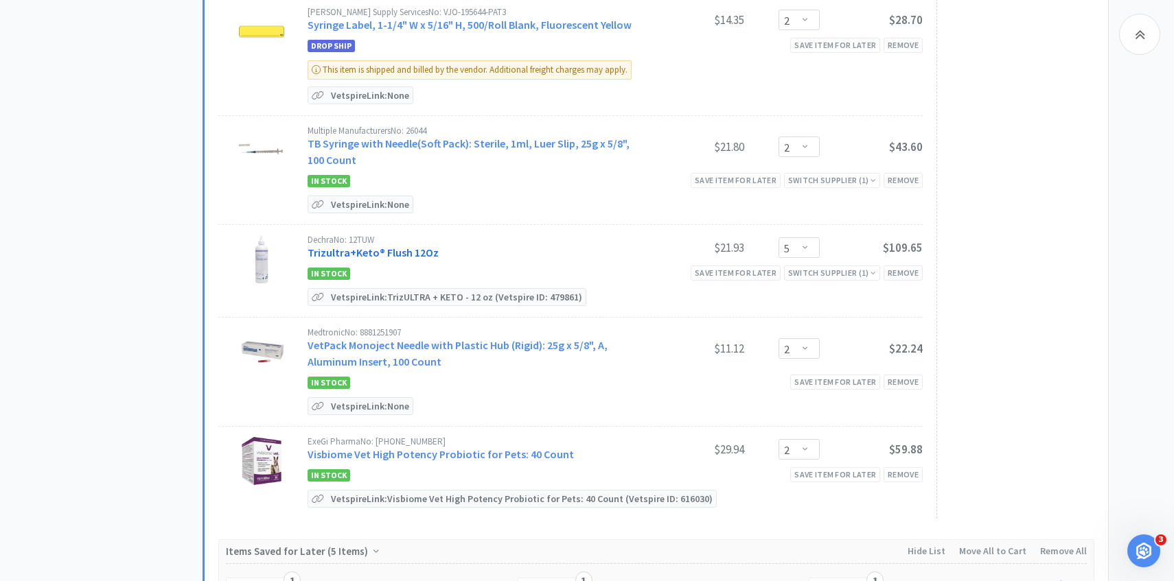
click at [416, 246] on link "Trizultra+Keto® Flush 12Oz" at bounding box center [373, 253] width 131 height 14
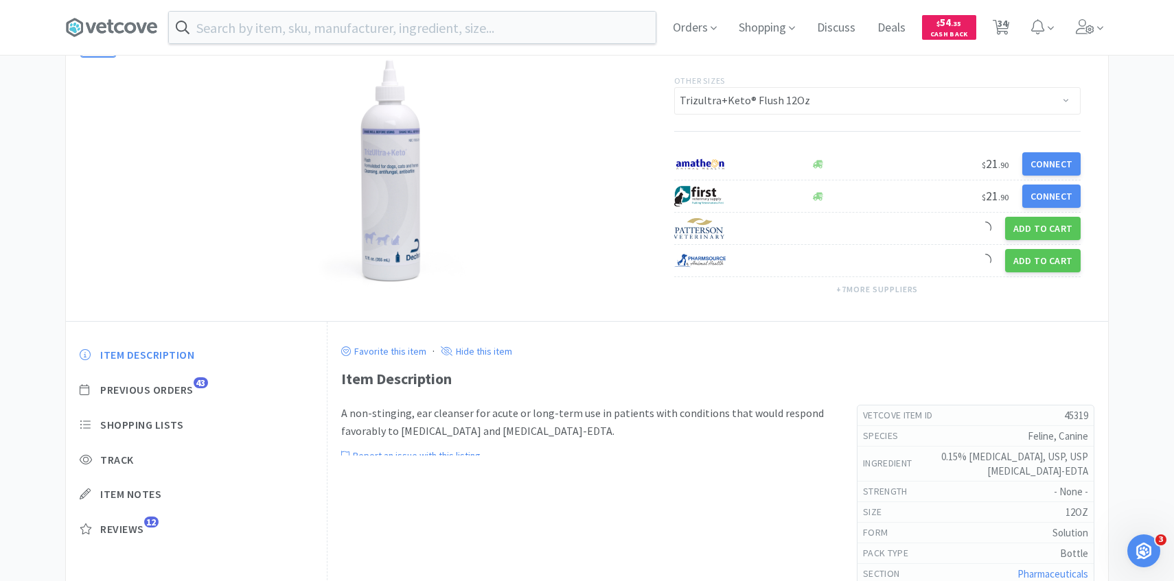
scroll to position [141, 0]
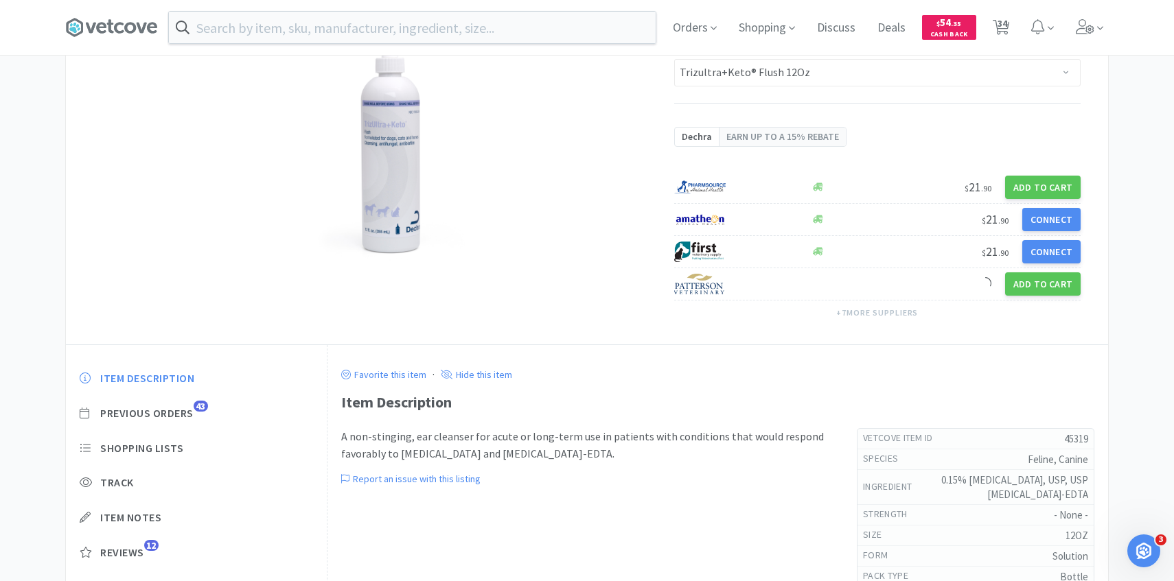
click at [188, 363] on div "Item Description Previous Orders 43 Shopping Lists Track Item Notes Reviews 12" at bounding box center [196, 476] width 261 height 237
click at [187, 433] on div "Item Description Previous Orders 43 Shopping Lists Track Item Notes Reviews 12" at bounding box center [196, 476] width 261 height 237
click at [185, 416] on span "Previous Orders" at bounding box center [146, 413] width 93 height 14
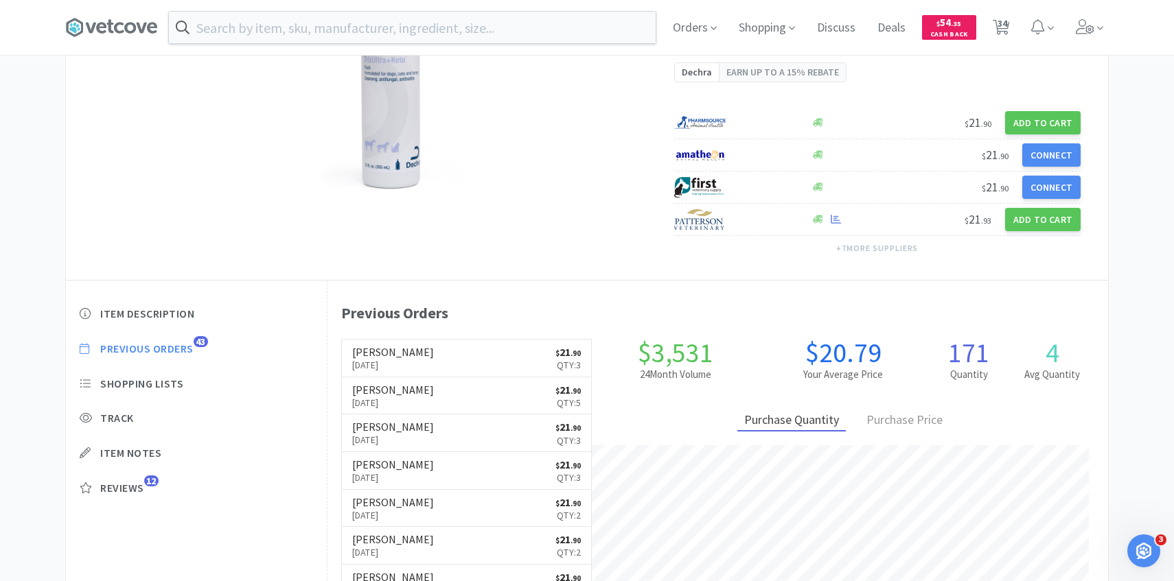
scroll to position [207, 0]
select select "5"
select select "1"
select select "3"
select select "1"
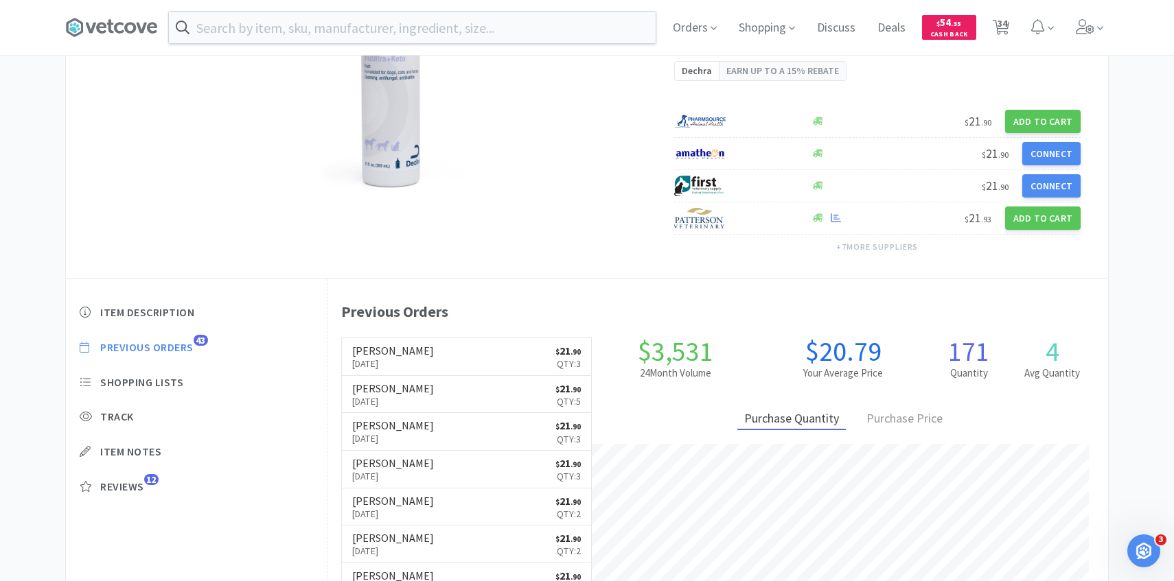
select select "1"
select select "5"
select select "1"
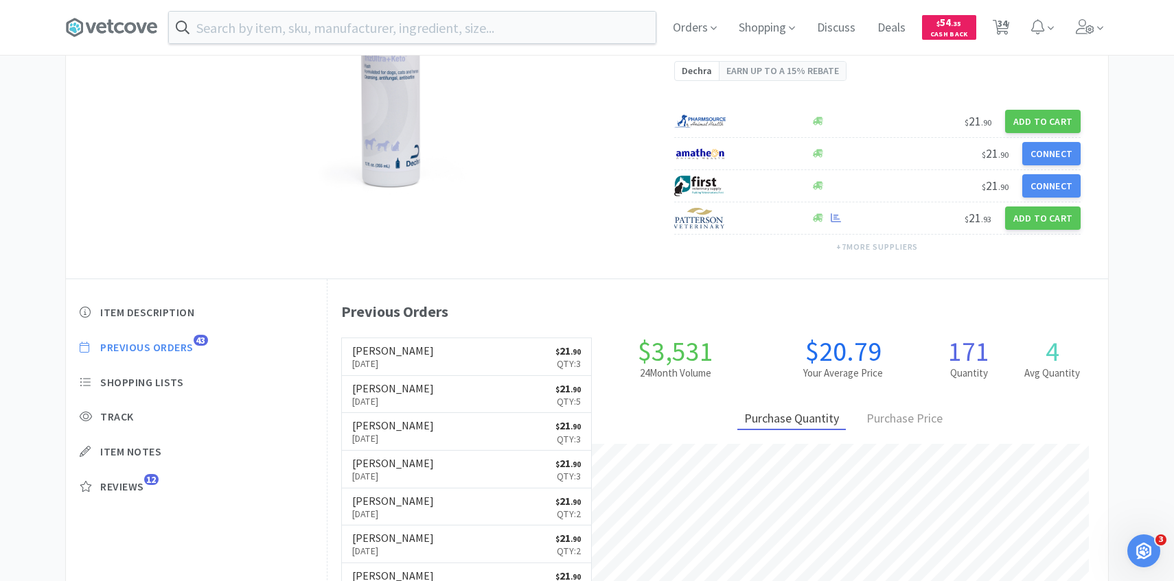
select select "4"
select select "1"
select select "2"
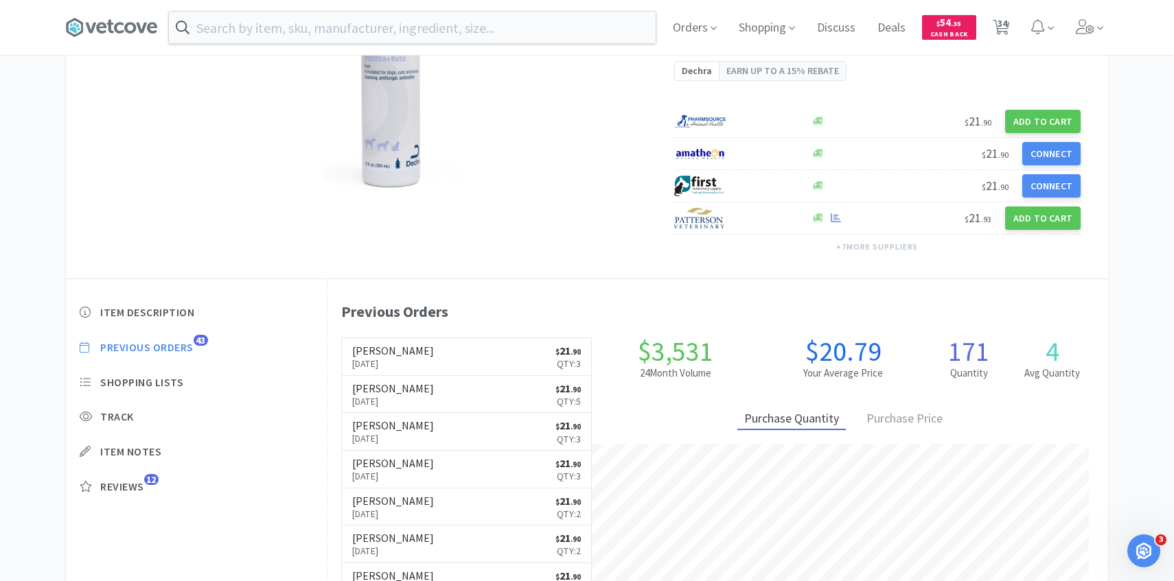
select select "3"
select select "6"
select select "2"
select select "4"
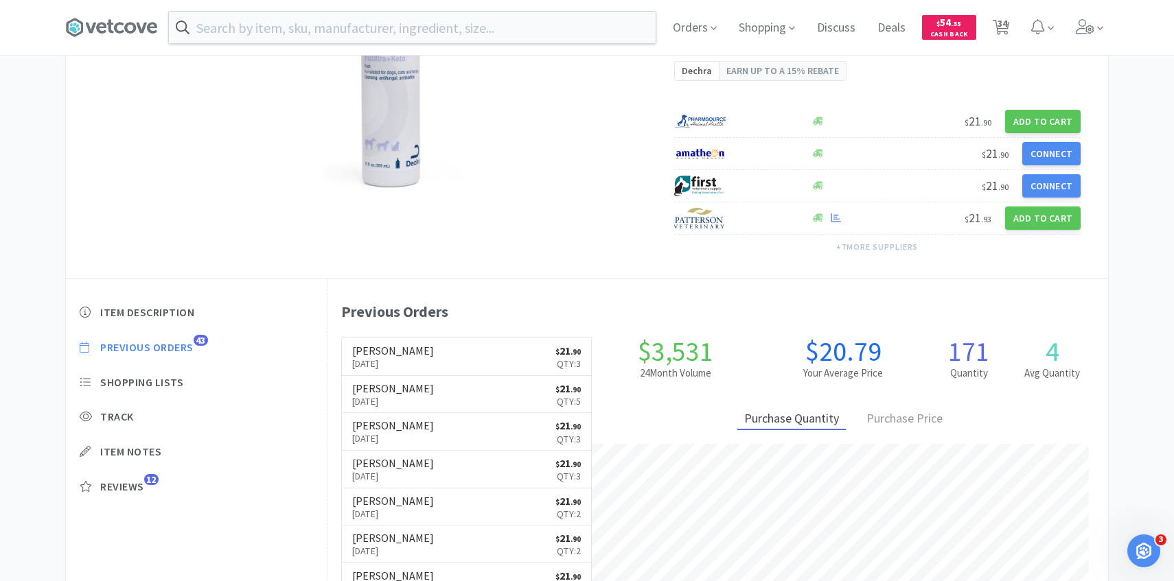
select select "1"
select select "2"
select select "4"
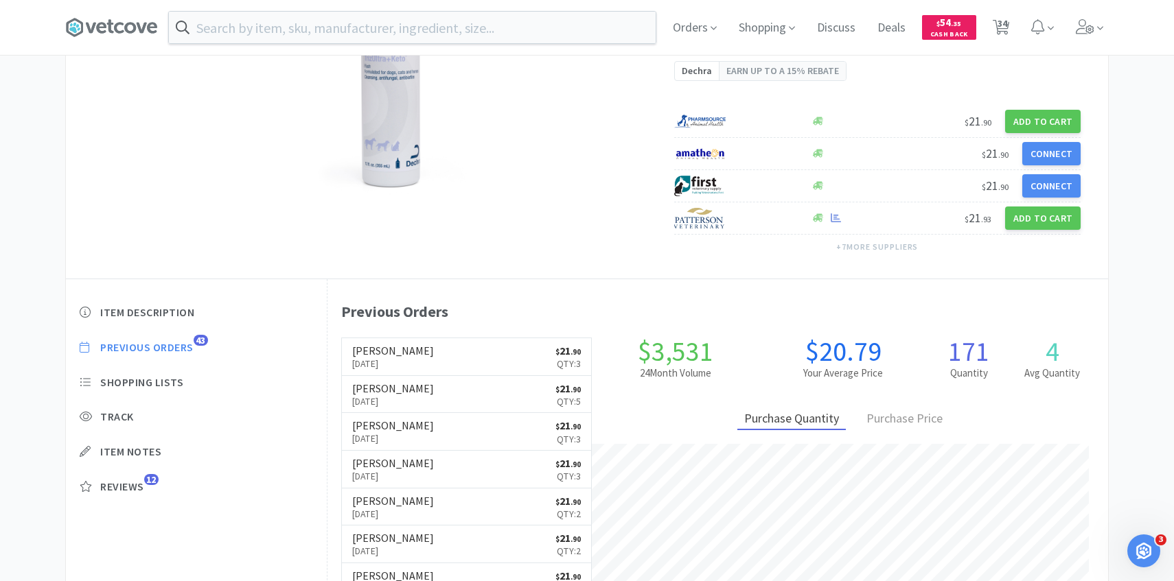
select select "50"
select select "2"
select select "5"
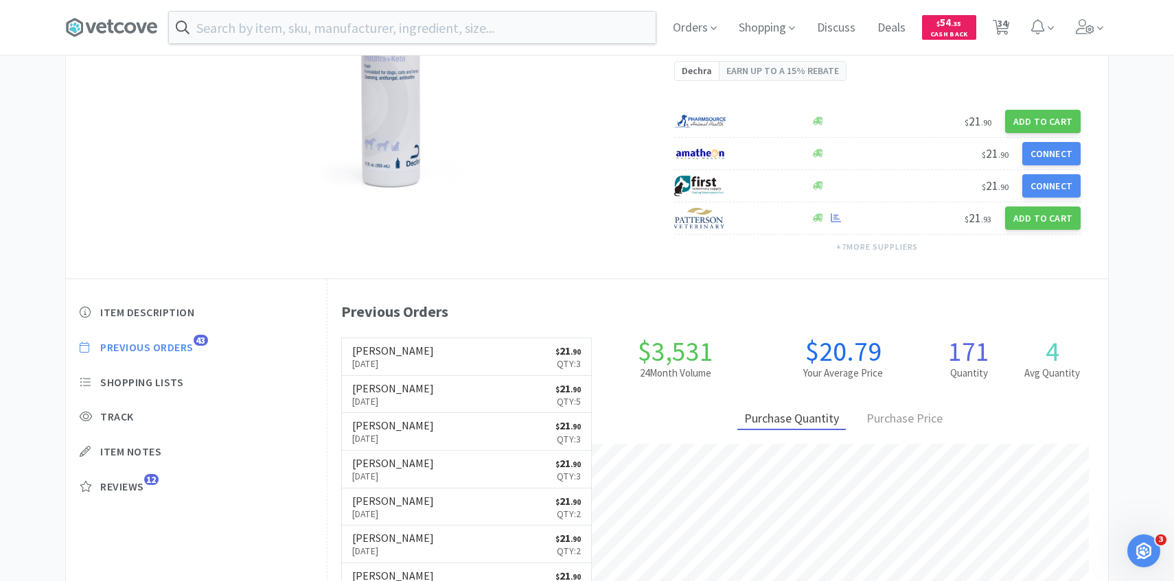
select select "2"
select select "3"
select select "1"
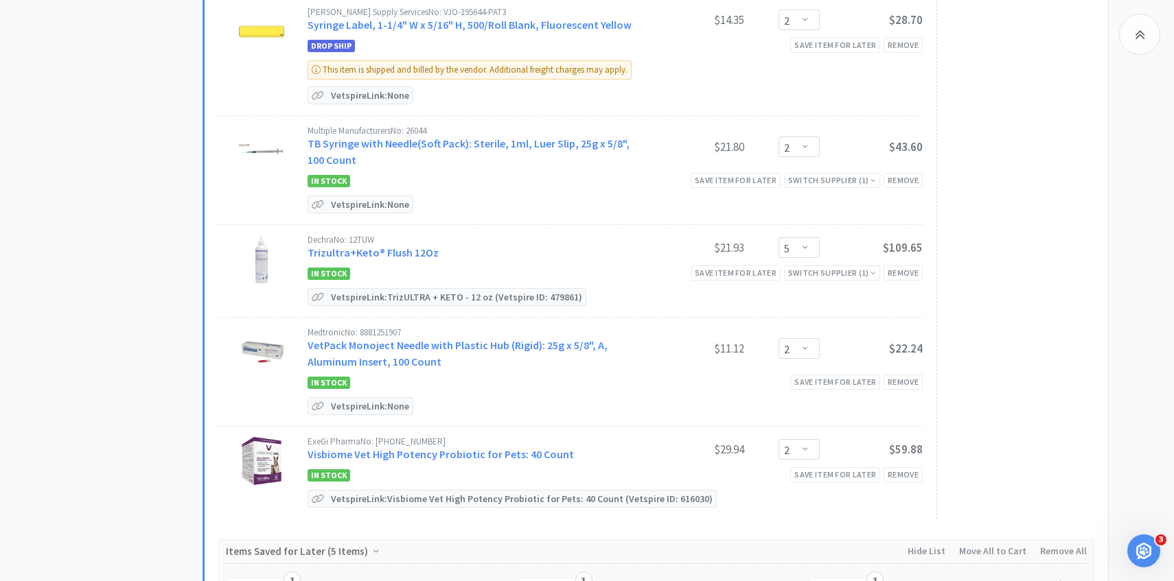
scroll to position [2839, 0]
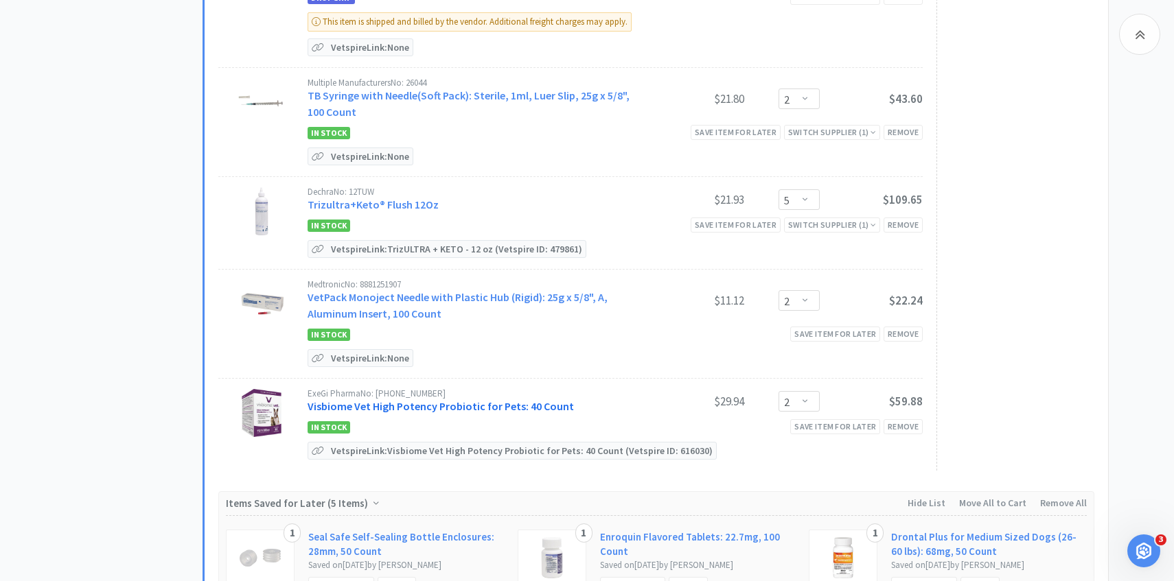
click at [471, 400] on link "Visbiome Vet High Potency Probiotic for Pets: 40 Count" at bounding box center [441, 407] width 266 height 14
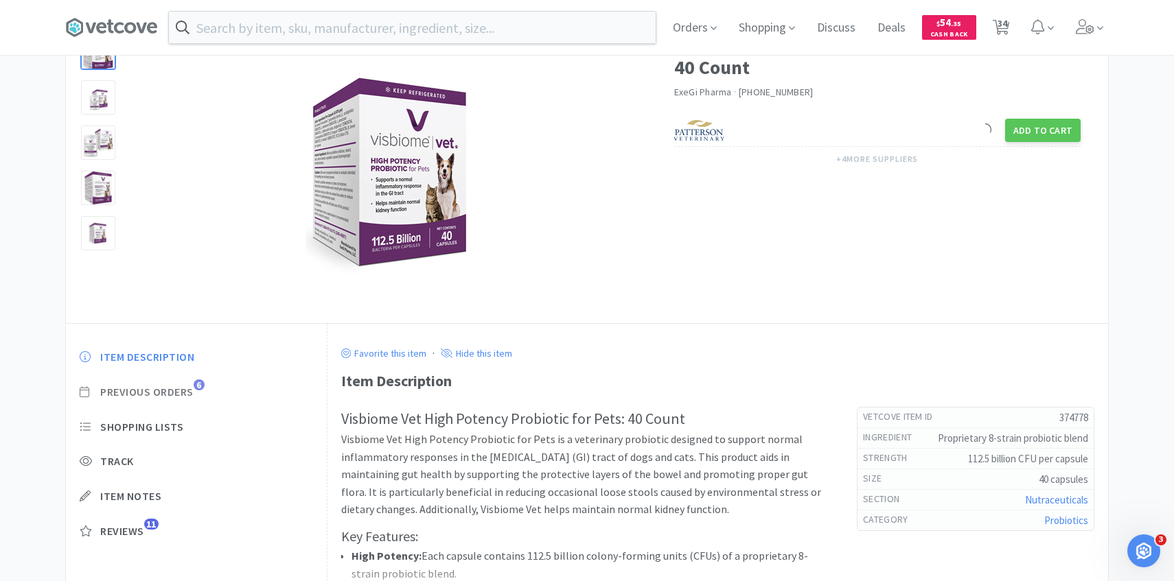
click at [196, 389] on span "Previous Orders 6" at bounding box center [196, 392] width 233 height 14
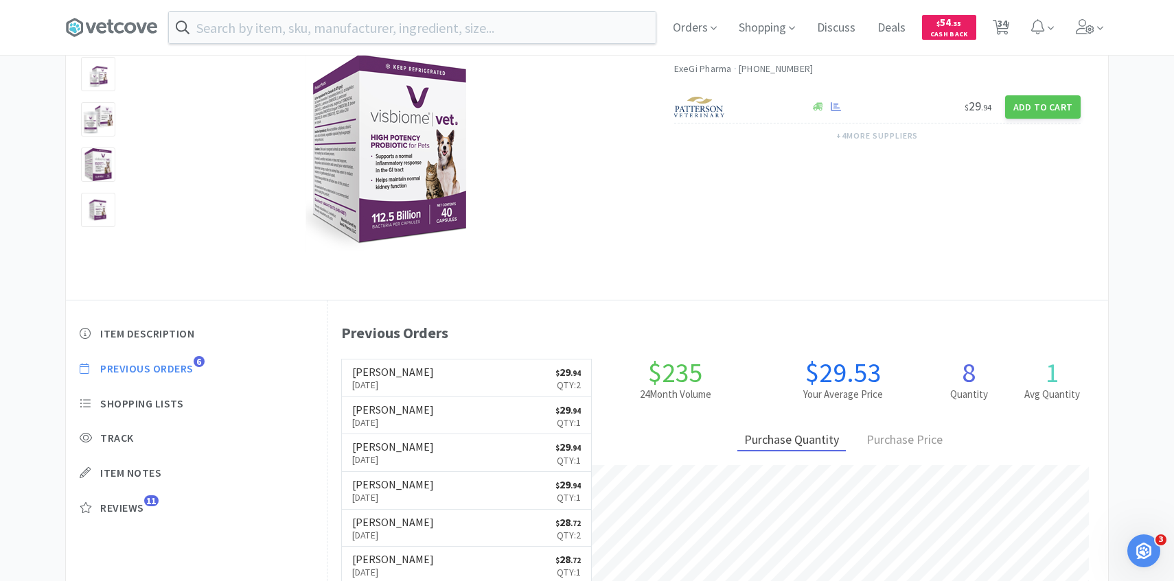
scroll to position [377, 781]
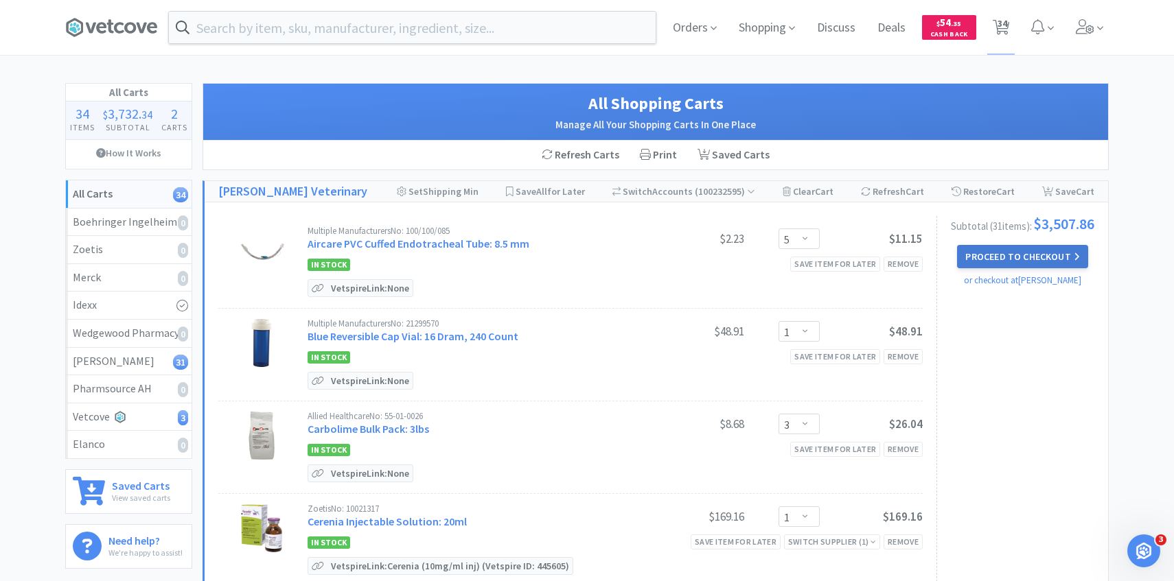
click at [1042, 259] on button "Proceed to Checkout" at bounding box center [1022, 256] width 130 height 23
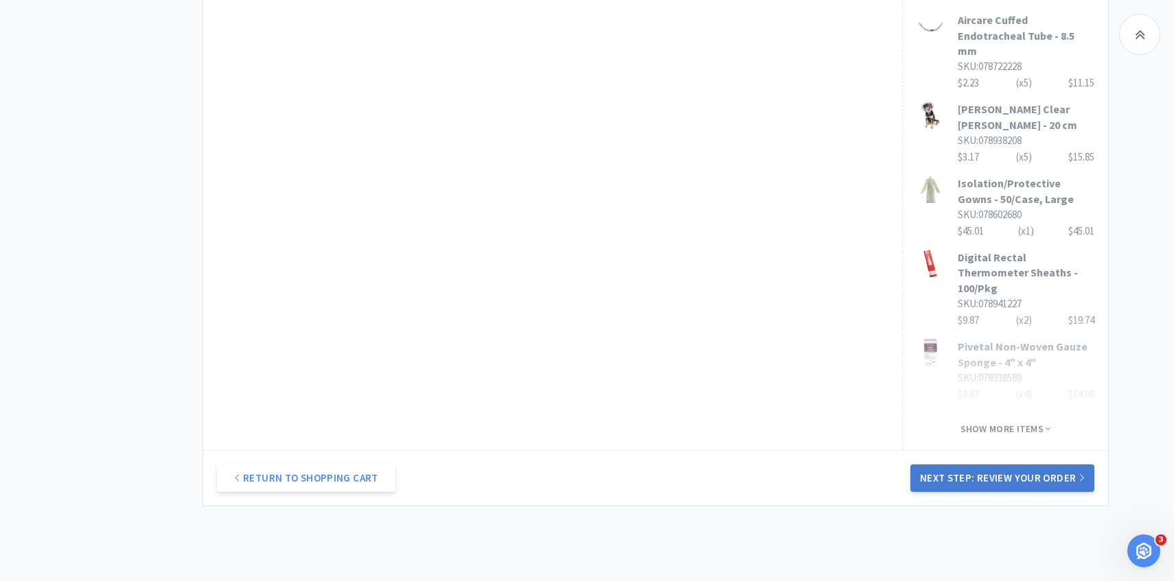
click at [973, 465] on button "Next Step: Review Your Order" at bounding box center [1002, 478] width 184 height 27
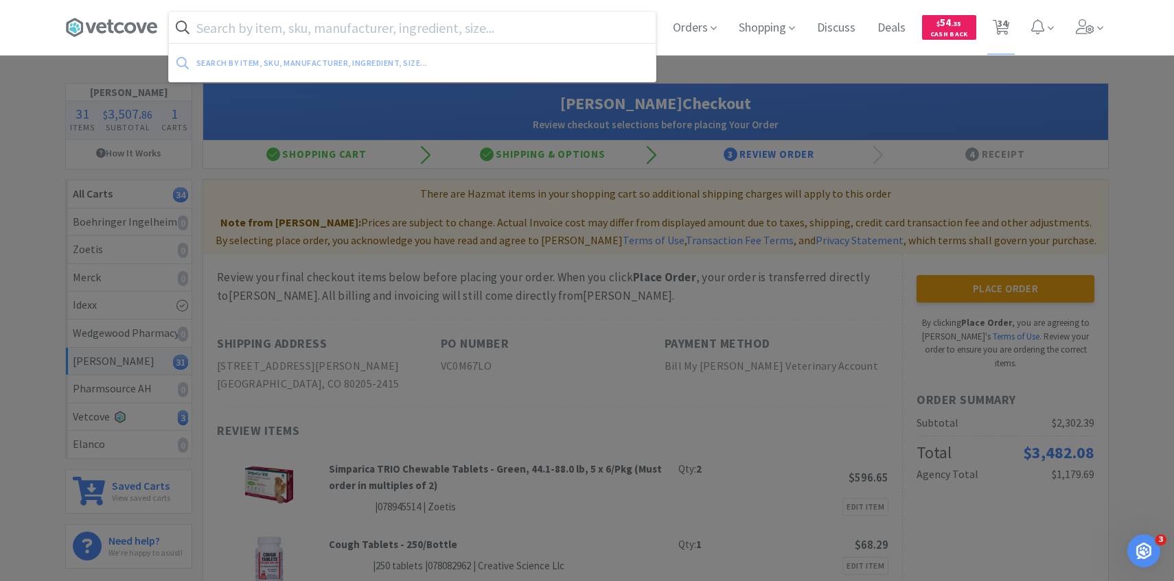
click at [504, 38] on input "text" at bounding box center [412, 28] width 487 height 32
click at [1004, 30] on span "34" at bounding box center [1003, 23] width 10 height 55
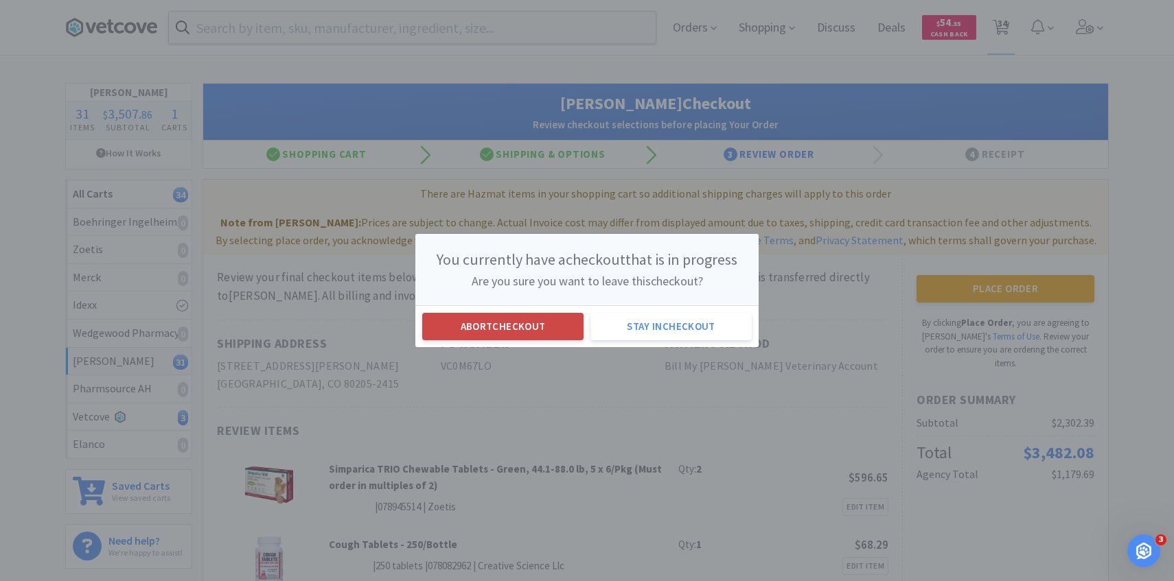
click at [544, 314] on button "Abort checkout" at bounding box center [502, 326] width 161 height 27
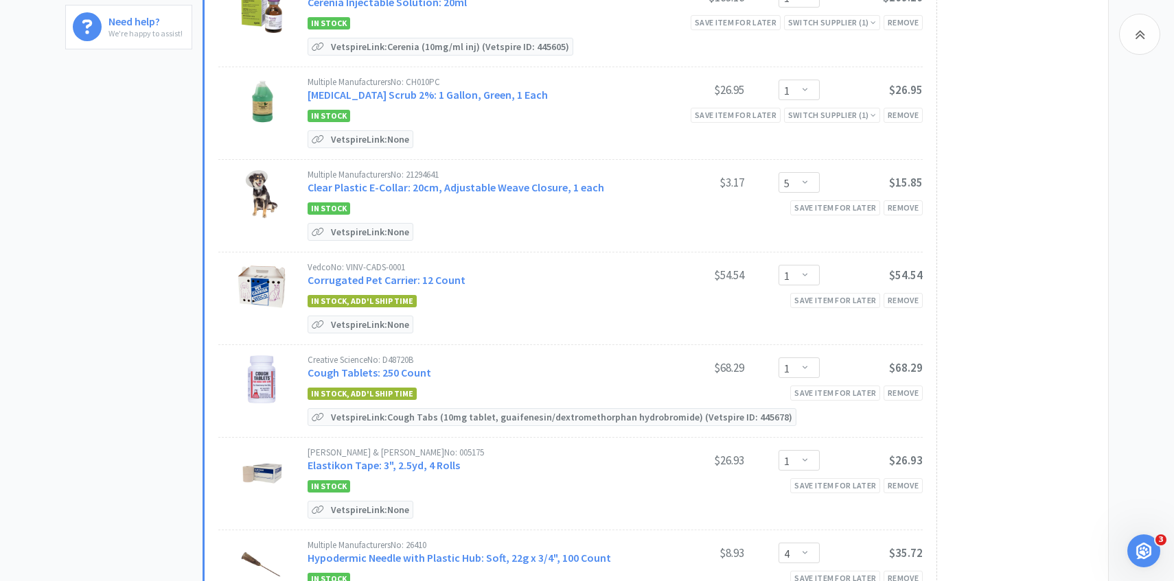
scroll to position [666, 0]
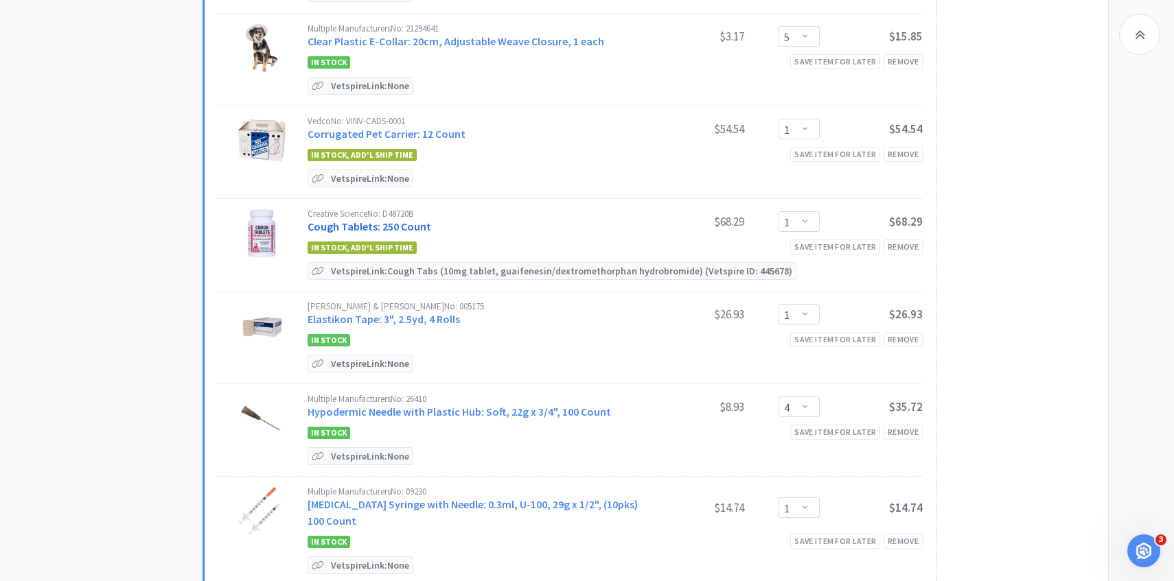
click at [388, 227] on link "Cough Tablets: 250 Count" at bounding box center [370, 227] width 124 height 14
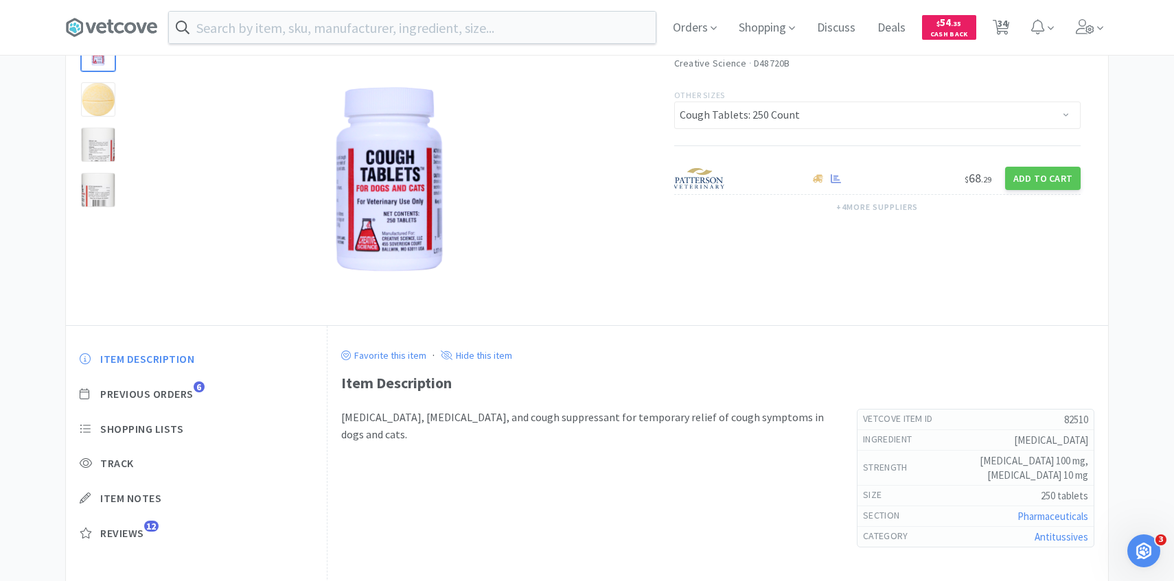
scroll to position [98, 0]
click at [180, 404] on div "Item Description Previous Orders 6 Shopping Lists Track Item Notes Reviews 12" at bounding box center [196, 457] width 261 height 237
click at [180, 400] on span "Previous Orders" at bounding box center [146, 395] width 93 height 14
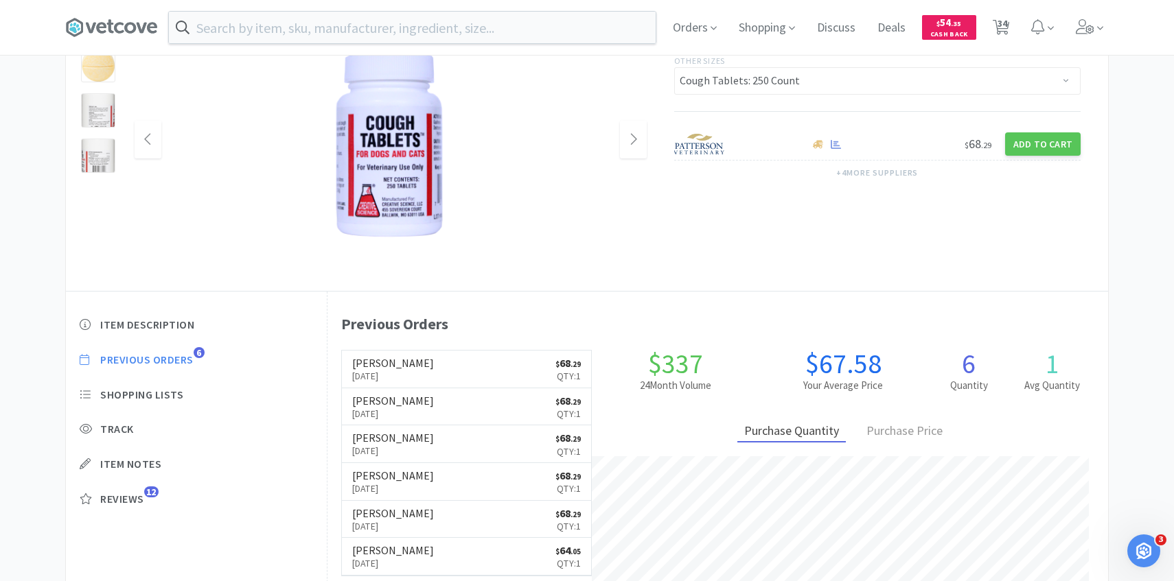
scroll to position [161, 0]
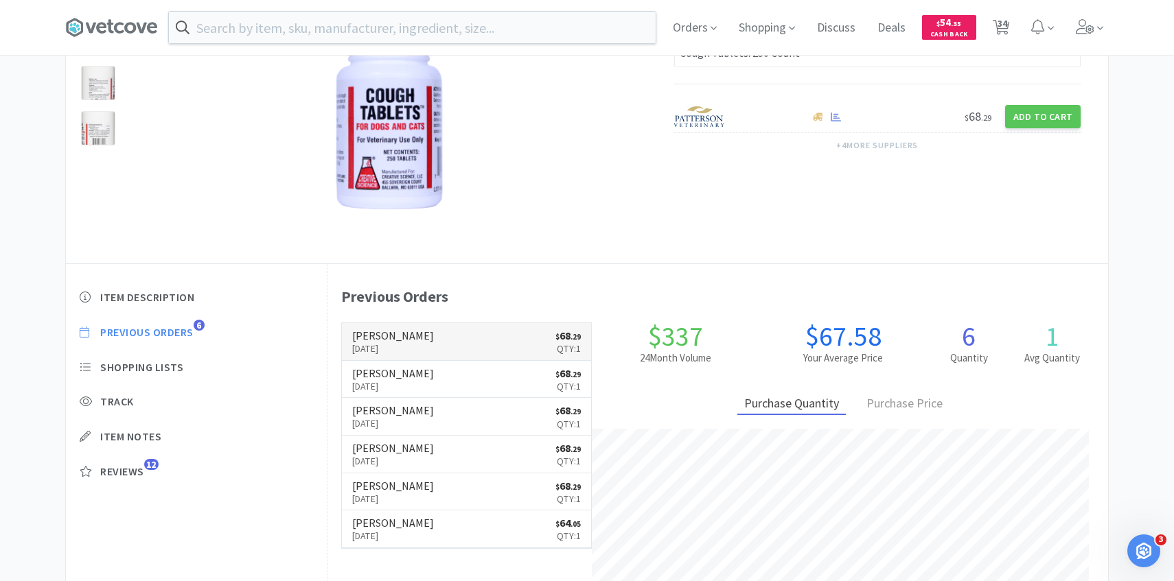
click at [517, 334] on link "[PERSON_NAME] [DATE] $ 68 . 29 Qty: 1" at bounding box center [467, 342] width 250 height 38
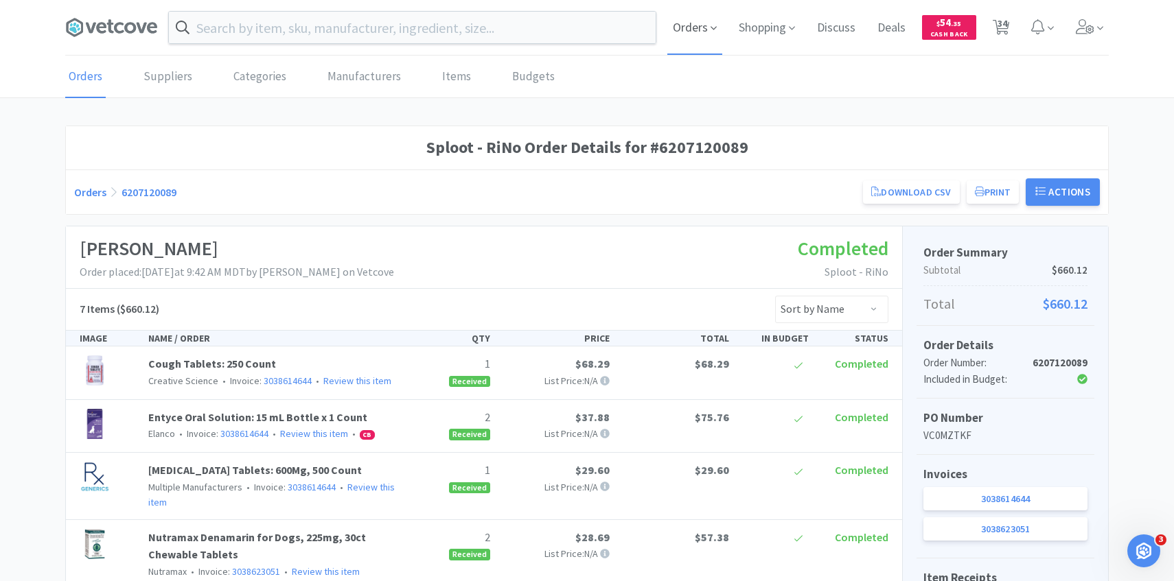
click at [689, 50] on span "Orders" at bounding box center [694, 27] width 55 height 55
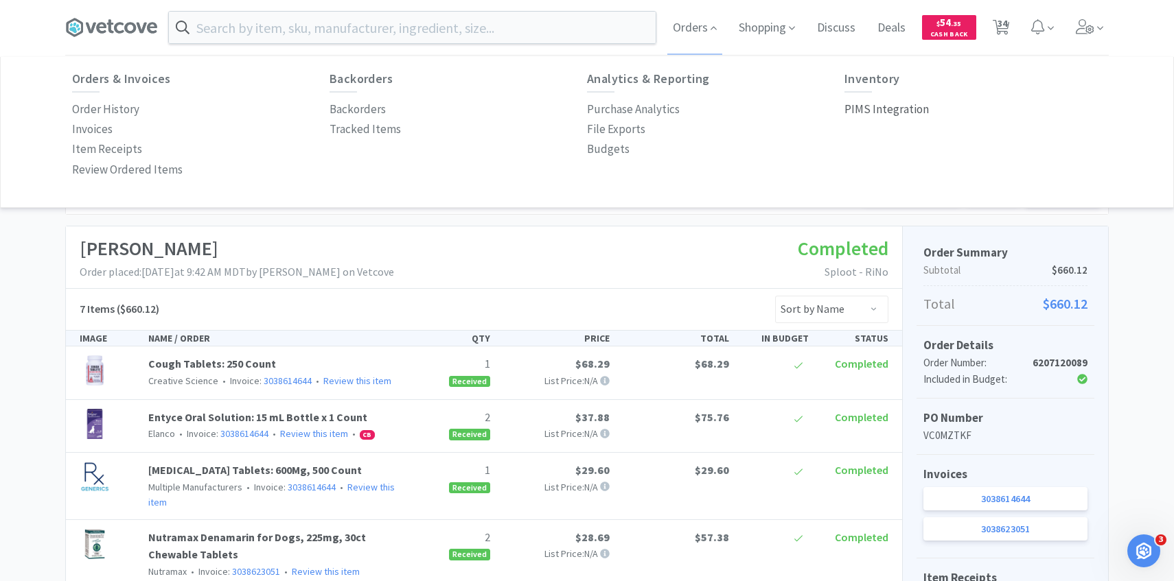
click at [887, 108] on p "PIMS Integration" at bounding box center [886, 109] width 84 height 19
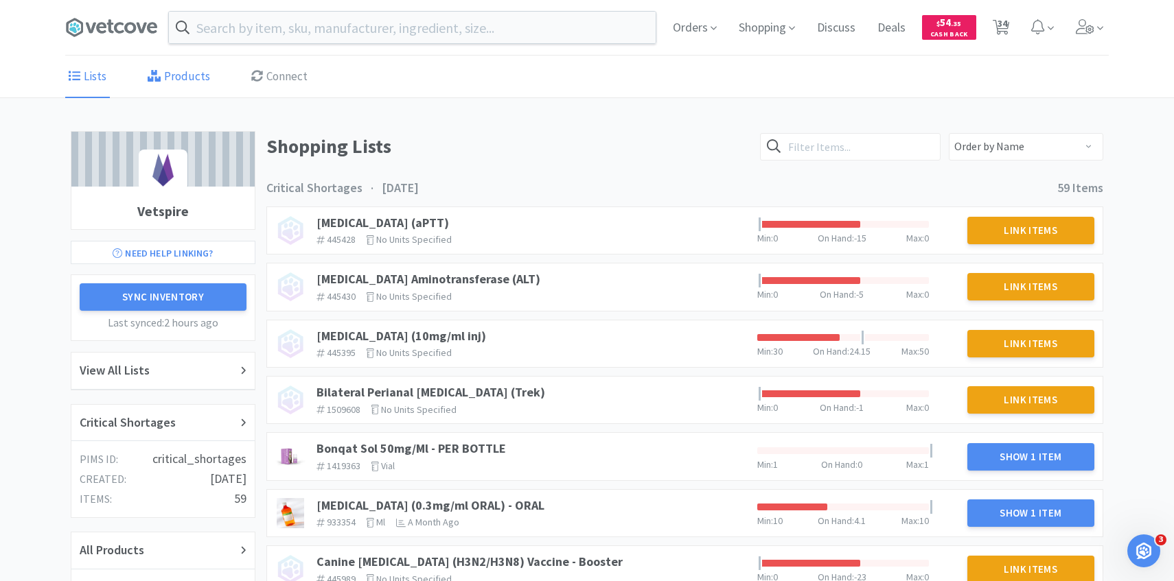
click at [185, 68] on link "Products" at bounding box center [178, 77] width 69 height 42
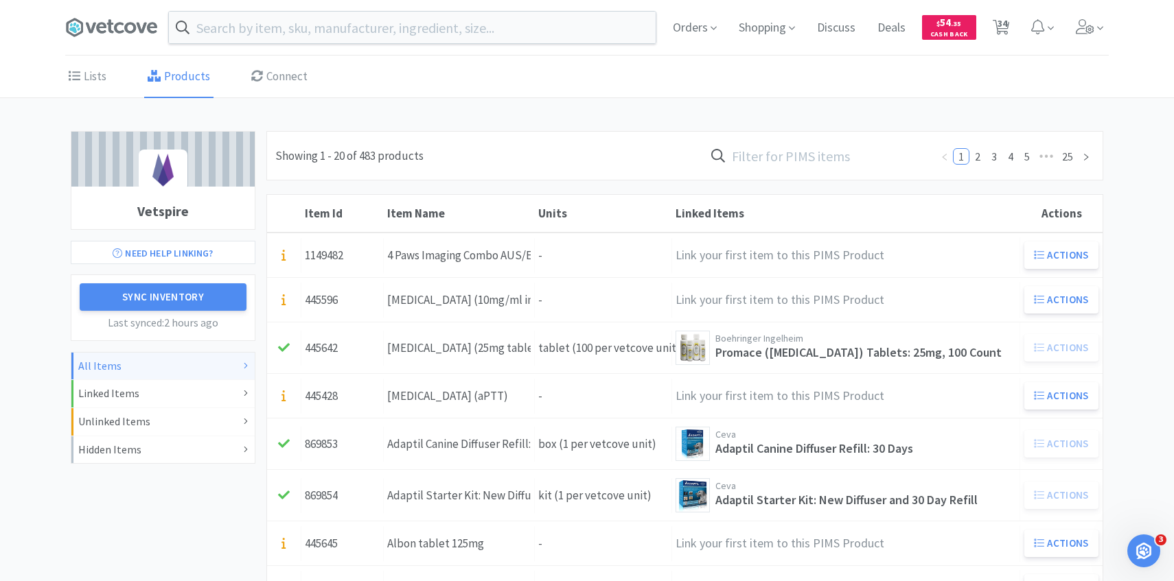
click at [840, 143] on input "text" at bounding box center [817, 156] width 227 height 32
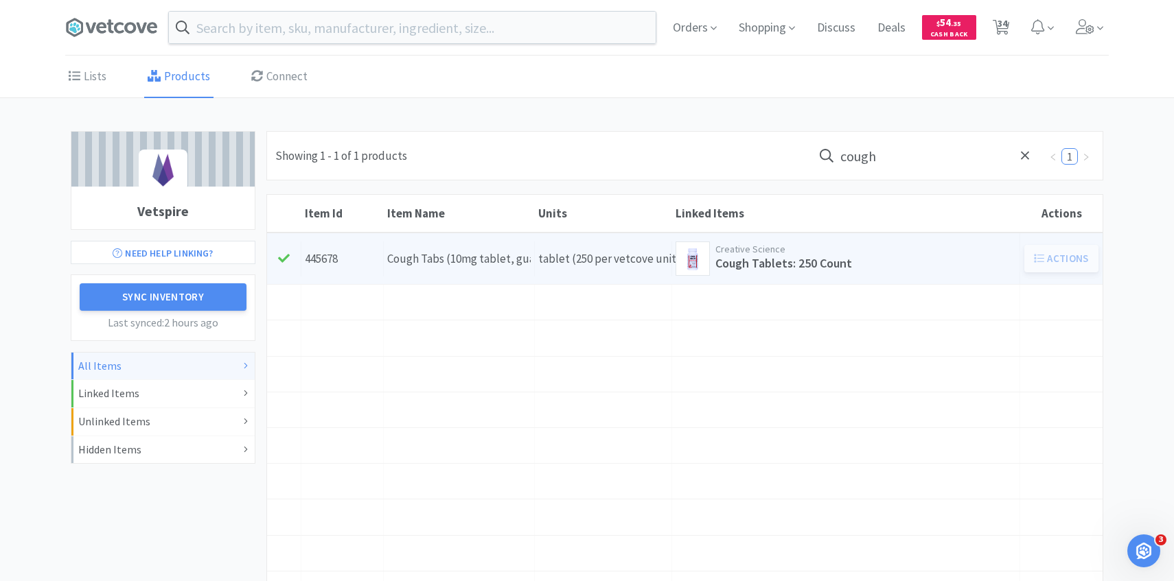
click at [585, 260] on div "Units tablet (250 per vetcove unit)" at bounding box center [603, 259] width 137 height 35
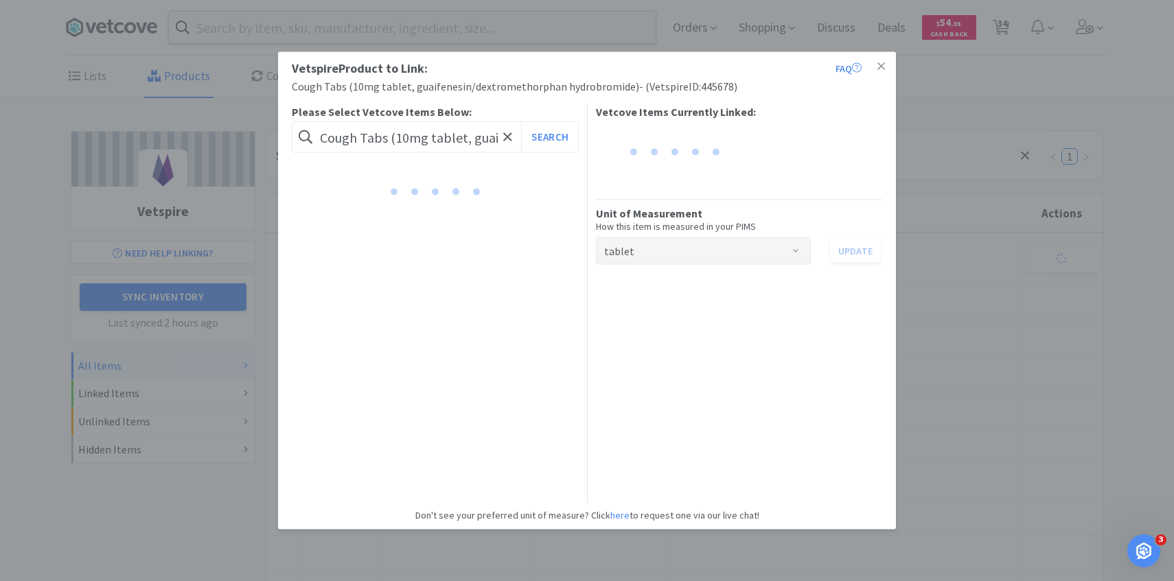
scroll to position [0, 239]
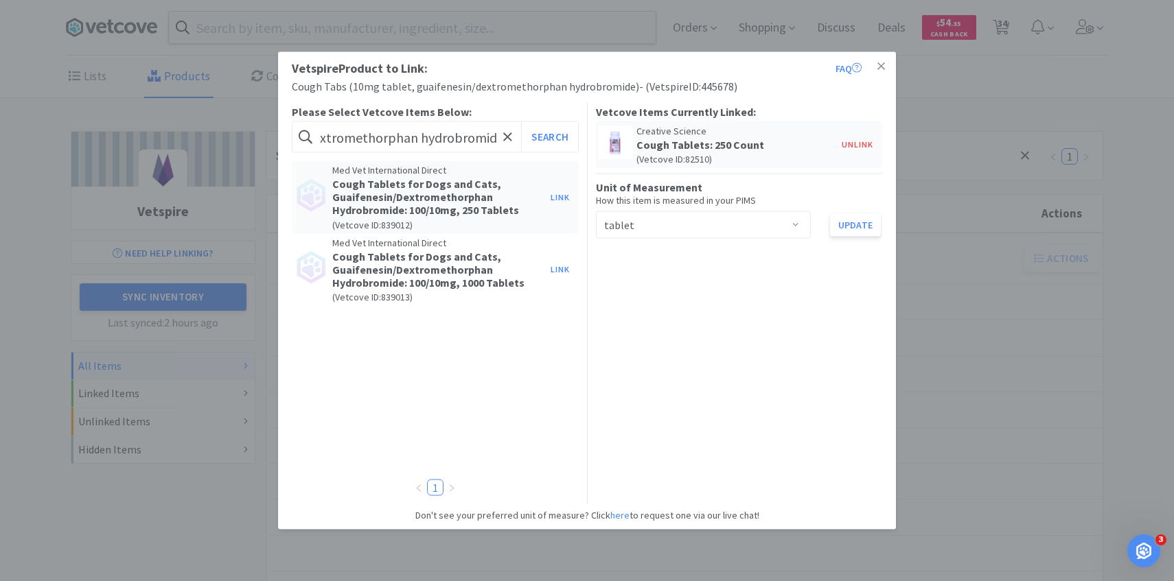
click at [1050, 325] on div "Vetspire Product to Link: FAQ Cough Tabs (10mg tablet, guaifenesin/dextromethor…" at bounding box center [587, 290] width 1174 height 581
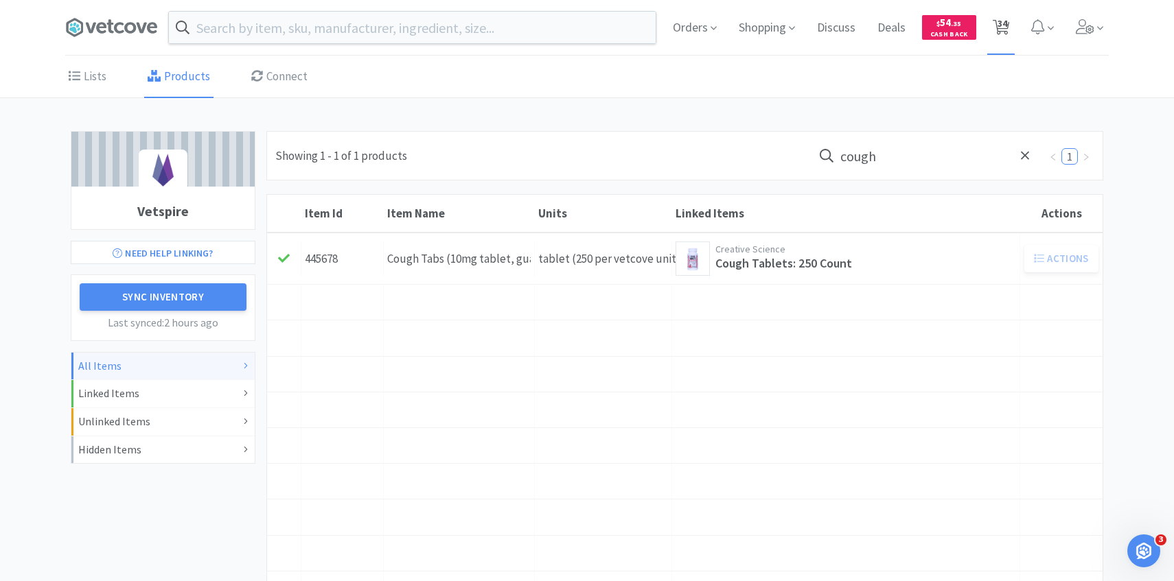
click at [996, 32] on icon at bounding box center [1001, 27] width 17 height 15
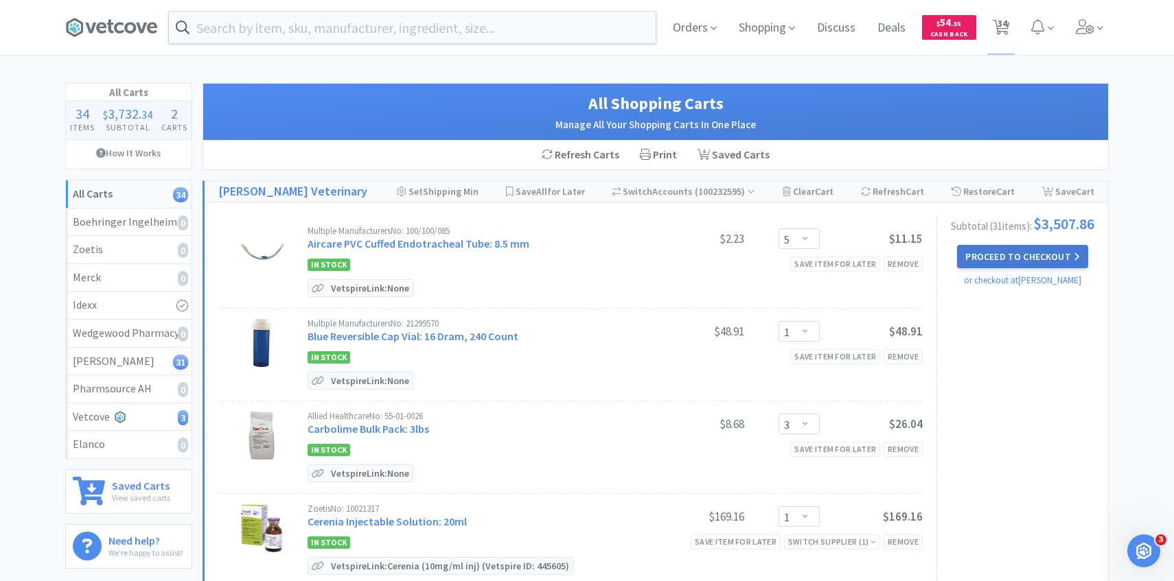
click at [1017, 268] on button "Proceed to Checkout" at bounding box center [1022, 256] width 130 height 23
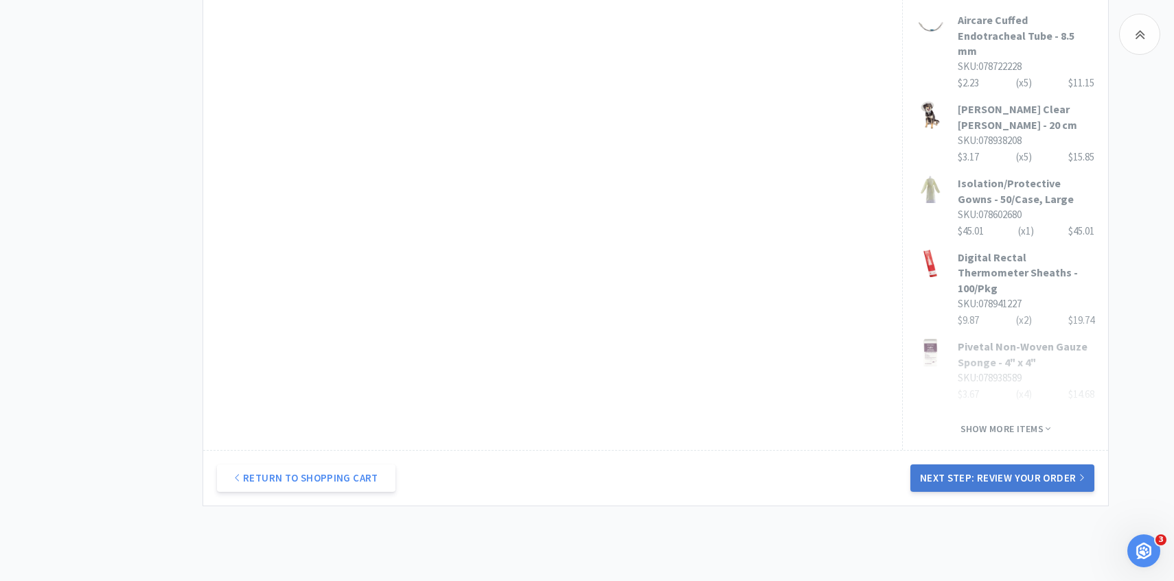
click at [990, 465] on button "Next Step: Review Your Order" at bounding box center [1002, 478] width 184 height 27
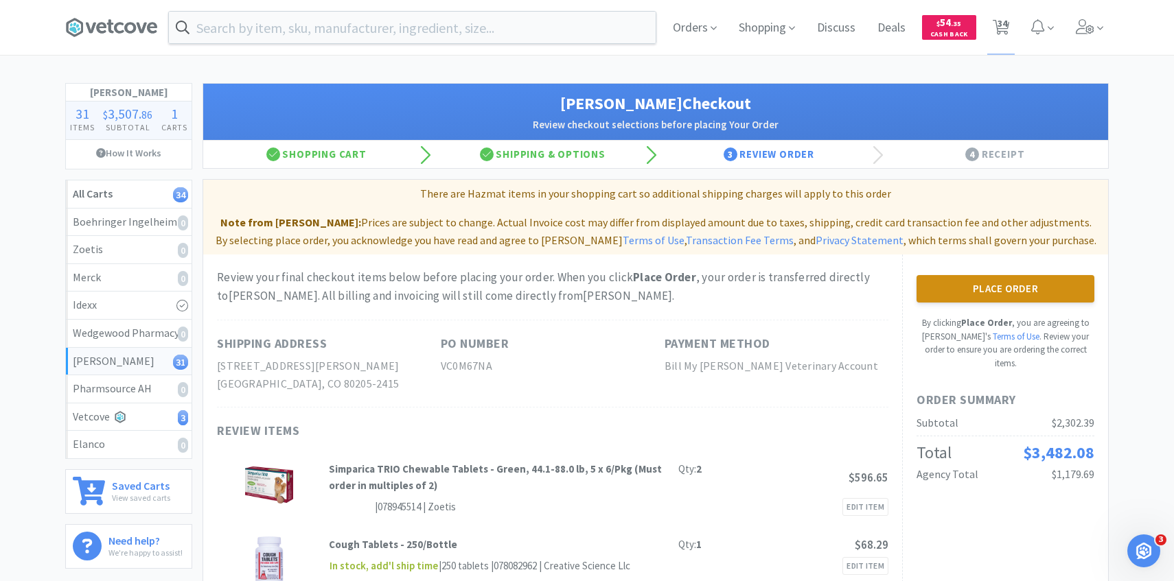
click at [1023, 286] on button "Place Order" at bounding box center [1006, 288] width 178 height 27
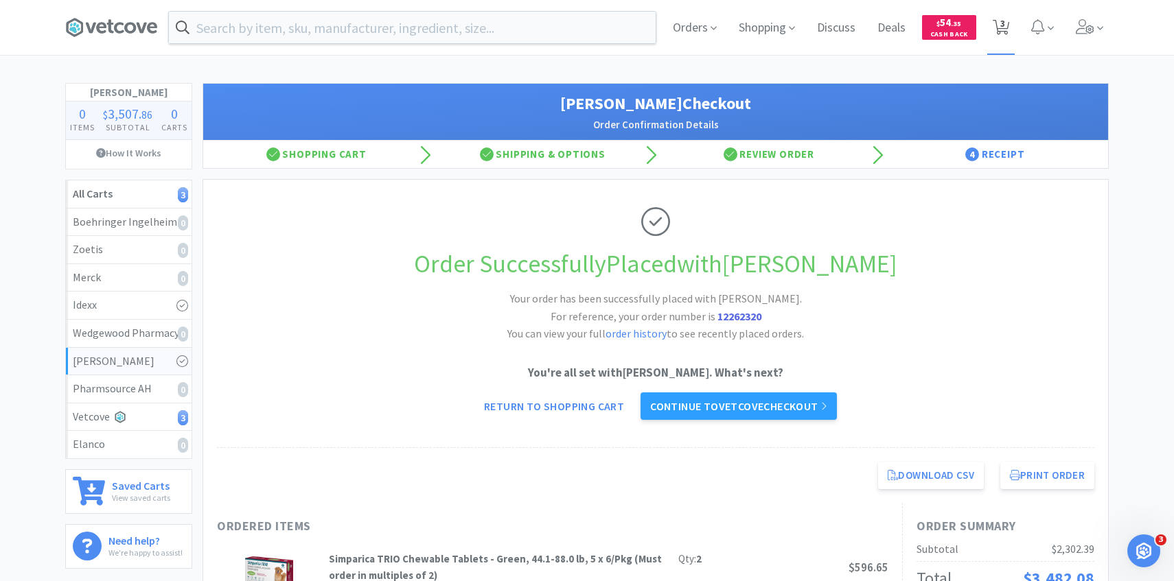
click at [1001, 23] on span "3" at bounding box center [1002, 23] width 5 height 55
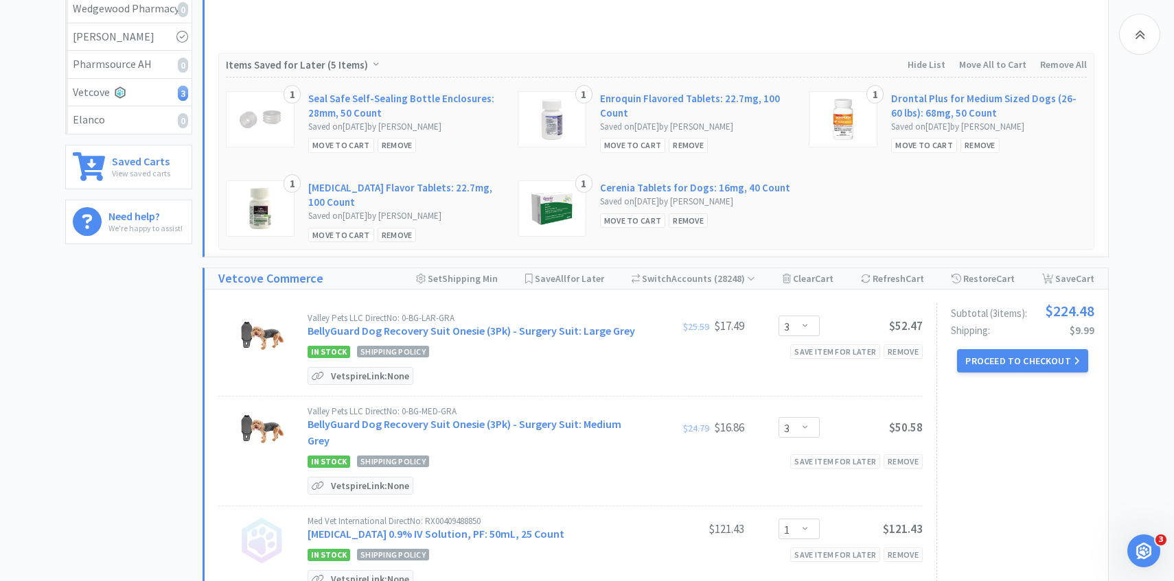
scroll to position [505, 0]
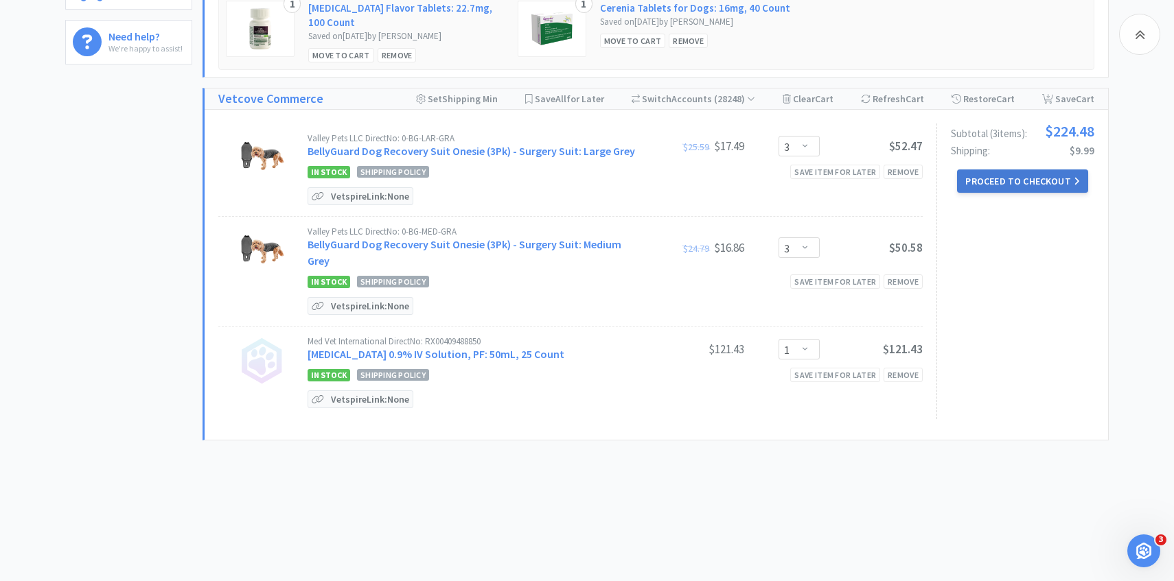
click at [1000, 181] on button "Proceed to Checkout" at bounding box center [1022, 181] width 130 height 23
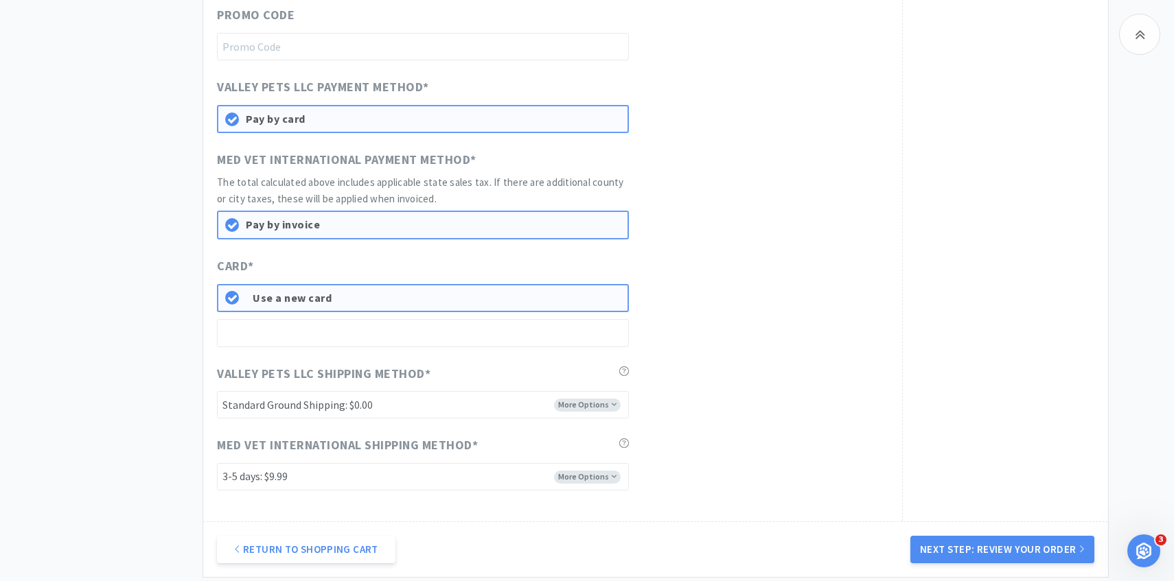
scroll to position [827, 0]
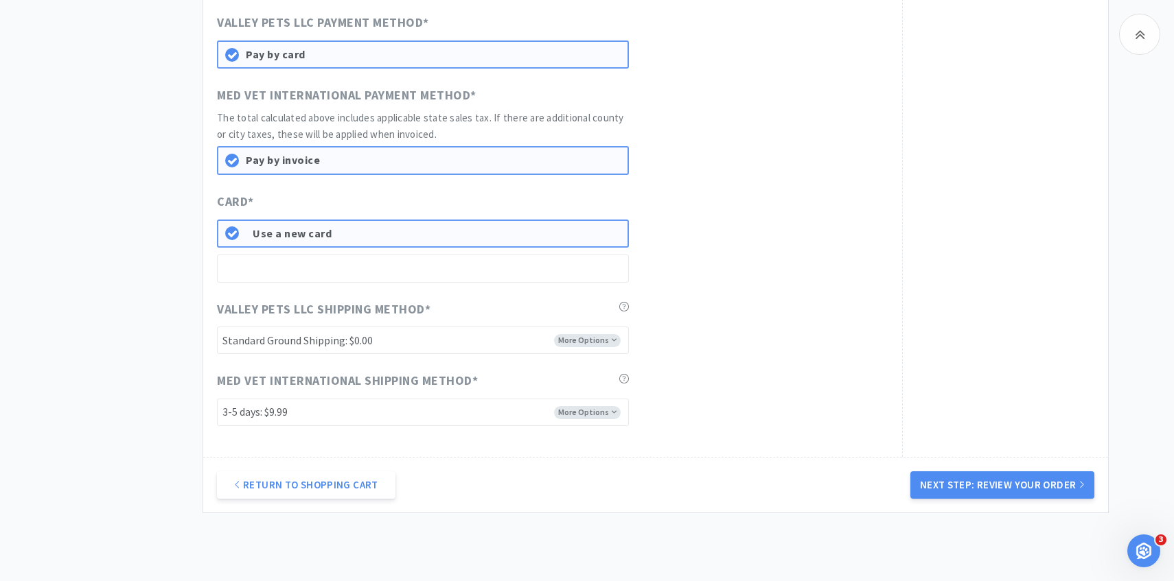
click at [403, 255] on div "Use a new card" at bounding box center [423, 251] width 412 height 63
click at [1026, 481] on button "Next Step: Review Your Order" at bounding box center [1002, 485] width 184 height 27
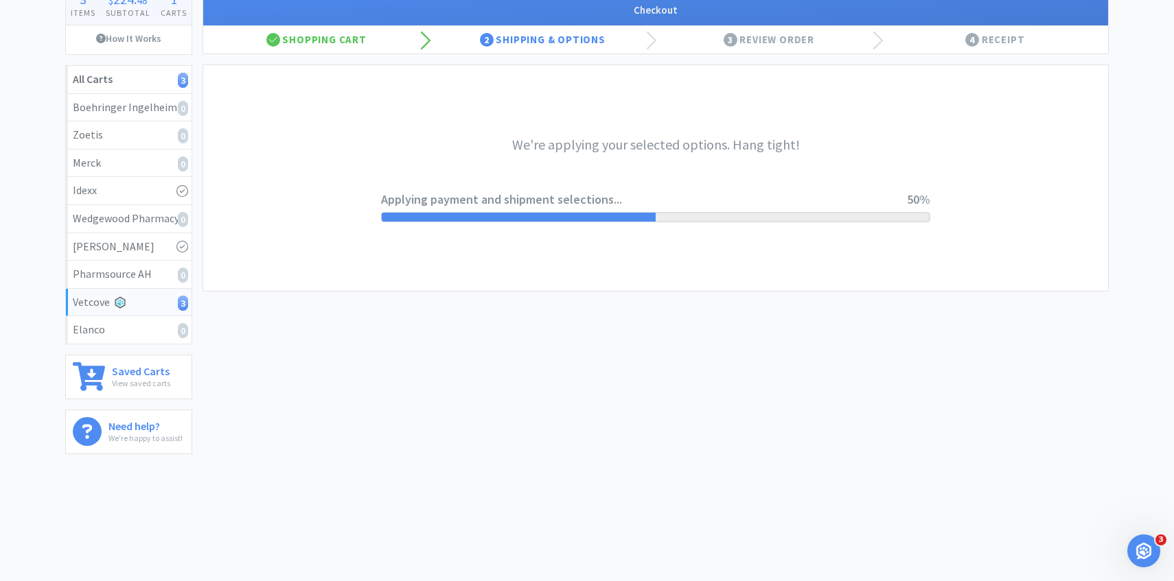
scroll to position [0, 0]
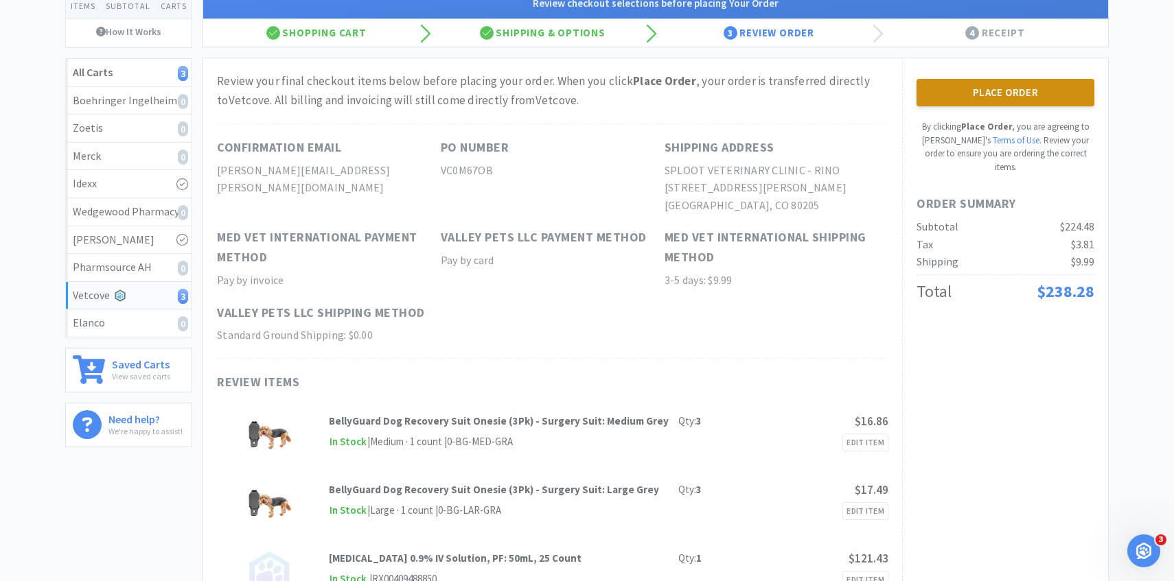
click at [1038, 95] on button "Place Order" at bounding box center [1006, 92] width 178 height 27
